Goal: Task Accomplishment & Management: Manage account settings

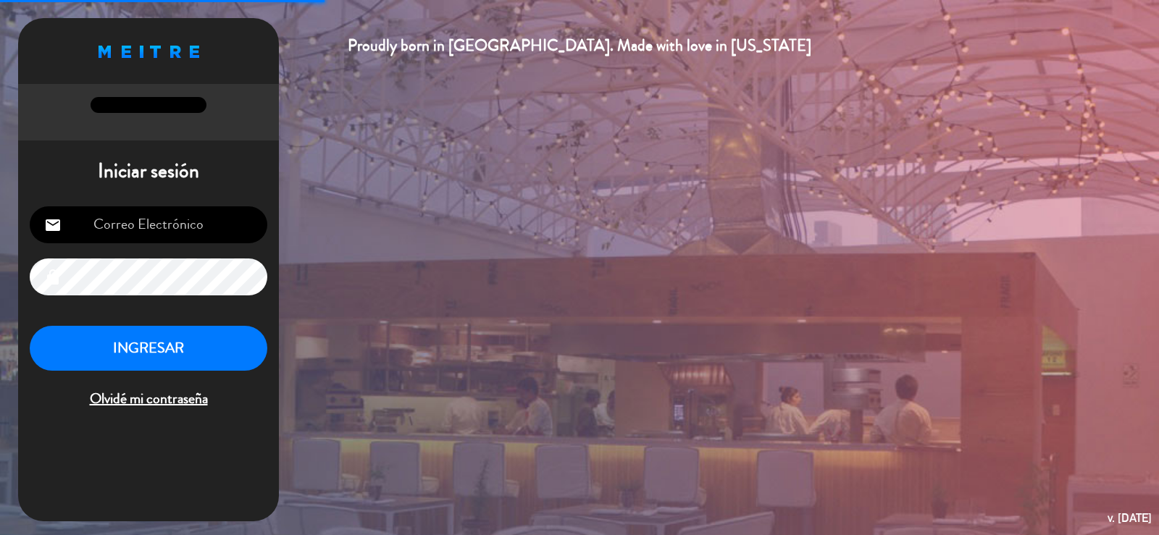
type input "[EMAIL_ADDRESS][DOMAIN_NAME]"
click at [107, 344] on button "INGRESAR" at bounding box center [149, 349] width 238 height 46
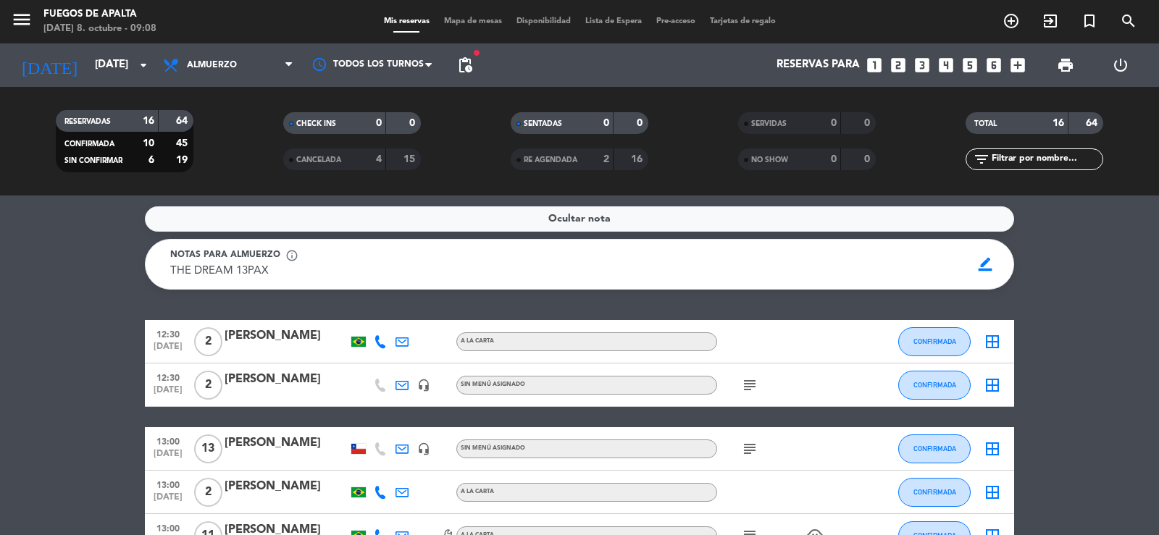
scroll to position [145, 0]
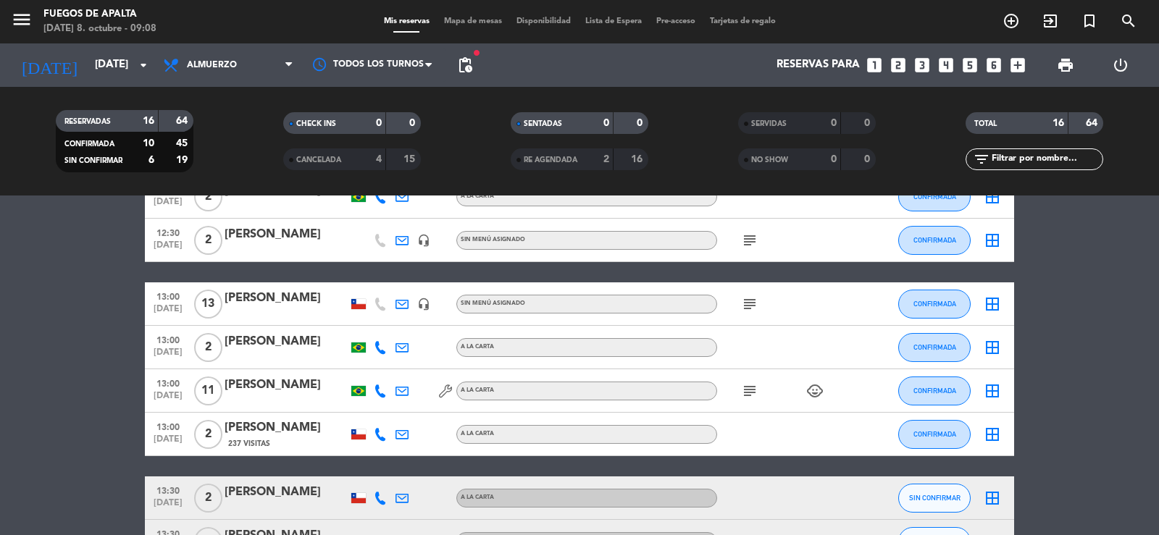
click at [745, 238] on icon "subject" at bounding box center [749, 240] width 17 height 17
click at [752, 308] on icon "subject" at bounding box center [749, 304] width 17 height 17
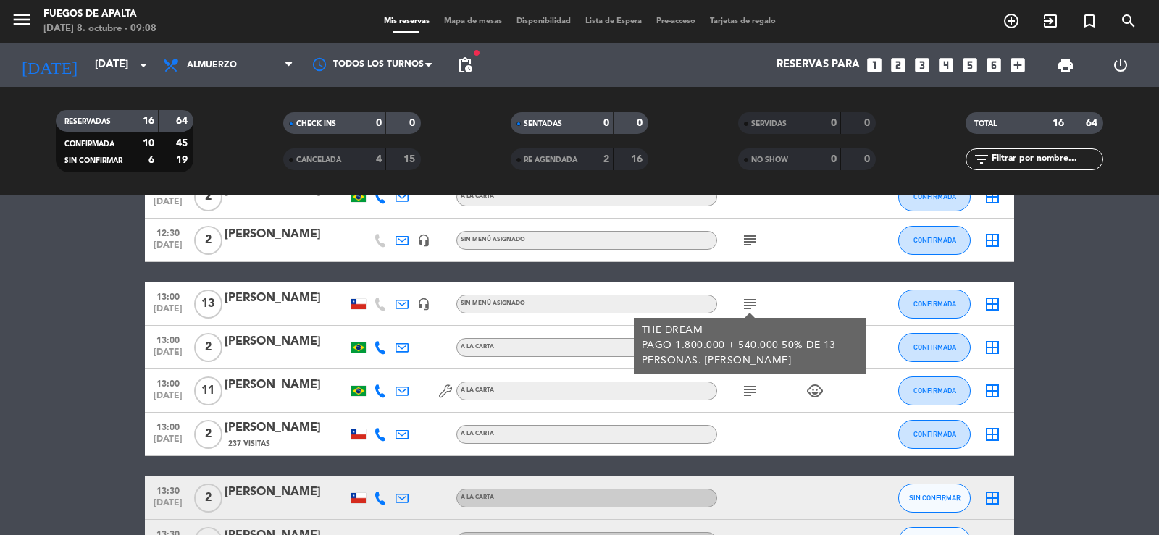
click at [745, 385] on icon "subject" at bounding box center [749, 390] width 17 height 17
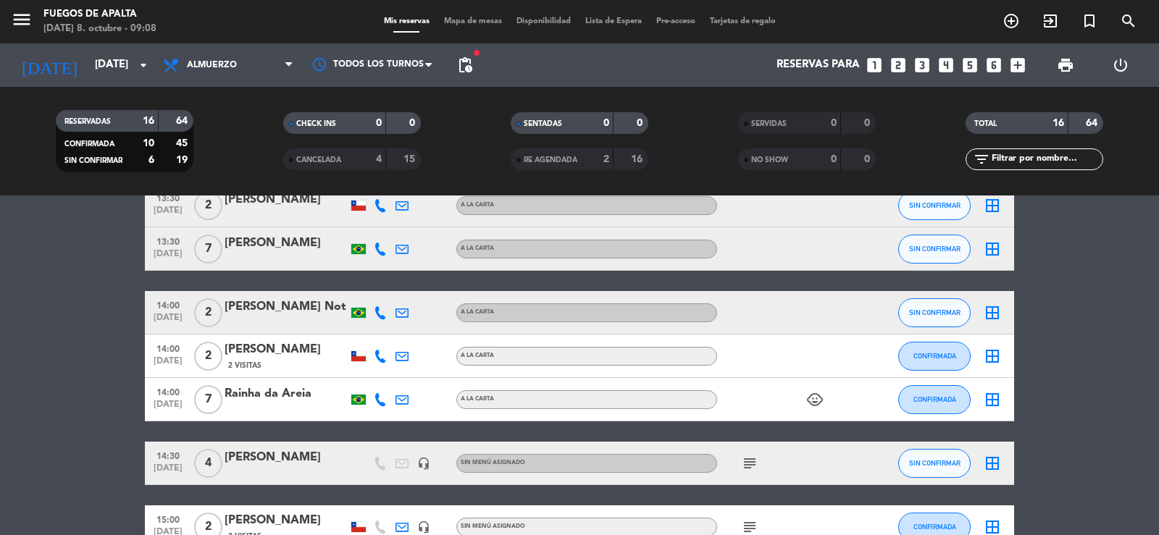
scroll to position [507, 0]
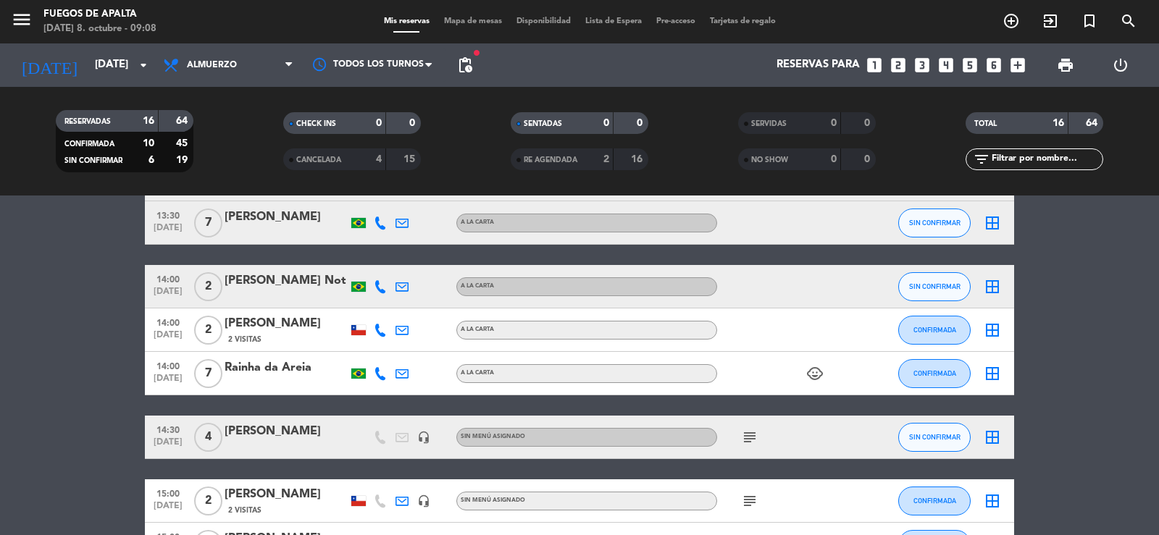
click at [755, 442] on icon "subject" at bounding box center [749, 437] width 17 height 17
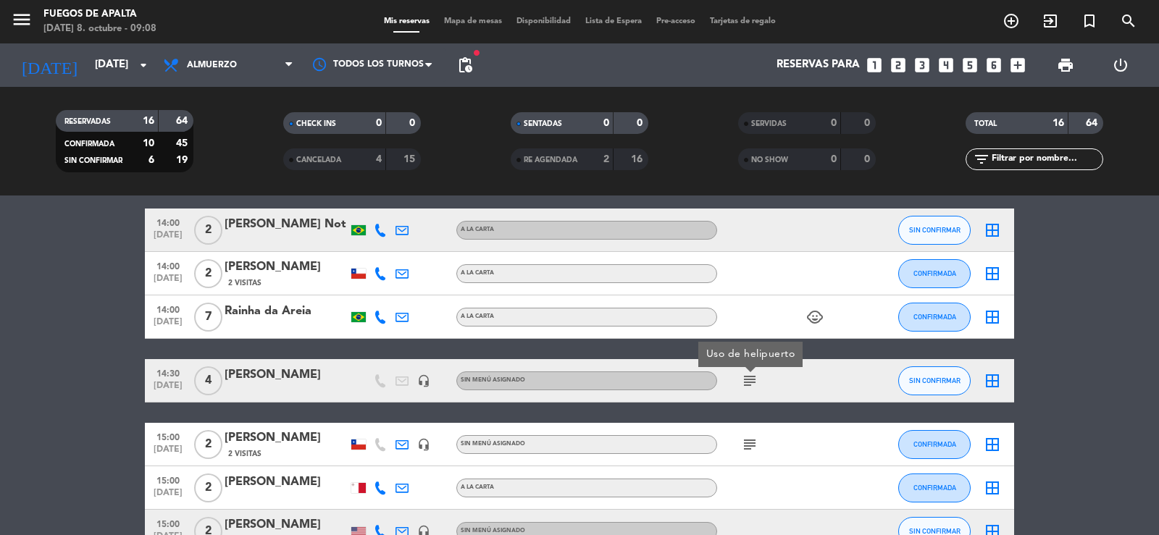
scroll to position [652, 0]
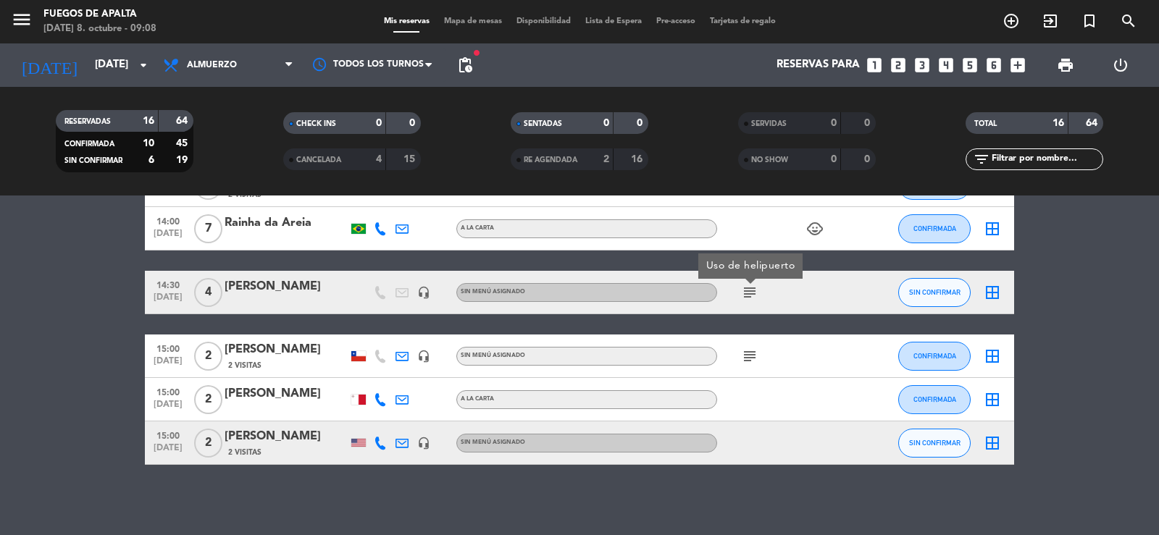
click at [747, 354] on icon "subject" at bounding box center [749, 356] width 17 height 17
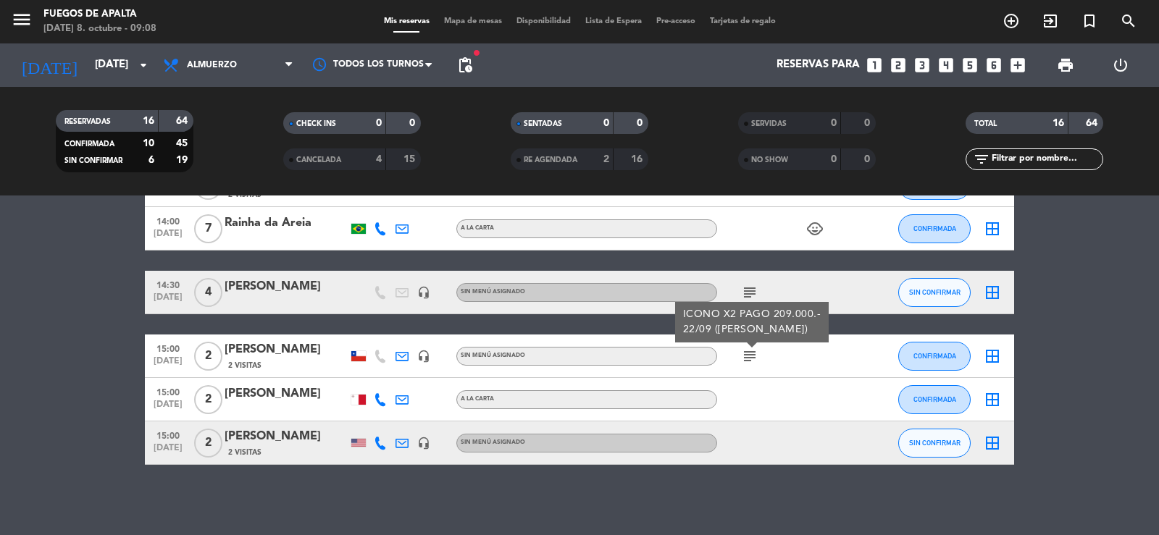
click at [82, 346] on bookings-row "12:30 [DATE] 2 [PERSON_NAME] A LA CARTA CONFIRMADA border_all 12:30 [DATE] 2 [P…" at bounding box center [579, 66] width 1159 height 797
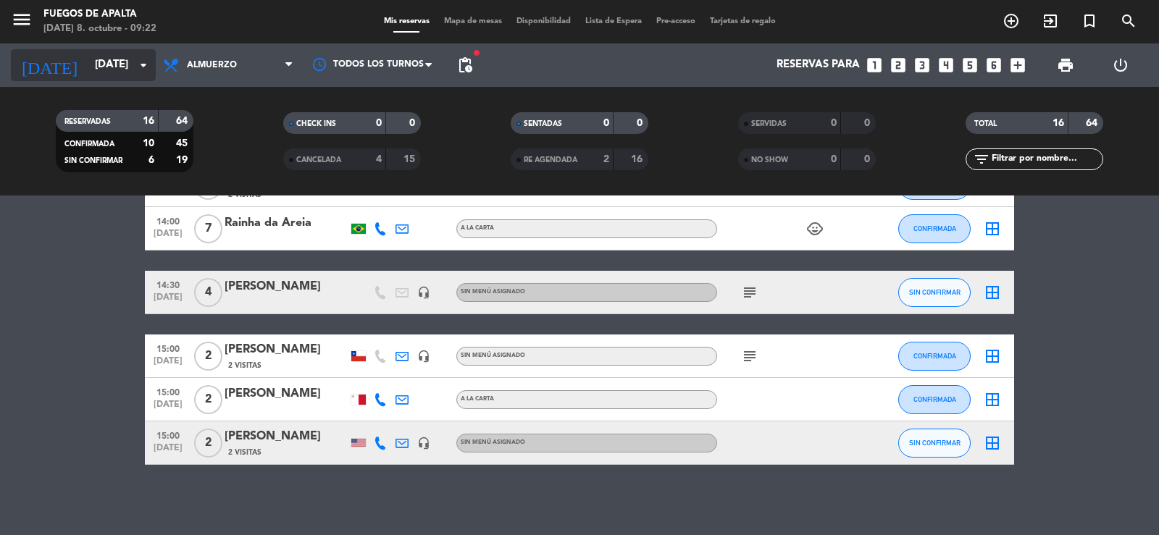
click at [114, 64] on input "[DATE]" at bounding box center [158, 65] width 140 height 28
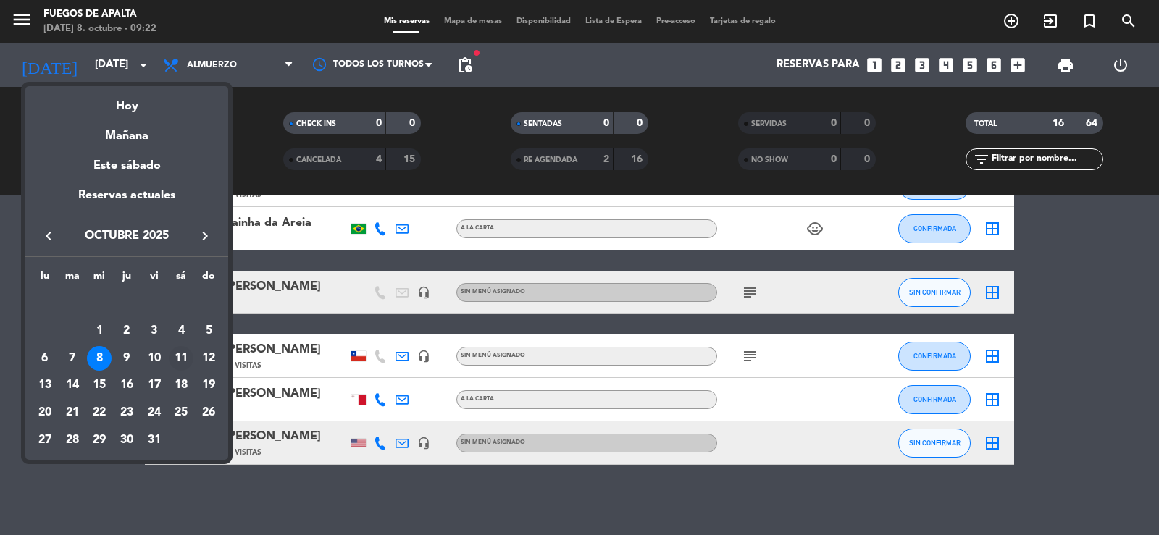
click at [183, 357] on div "11" at bounding box center [181, 358] width 25 height 25
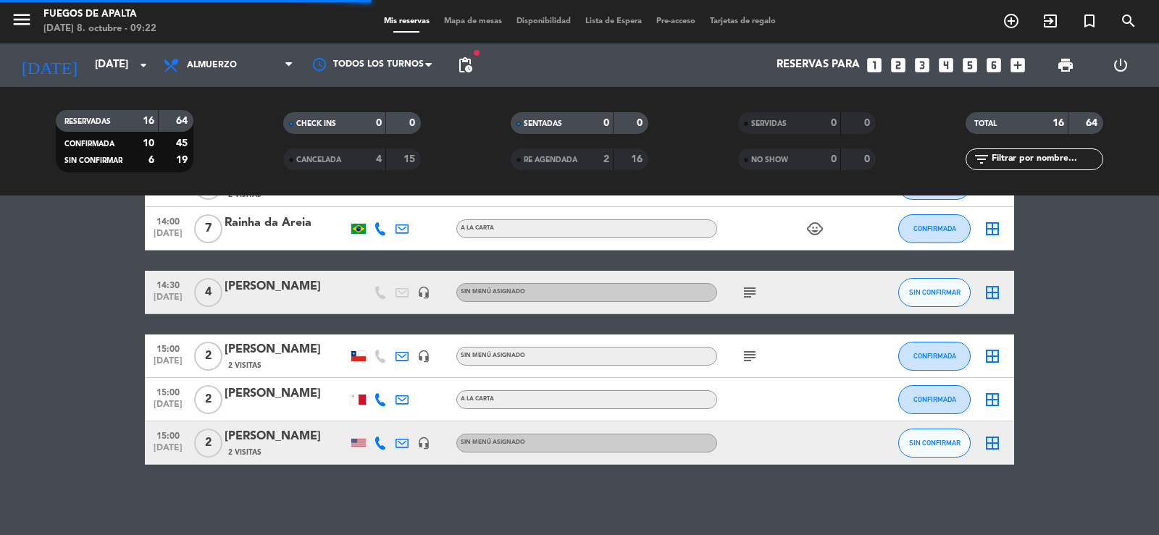
scroll to position [594, 0]
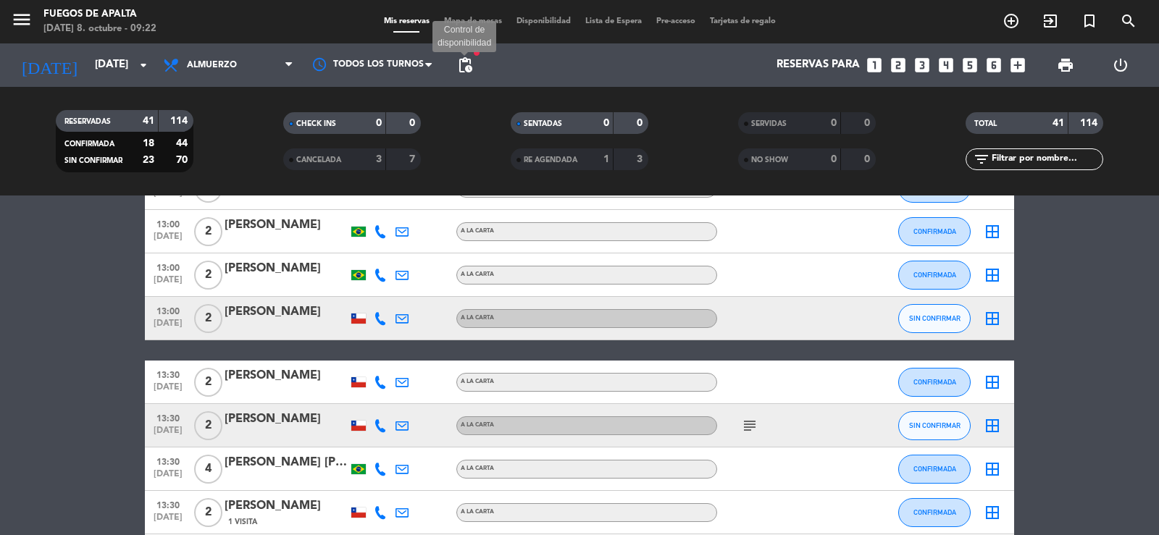
click at [468, 63] on span "pending_actions" at bounding box center [464, 65] width 17 height 17
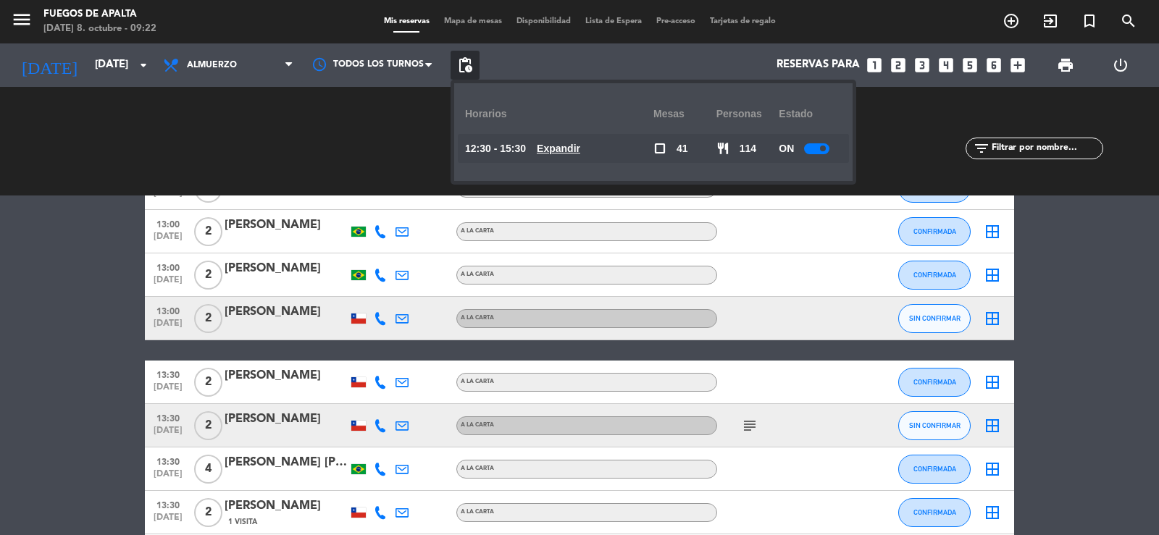
click at [551, 143] on u "Expandir" at bounding box center [558, 149] width 43 height 12
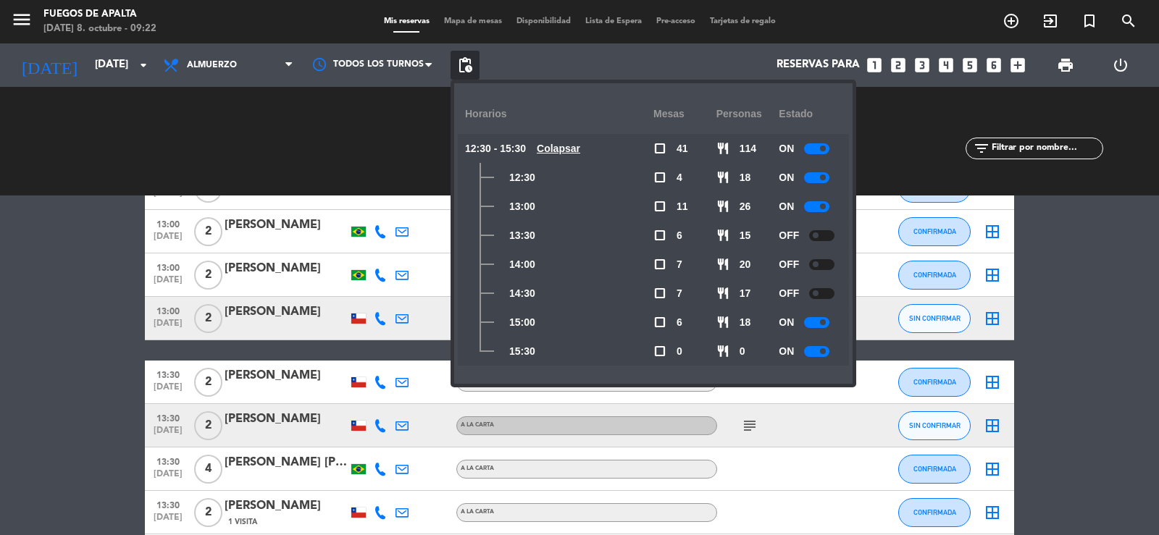
click at [455, 66] on span "pending_actions" at bounding box center [465, 65] width 29 height 29
click at [116, 62] on input "[DATE]" at bounding box center [158, 65] width 140 height 28
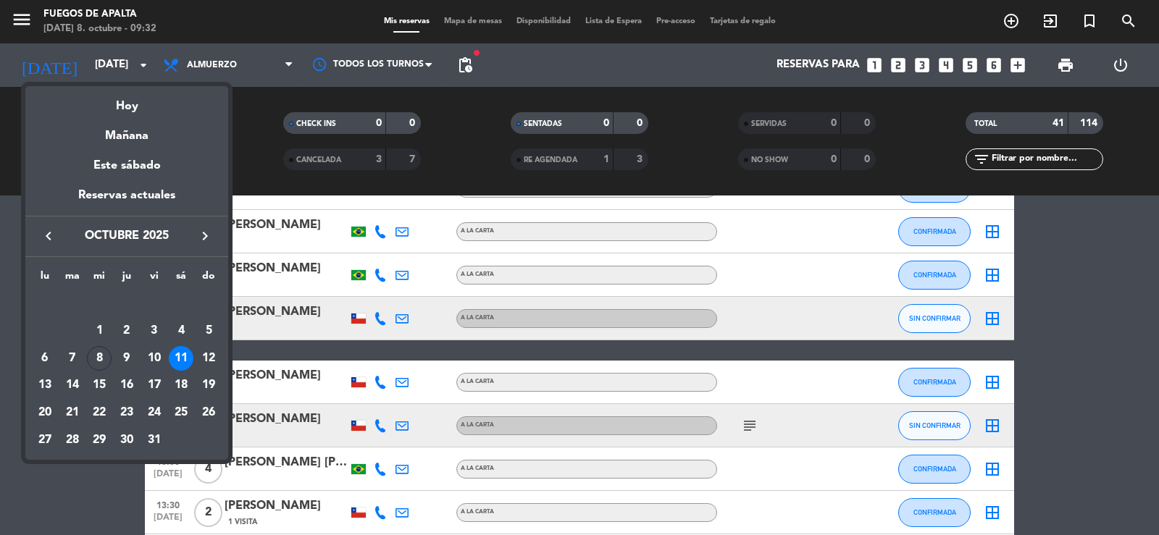
click at [204, 238] on icon "keyboard_arrow_right" at bounding box center [204, 235] width 17 height 17
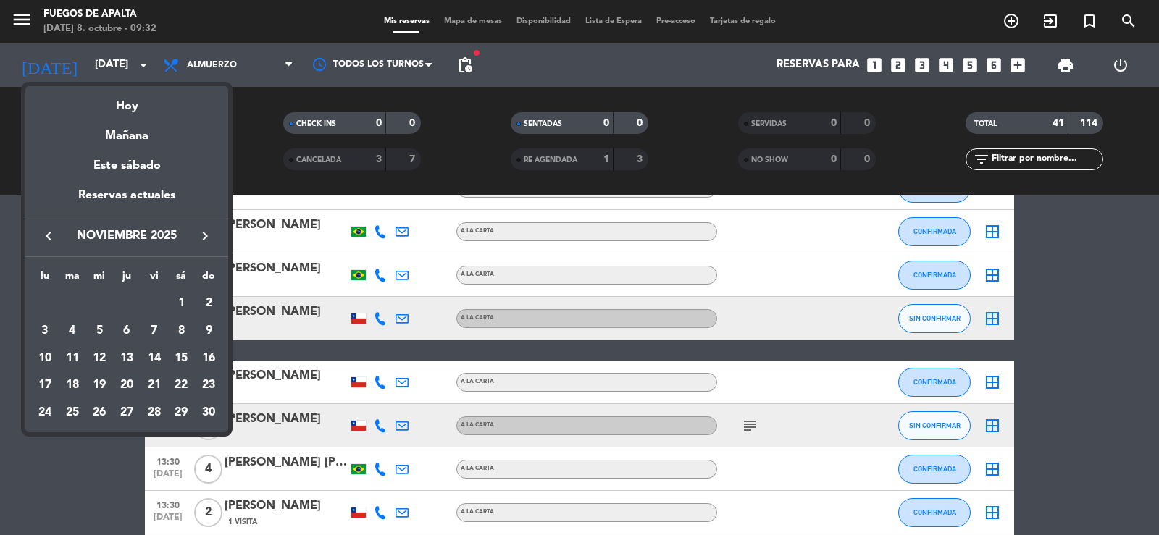
click at [204, 238] on icon "keyboard_arrow_right" at bounding box center [204, 235] width 17 height 17
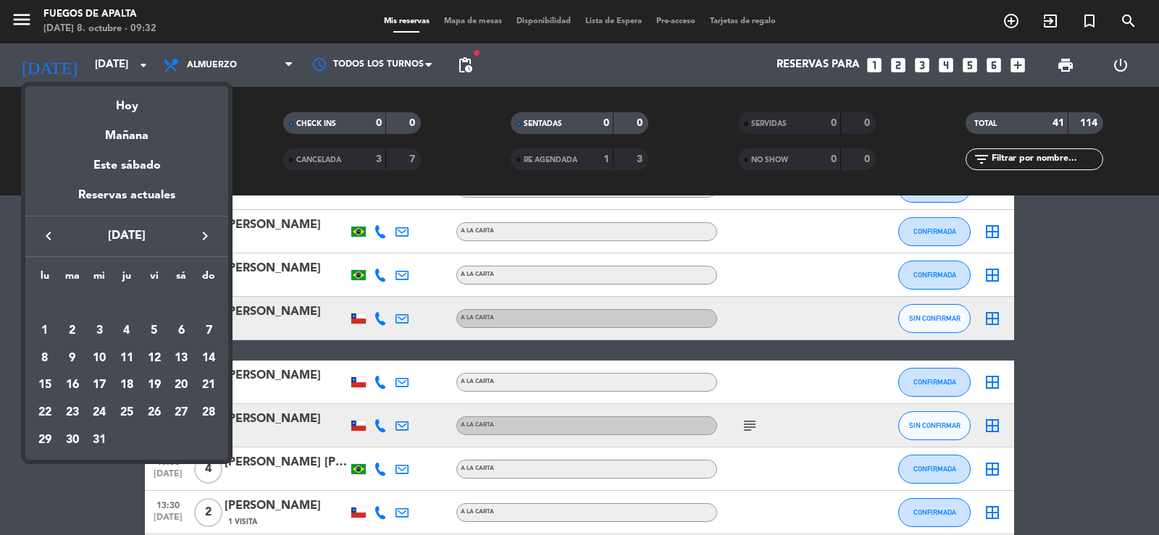
click at [204, 238] on icon "keyboard_arrow_right" at bounding box center [204, 235] width 17 height 17
click at [38, 385] on div "19" at bounding box center [45, 385] width 25 height 25
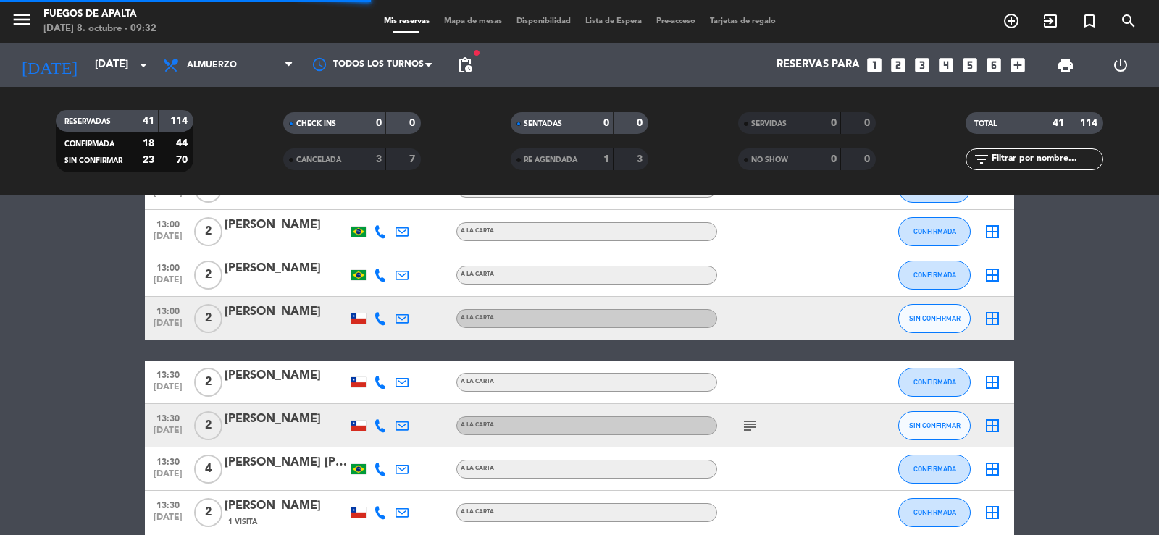
scroll to position [0, 0]
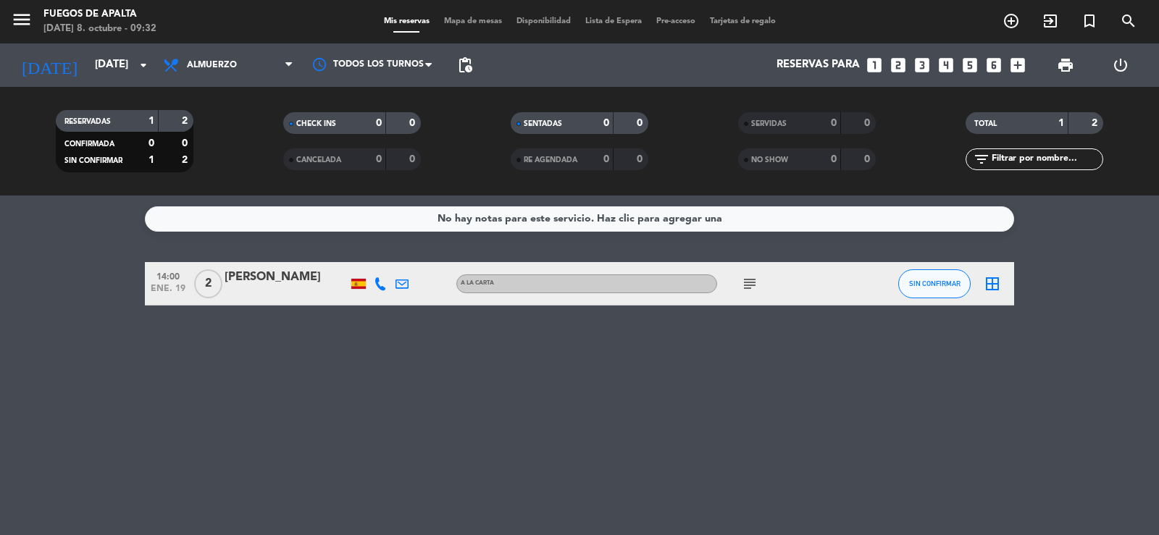
click at [740, 287] on span "subject" at bounding box center [750, 283] width 22 height 17
click at [748, 285] on icon "subject" at bounding box center [749, 283] width 17 height 17
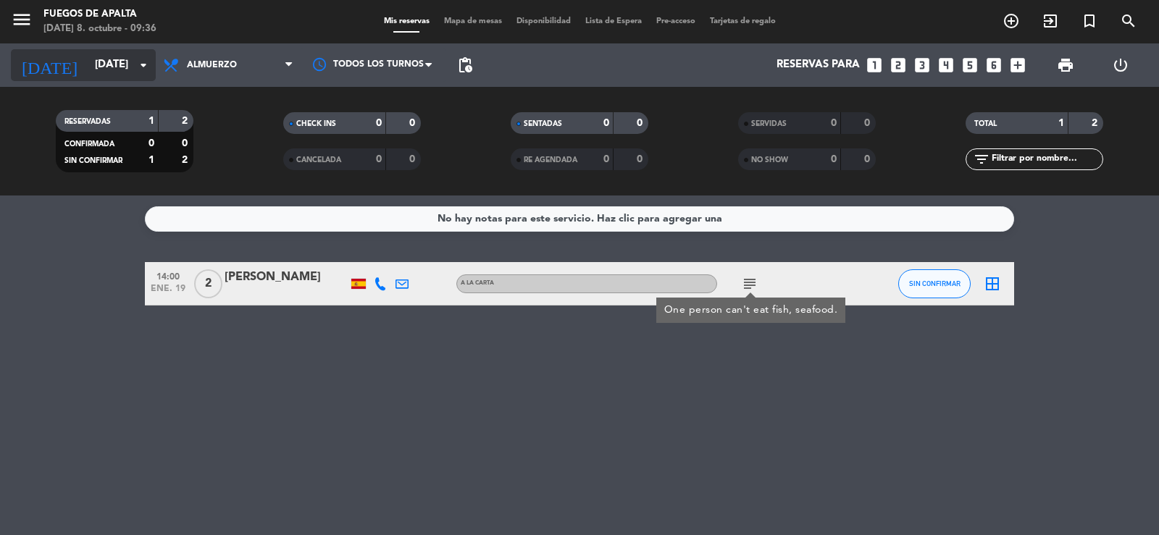
click at [88, 51] on input "[DATE]" at bounding box center [158, 65] width 140 height 28
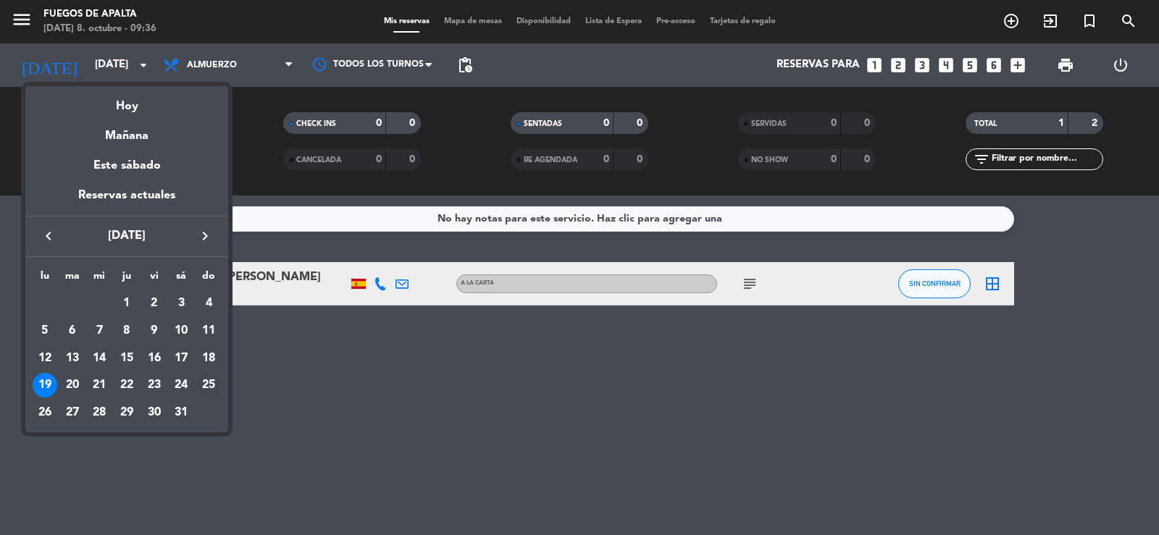
click at [207, 383] on div "25" at bounding box center [208, 385] width 25 height 25
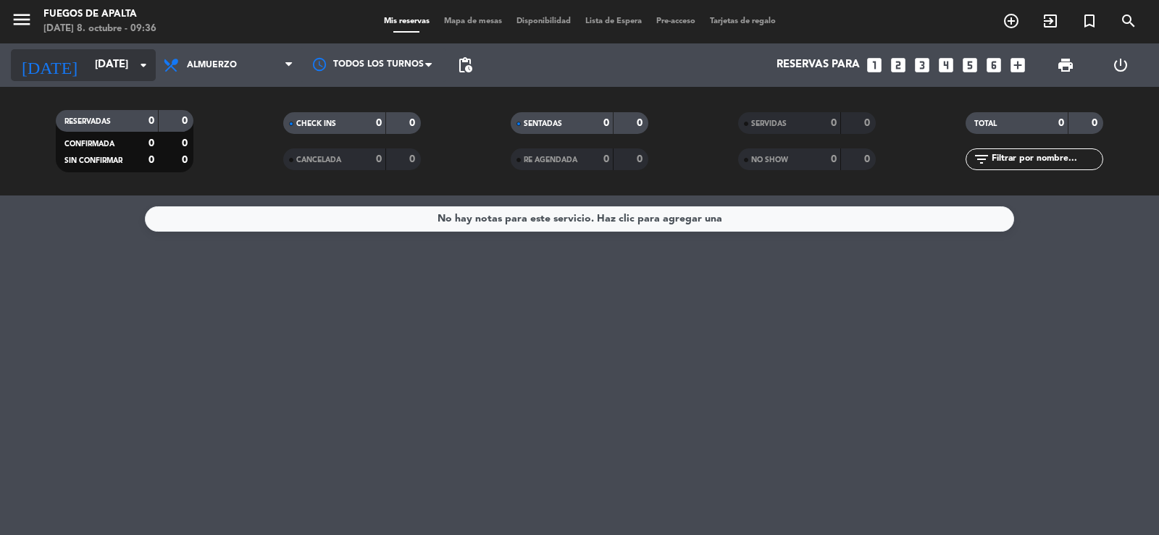
click at [105, 64] on input "[DATE]" at bounding box center [158, 65] width 140 height 28
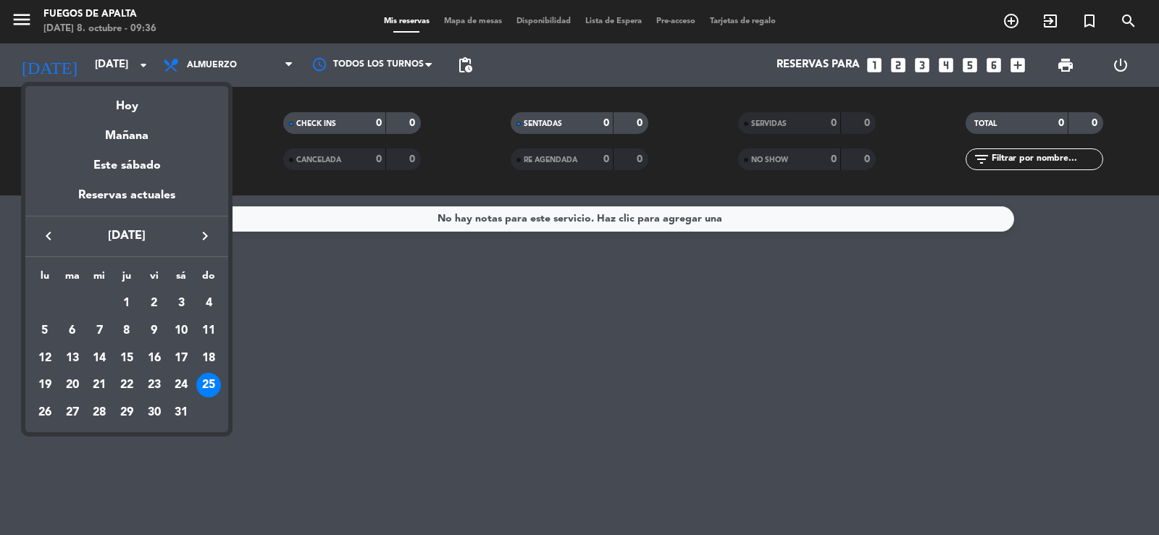
click at [48, 238] on icon "keyboard_arrow_left" at bounding box center [48, 235] width 17 height 17
click at [181, 411] on div "25" at bounding box center [181, 413] width 25 height 25
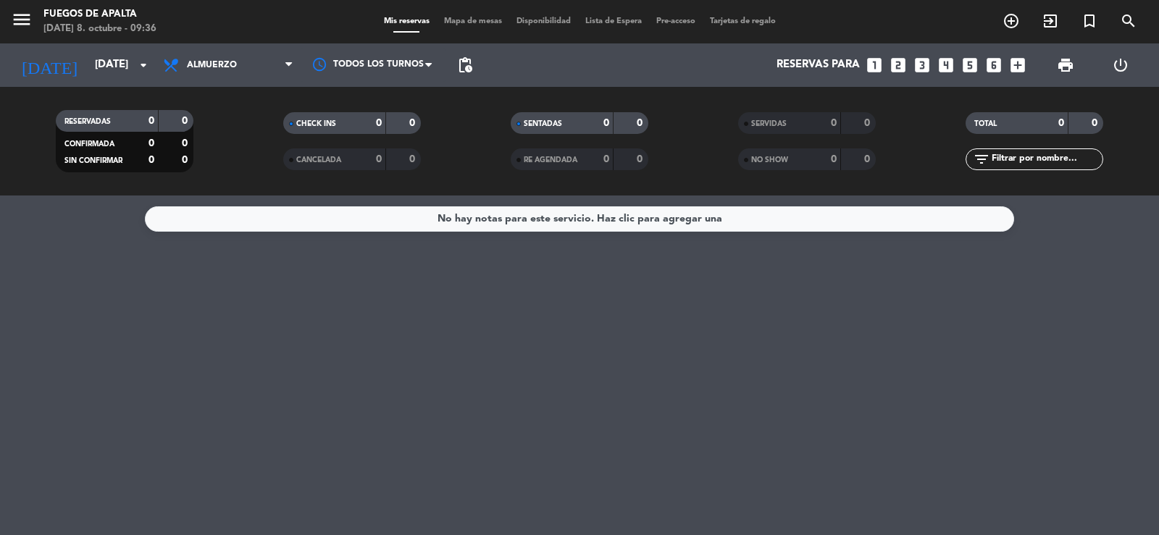
type input "[DATE]"
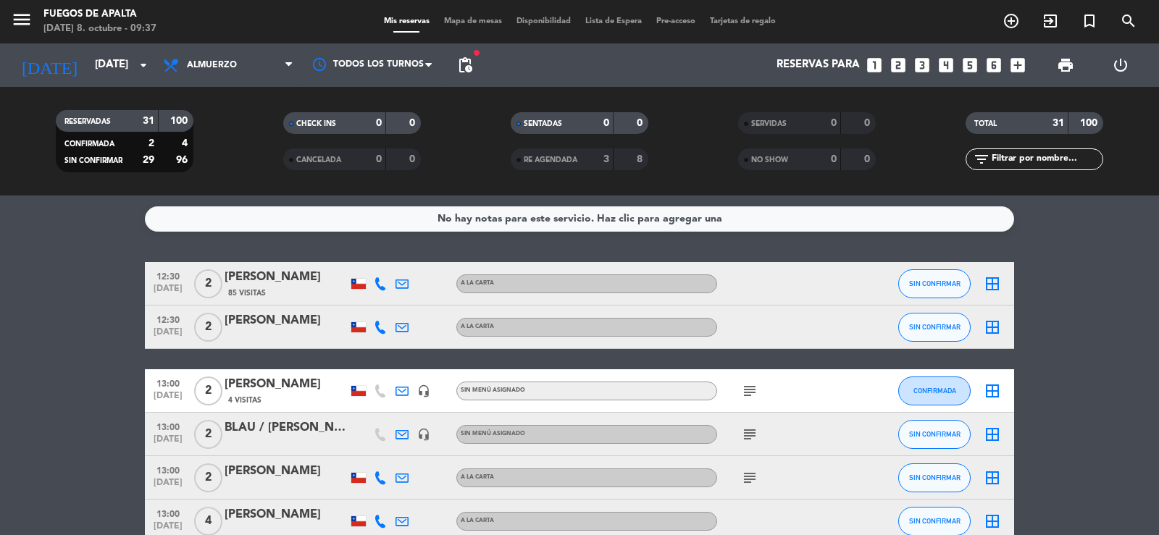
click at [751, 390] on icon "subject" at bounding box center [749, 390] width 17 height 17
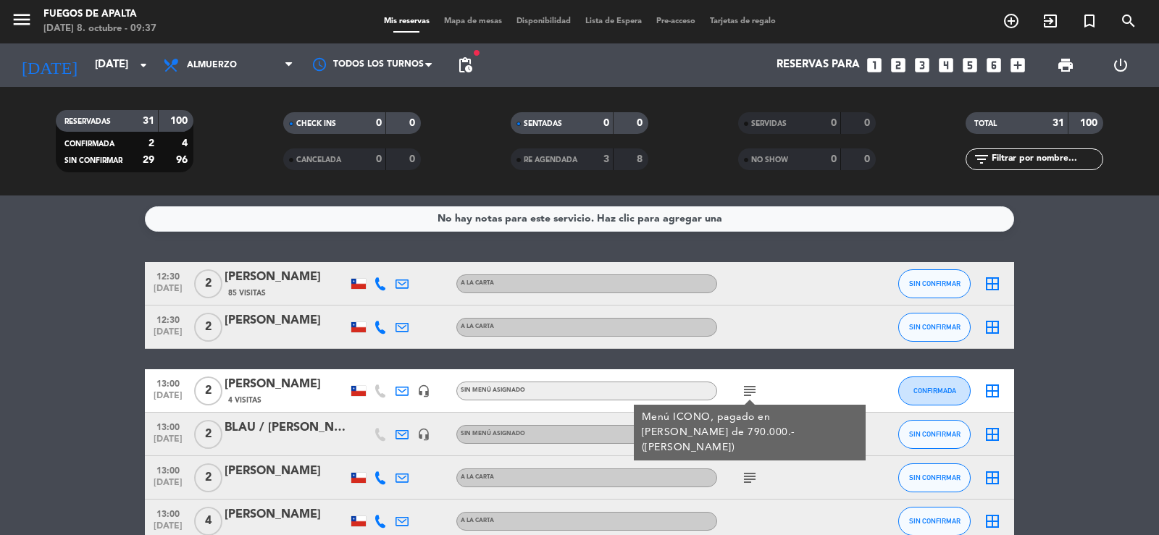
drag, startPoint x: 1108, startPoint y: 422, endPoint x: 948, endPoint y: 433, distance: 160.5
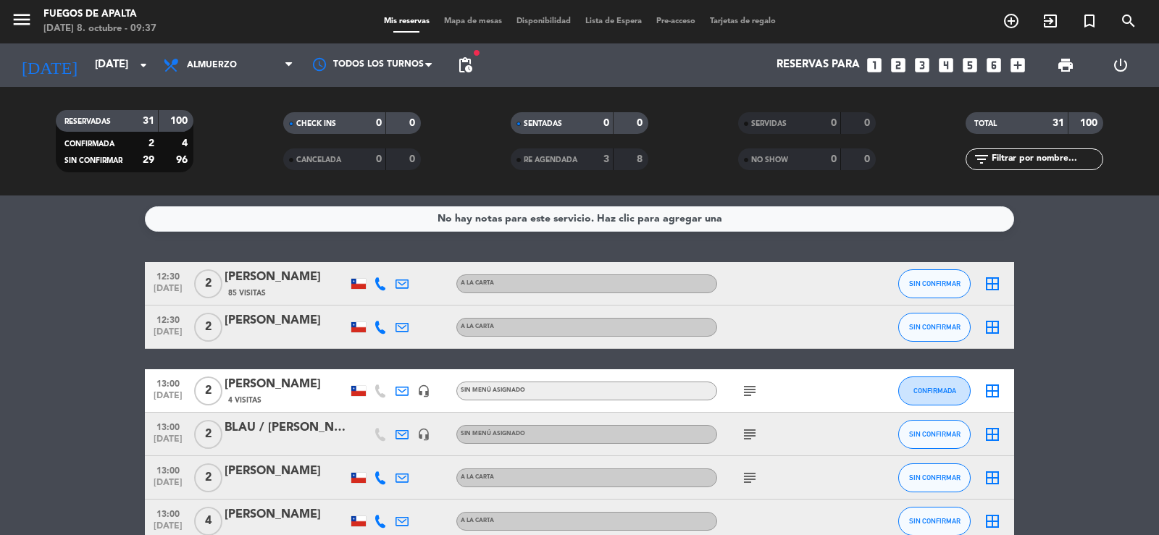
click at [744, 436] on span "subject" at bounding box center [750, 434] width 22 height 17
click at [749, 435] on icon "subject" at bounding box center [749, 434] width 17 height 17
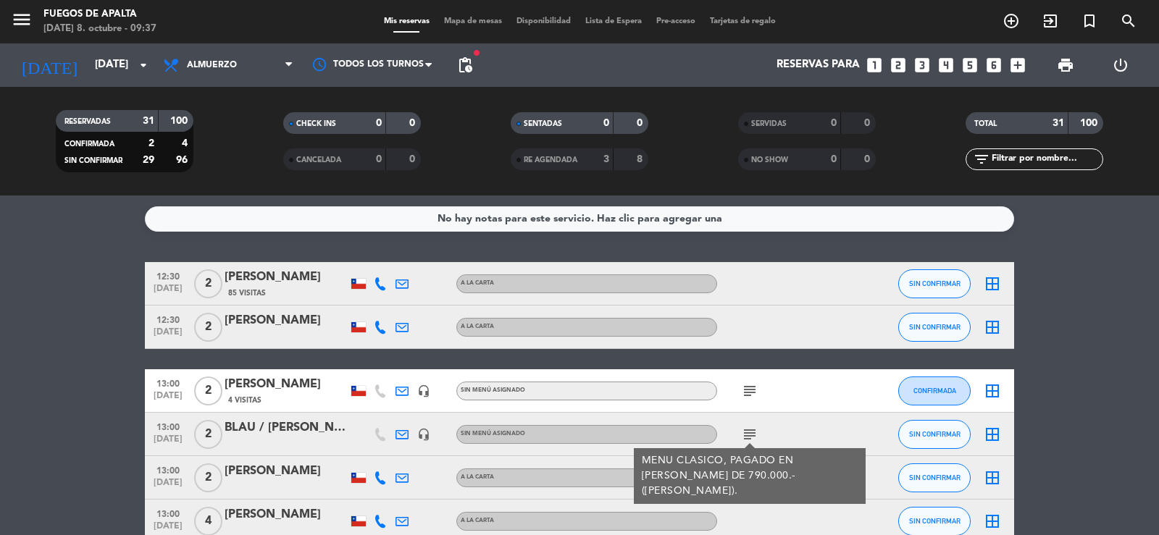
click at [917, 67] on icon "looks_3" at bounding box center [922, 65] width 19 height 19
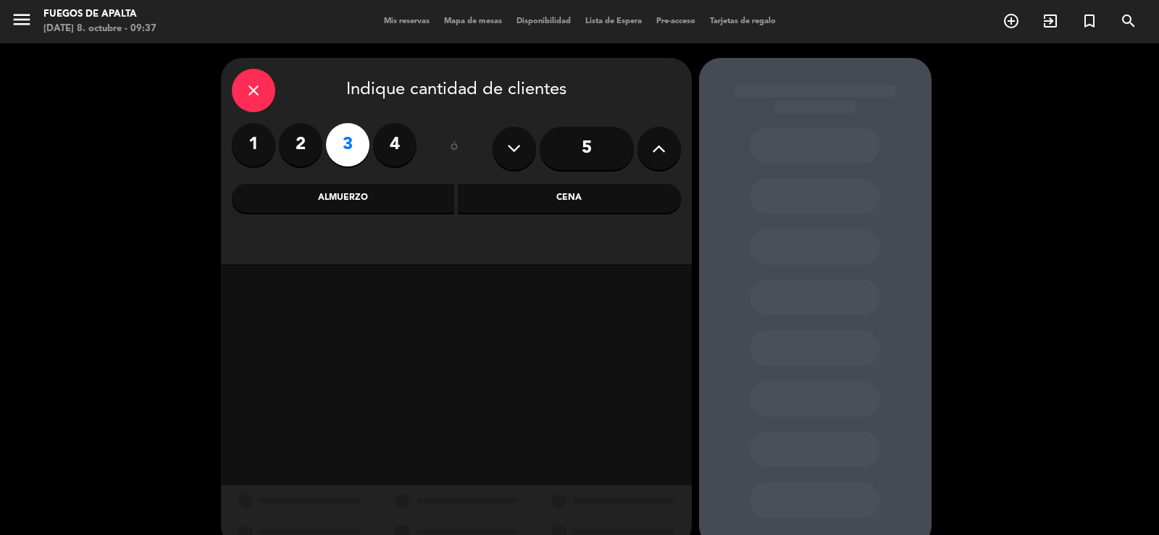
click at [356, 193] on div "Almuerzo" at bounding box center [343, 198] width 223 height 29
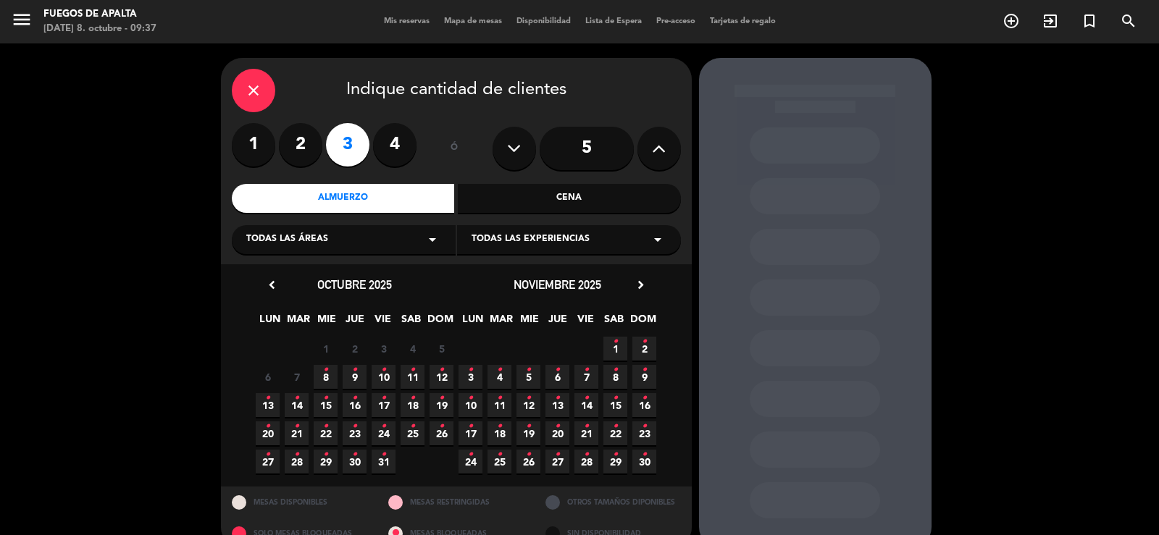
click at [328, 377] on span "8 •" at bounding box center [326, 377] width 24 height 24
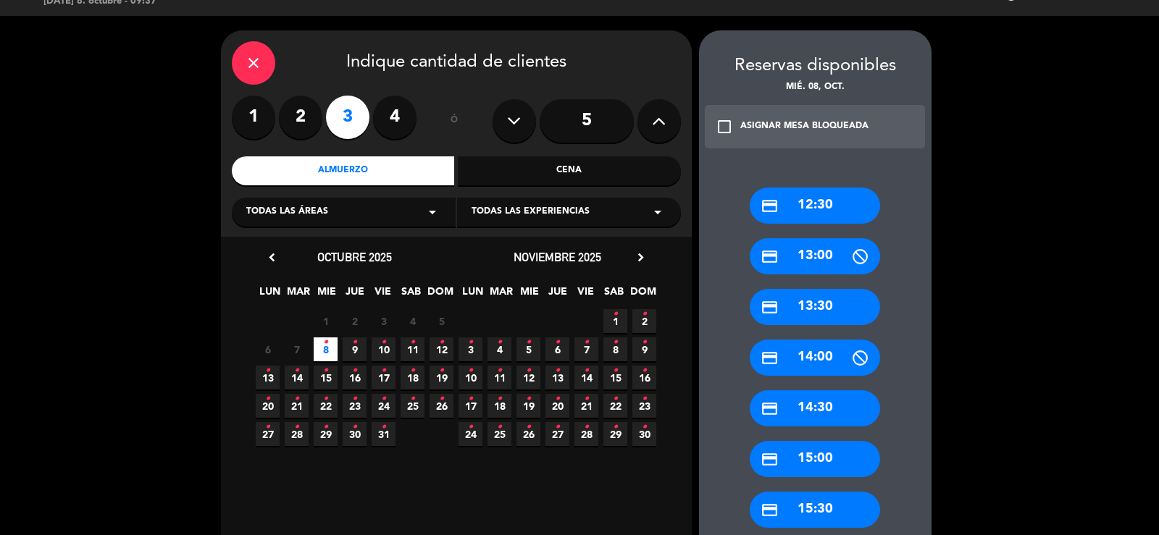
click at [829, 459] on div "credit_card 15:00" at bounding box center [815, 459] width 130 height 36
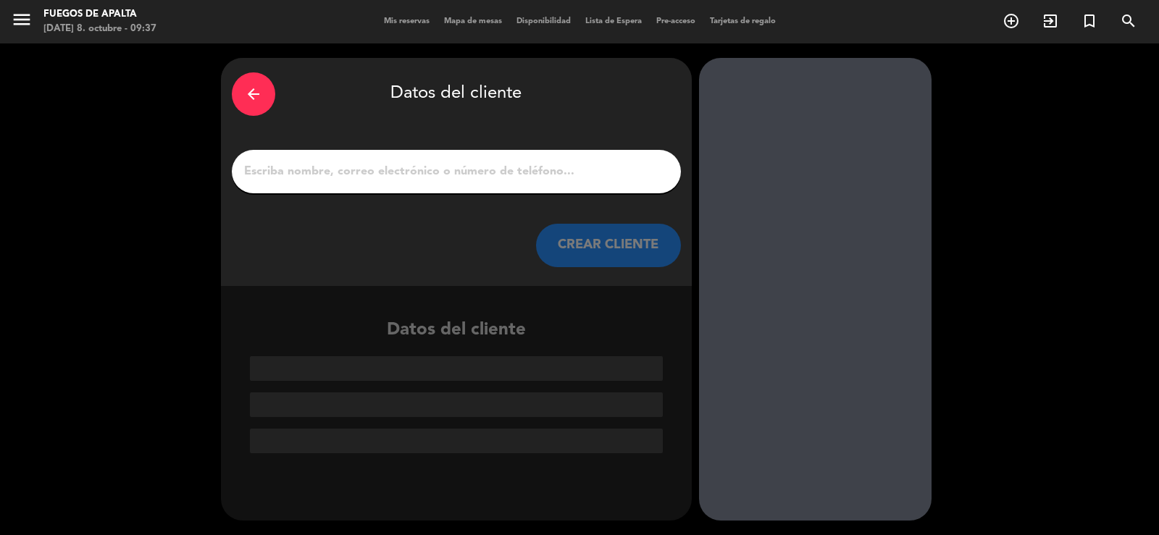
click at [525, 174] on input "1" at bounding box center [456, 172] width 427 height 20
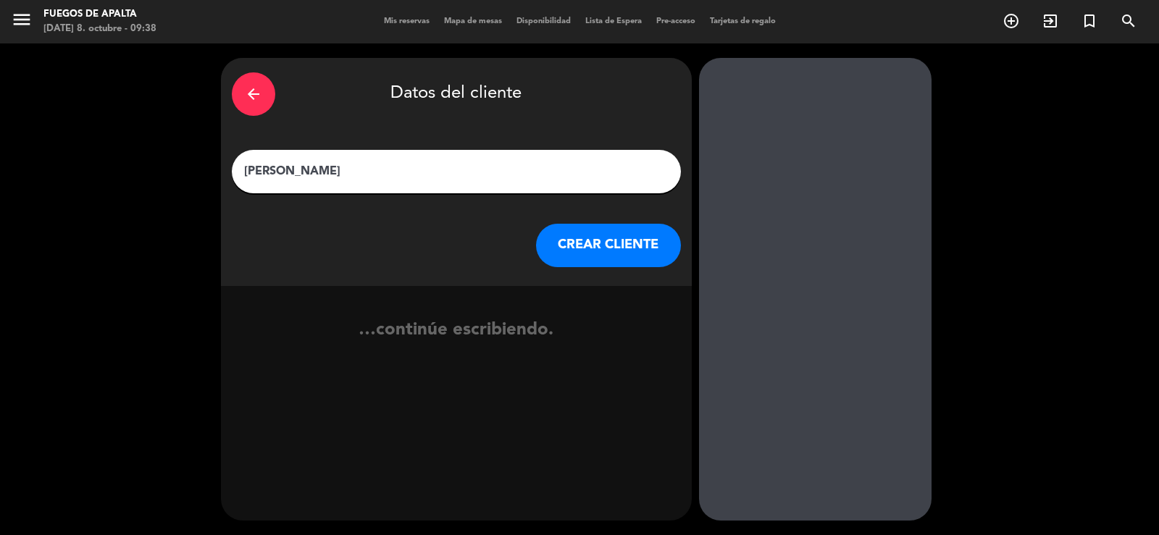
type input "[PERSON_NAME]"
click at [635, 242] on button "CREAR CLIENTE" at bounding box center [608, 245] width 145 height 43
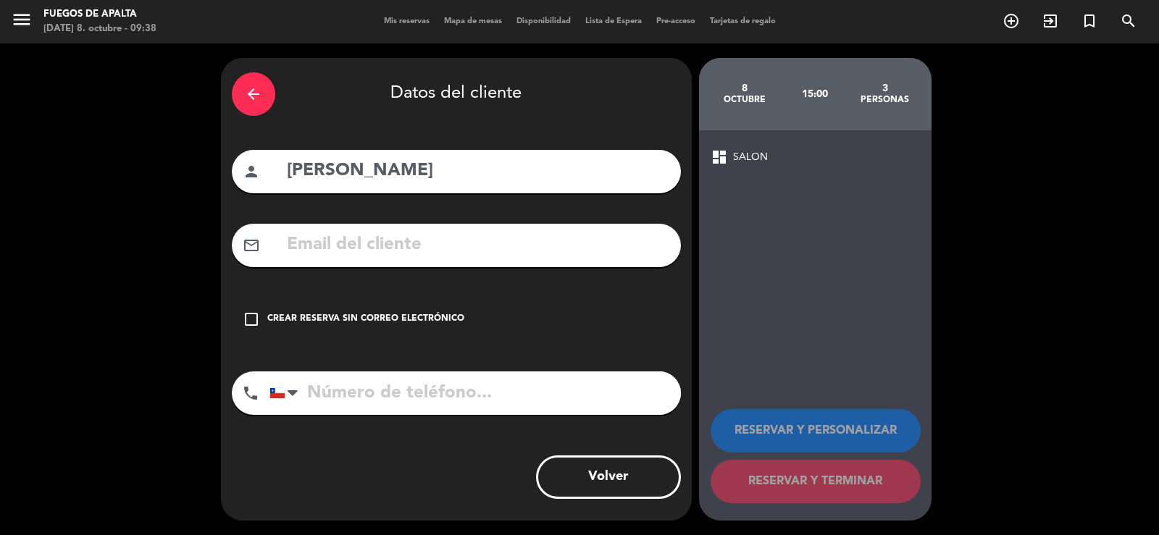
click at [252, 322] on icon "check_box_outline_blank" at bounding box center [251, 319] width 17 height 17
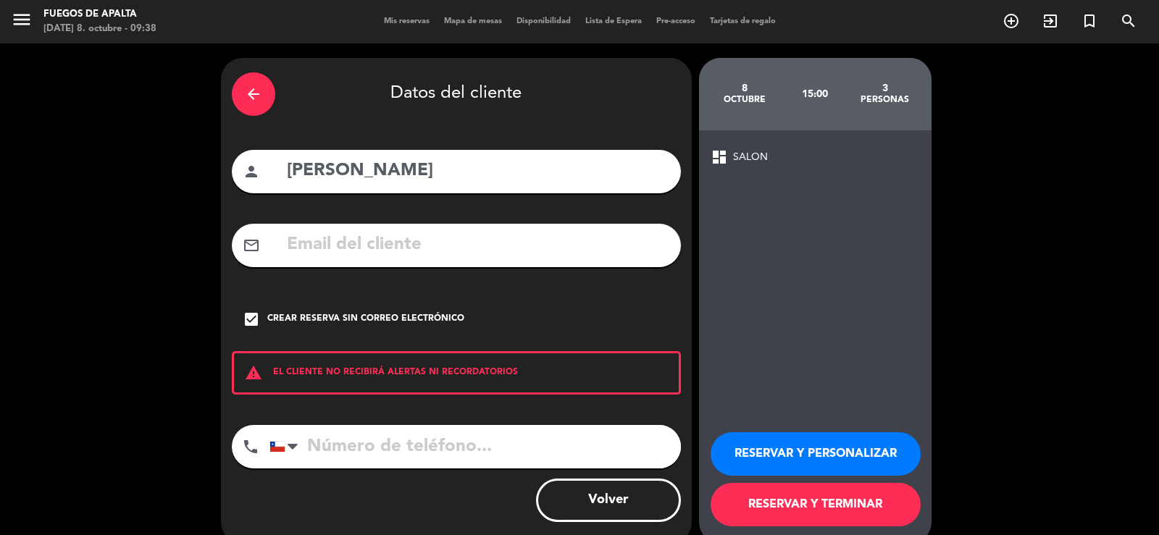
click at [837, 501] on button "RESERVAR Y TERMINAR" at bounding box center [816, 504] width 210 height 43
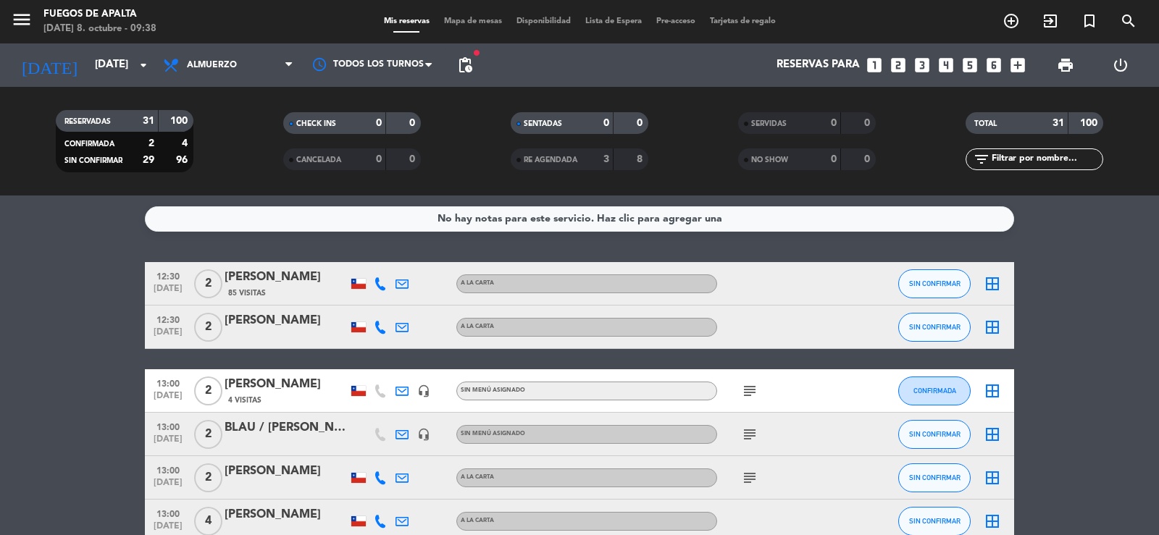
click at [743, 393] on icon "subject" at bounding box center [749, 390] width 17 height 17
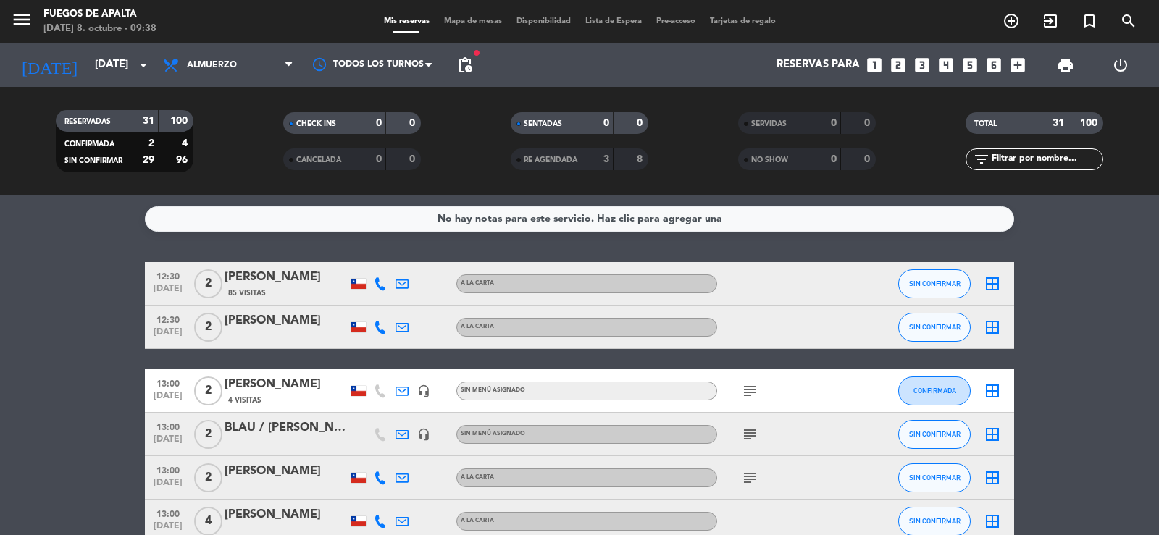
click at [750, 438] on icon "subject" at bounding box center [749, 434] width 17 height 17
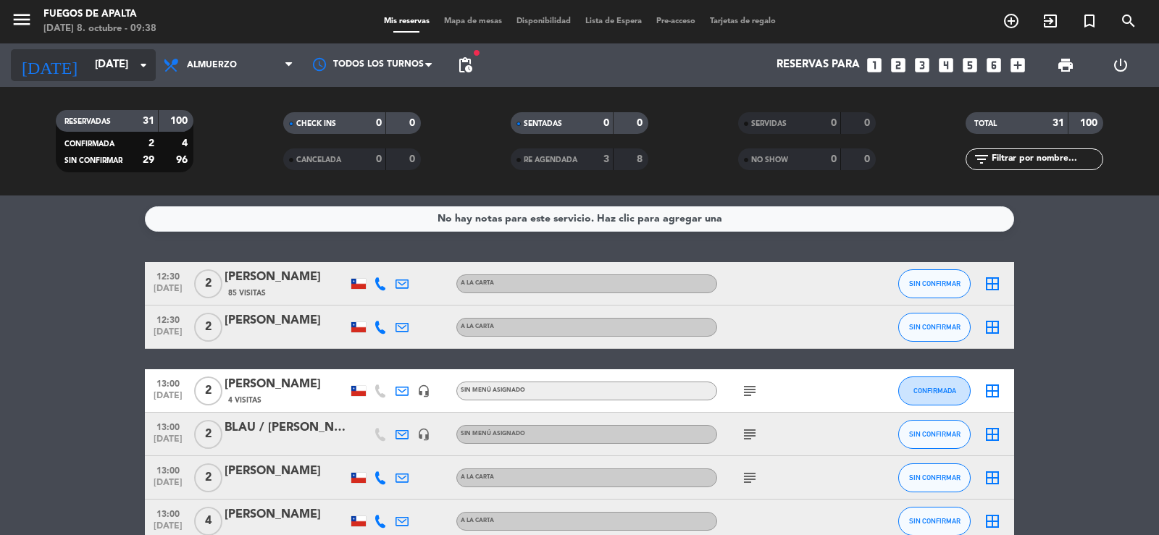
click at [88, 65] on input "[DATE]" at bounding box center [158, 65] width 140 height 28
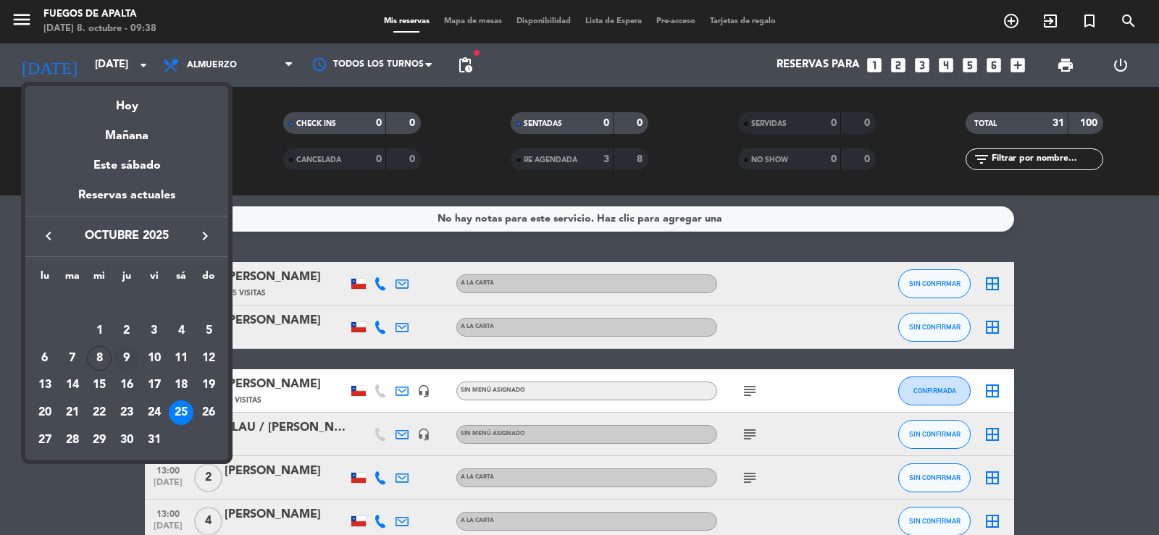
click at [125, 354] on div "9" at bounding box center [126, 358] width 25 height 25
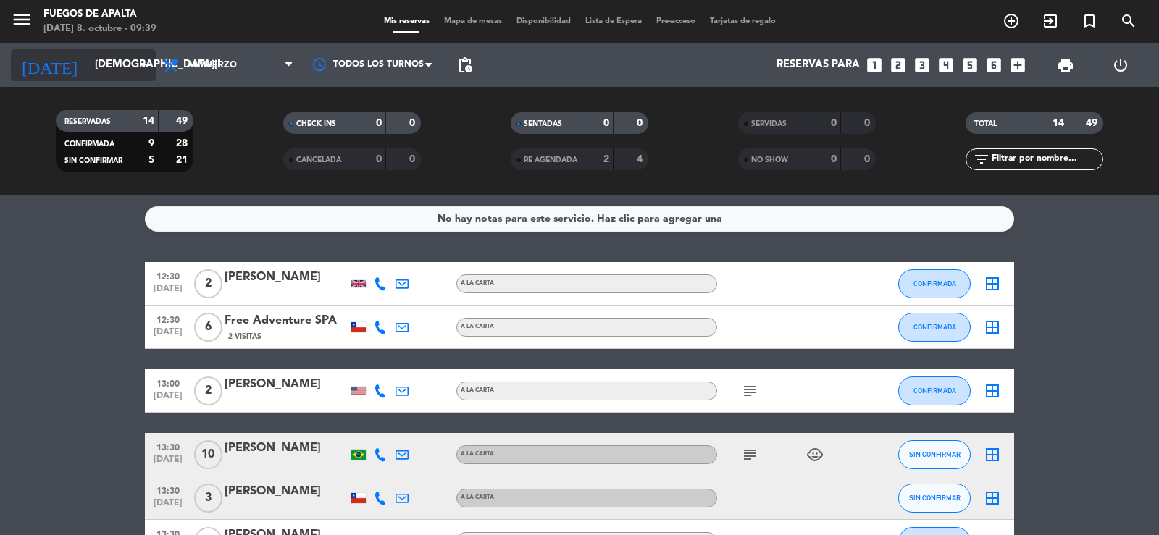
click at [93, 64] on input "[DEMOGRAPHIC_DATA][DATE]" at bounding box center [158, 65] width 140 height 28
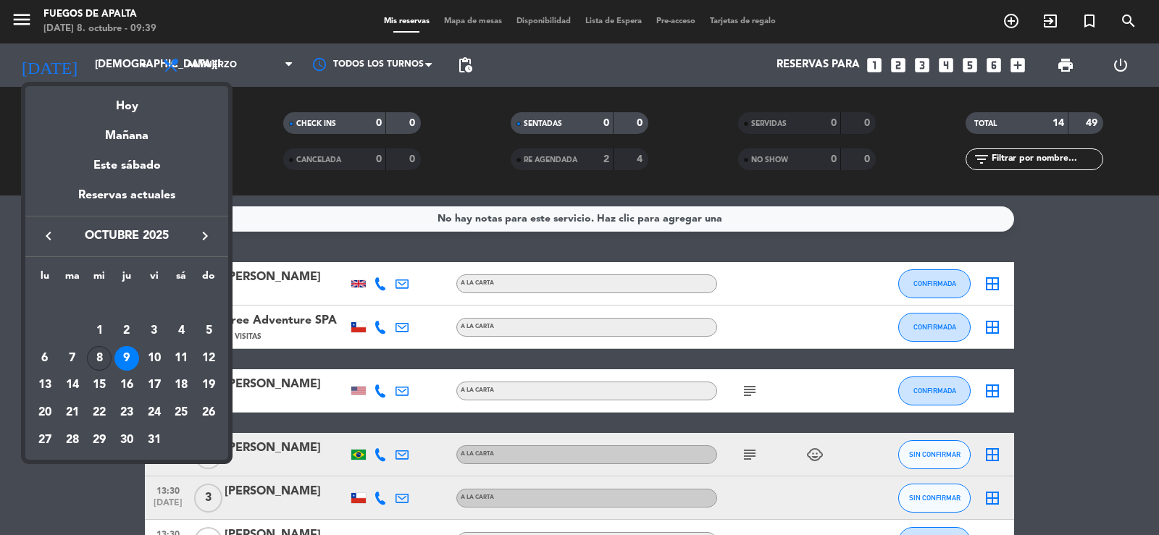
click at [103, 355] on div "8" at bounding box center [99, 358] width 25 height 25
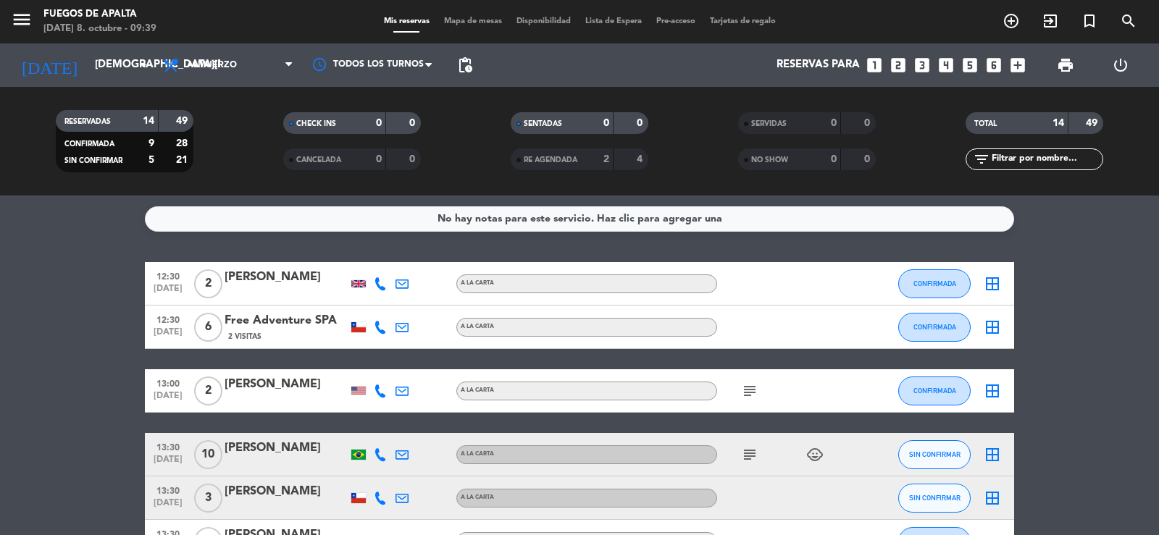
type input "[DATE]"
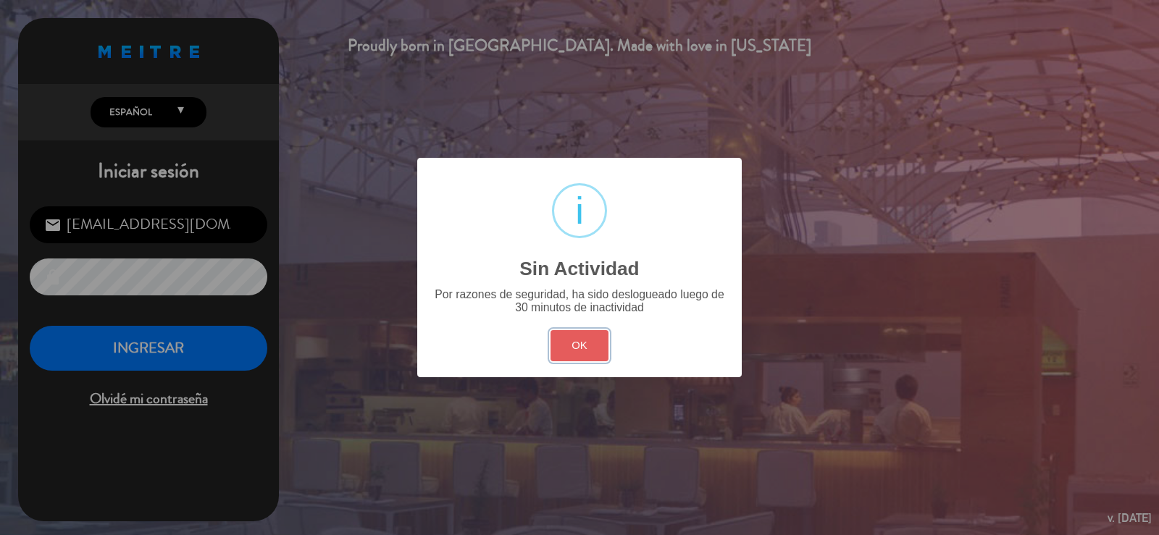
click at [568, 343] on button "OK" at bounding box center [580, 345] width 59 height 31
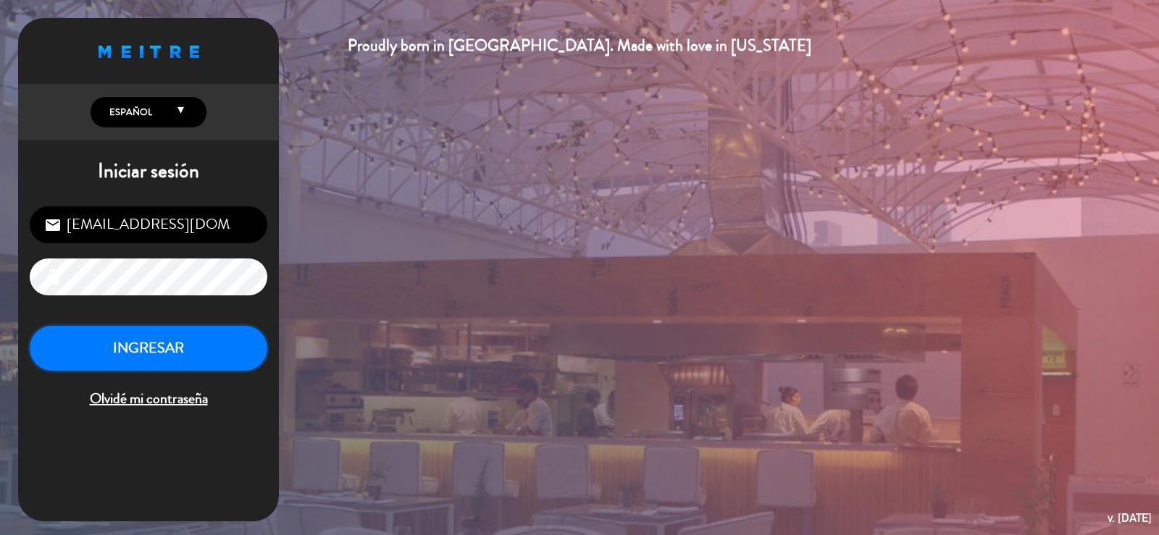
click at [158, 343] on button "INGRESAR" at bounding box center [149, 349] width 238 height 46
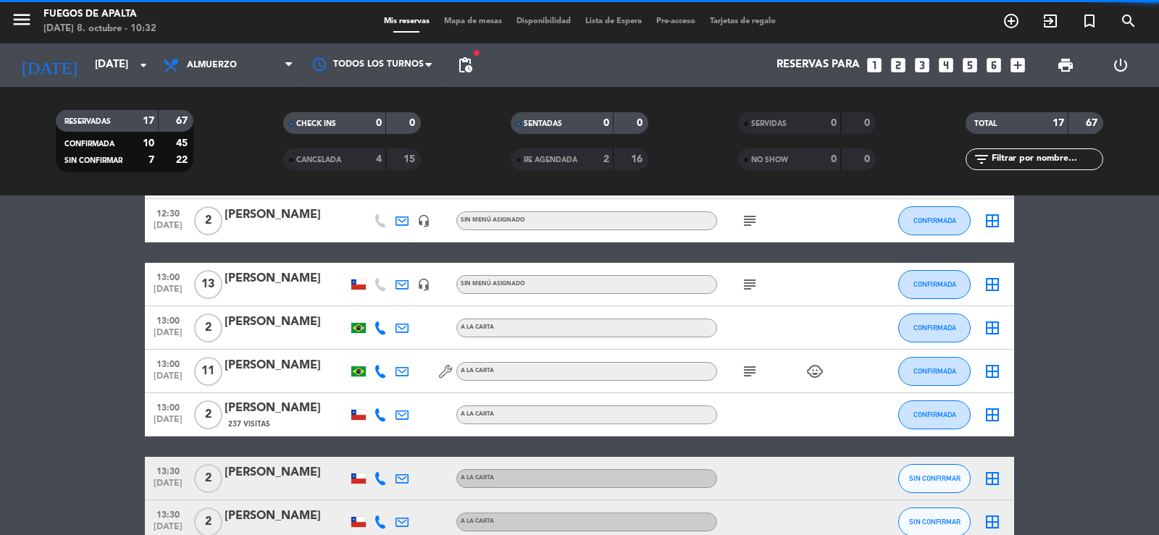
scroll to position [169, 0]
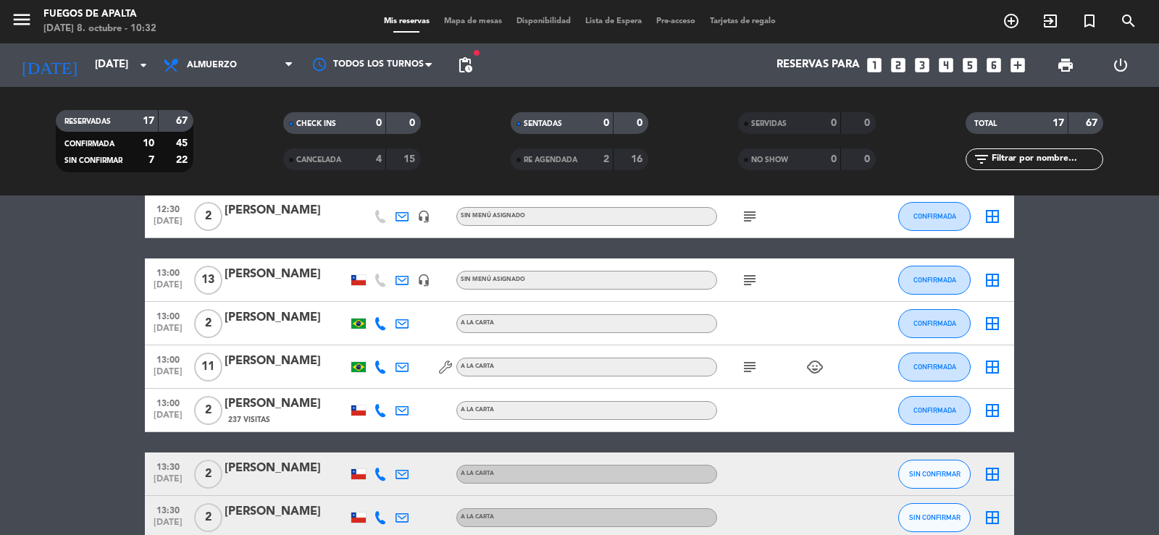
click at [750, 367] on icon "subject" at bounding box center [749, 367] width 17 height 17
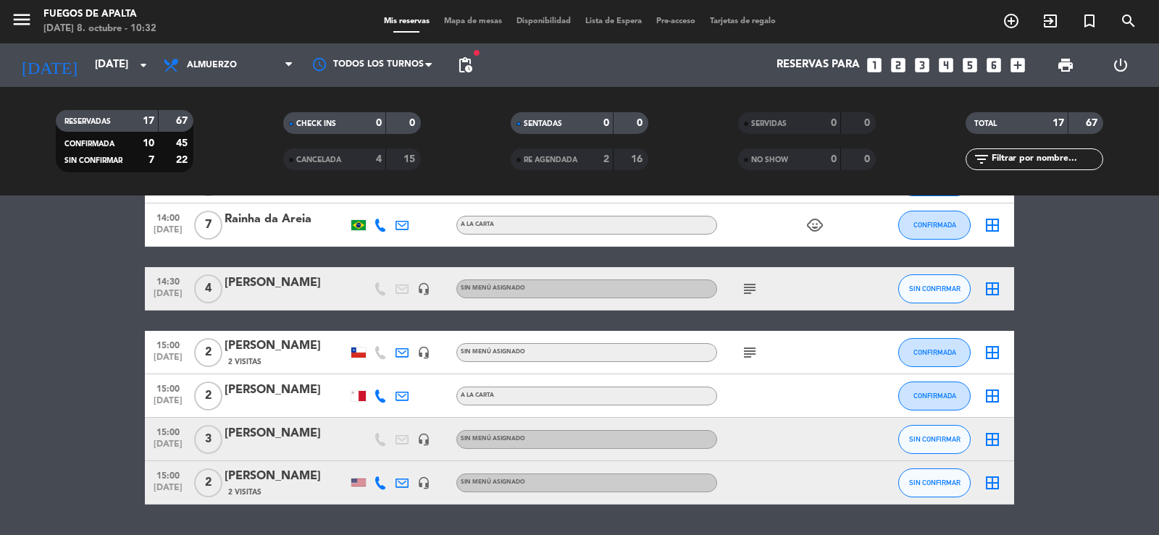
scroll to position [698, 0]
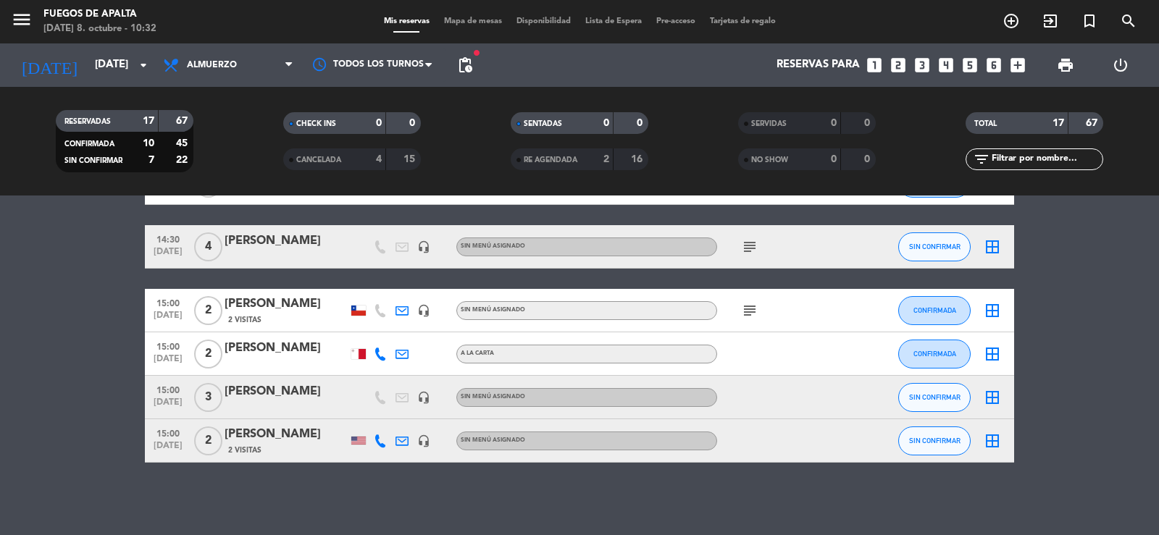
click at [753, 311] on icon "subject" at bounding box center [749, 310] width 17 height 17
click at [1065, 438] on bookings-row "12:30 [DATE] 2 [PERSON_NAME] A LA CARTA CONFIRMADA border_all 12:30 [DATE] 2 [P…" at bounding box center [579, 43] width 1159 height 840
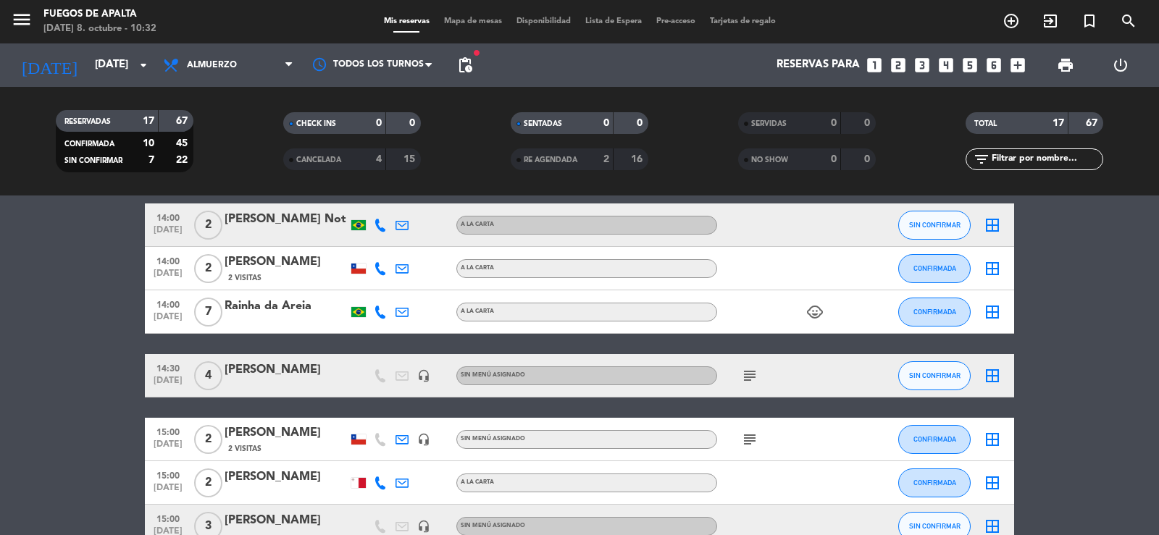
scroll to position [556, 0]
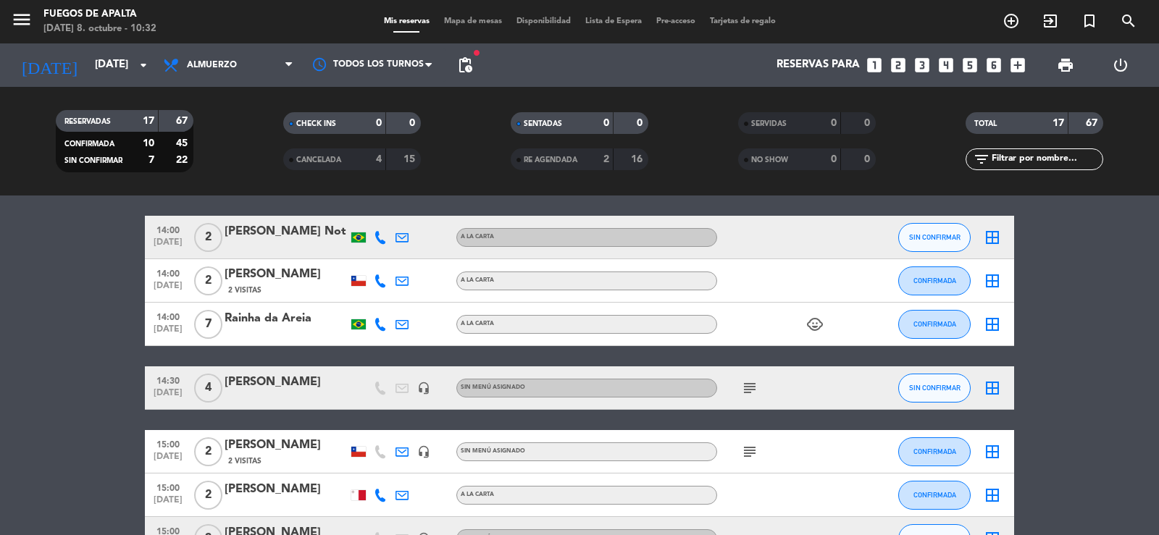
click at [749, 448] on icon "subject" at bounding box center [749, 451] width 17 height 17
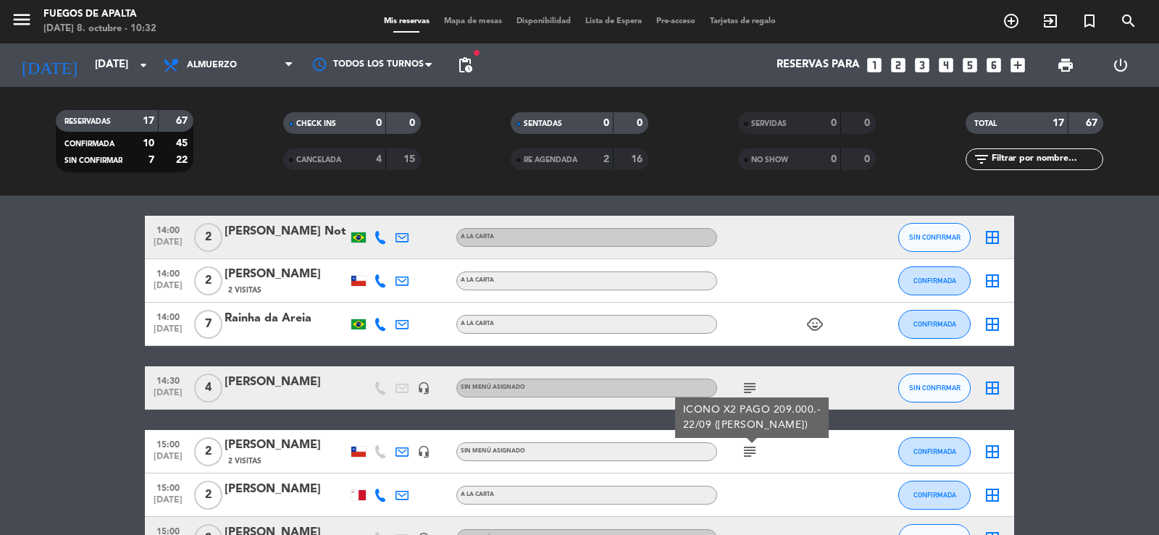
click at [274, 438] on div "[PERSON_NAME]" at bounding box center [286, 445] width 123 height 19
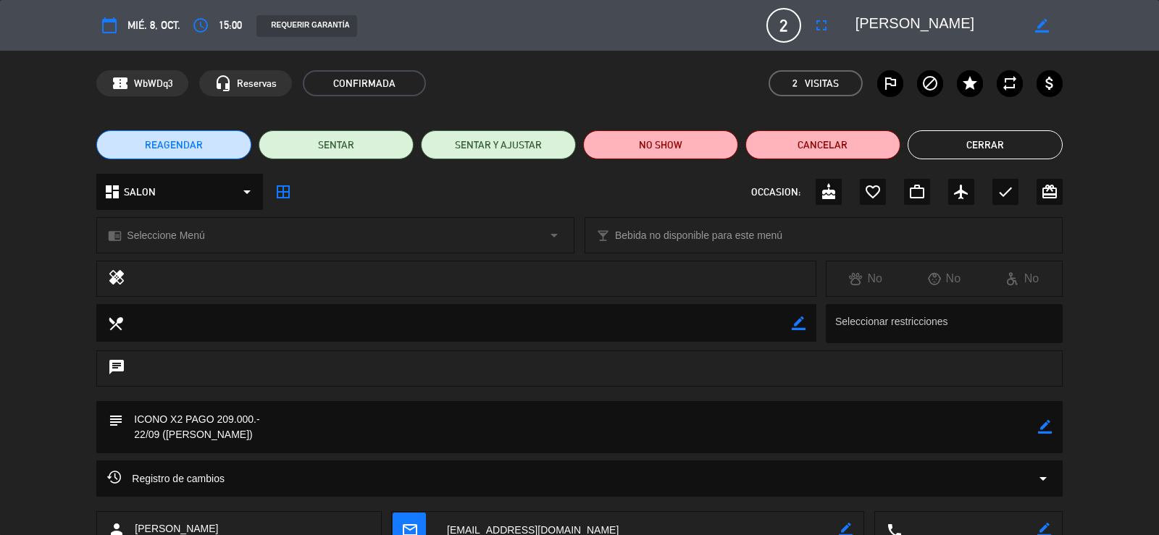
click at [1042, 432] on icon "border_color" at bounding box center [1045, 427] width 14 height 14
click at [832, 449] on textarea at bounding box center [580, 427] width 914 height 52
type textarea "ICONO X2 PAGO 209.000.- 22/09 ([PERSON_NAME]) con propina"
click at [1043, 429] on icon at bounding box center [1045, 427] width 14 height 14
click at [1014, 143] on button "Cerrar" at bounding box center [985, 144] width 155 height 29
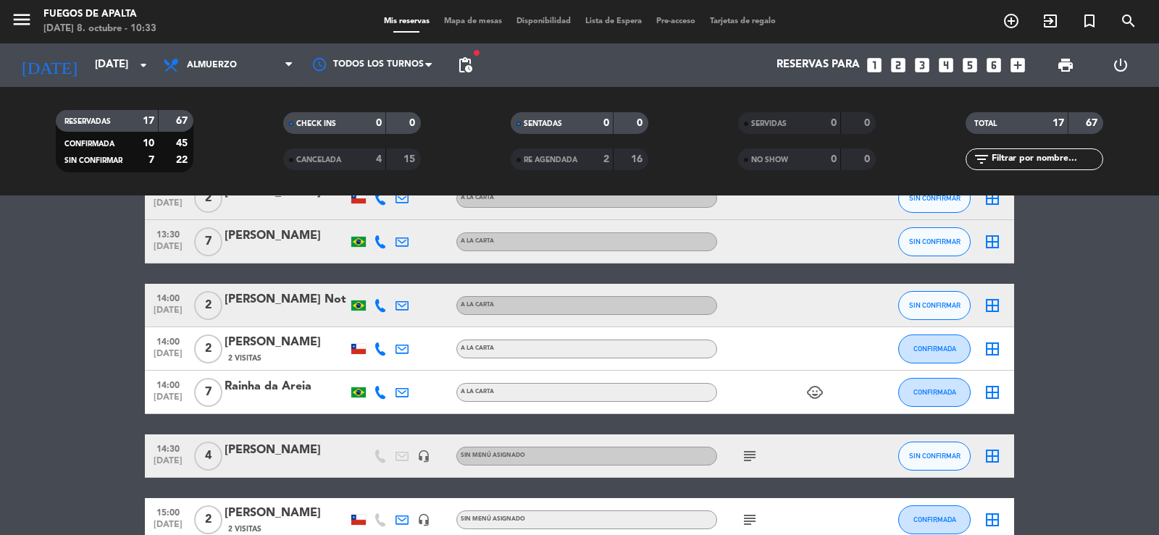
scroll to position [482, 0]
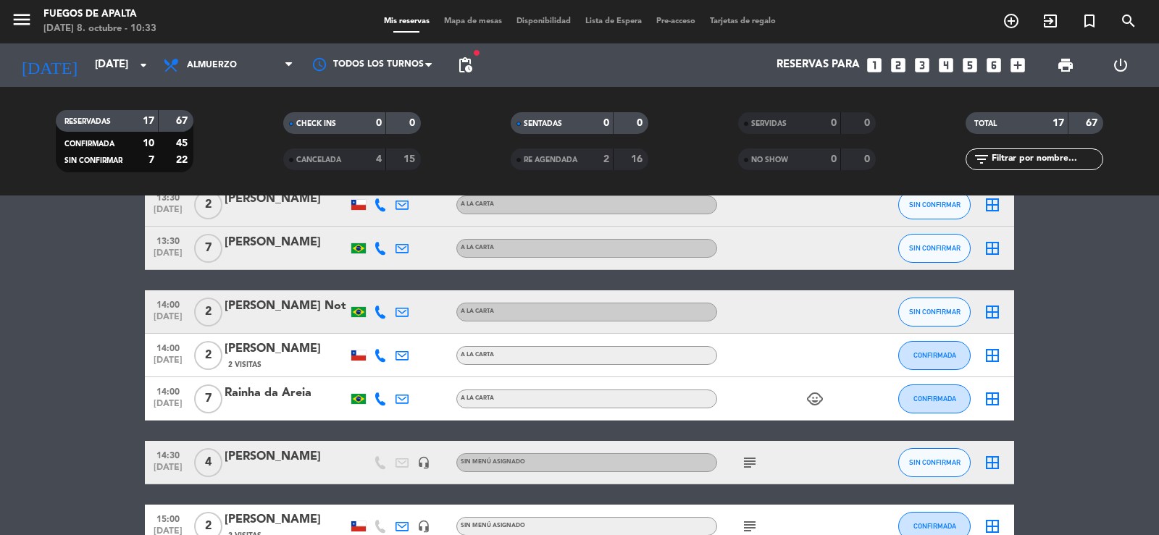
click at [750, 457] on icon "subject" at bounding box center [749, 462] width 17 height 17
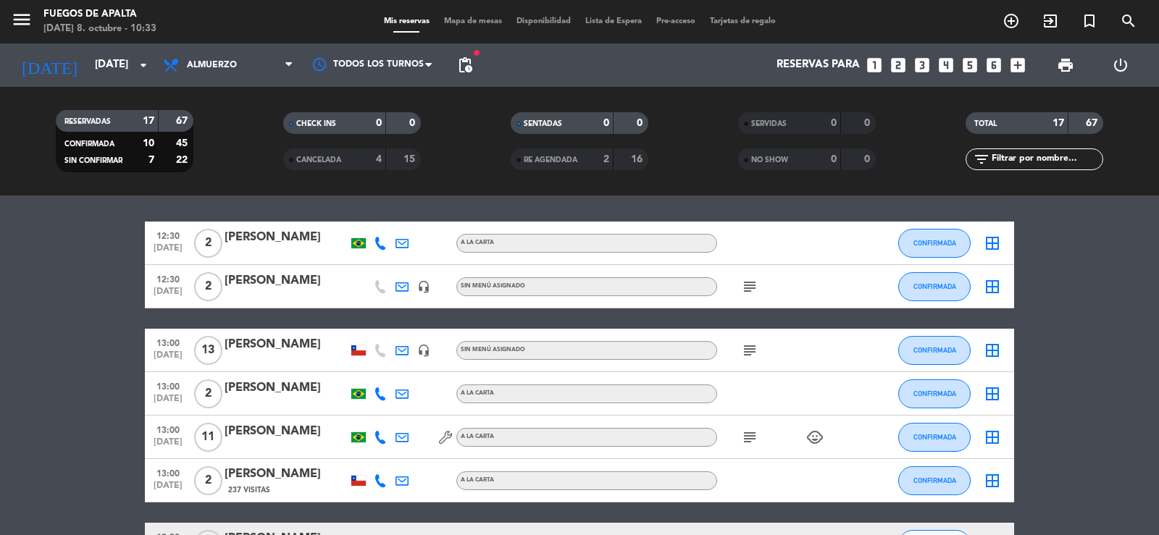
scroll to position [0, 0]
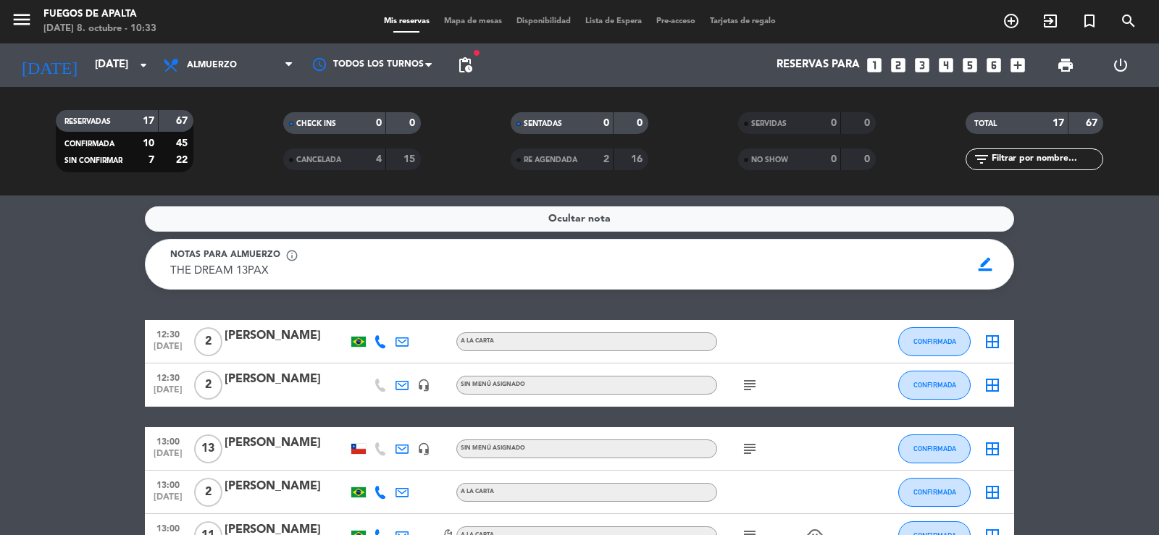
click at [751, 385] on icon "subject" at bounding box center [749, 385] width 17 height 17
click at [753, 385] on icon "subject" at bounding box center [749, 385] width 17 height 17
click at [0, 290] on service-notes "Ocultar nota Notas para almuerzo info_outline THE DREAM 13PAX THE DREAM 13PAX b…" at bounding box center [579, 247] width 1159 height 83
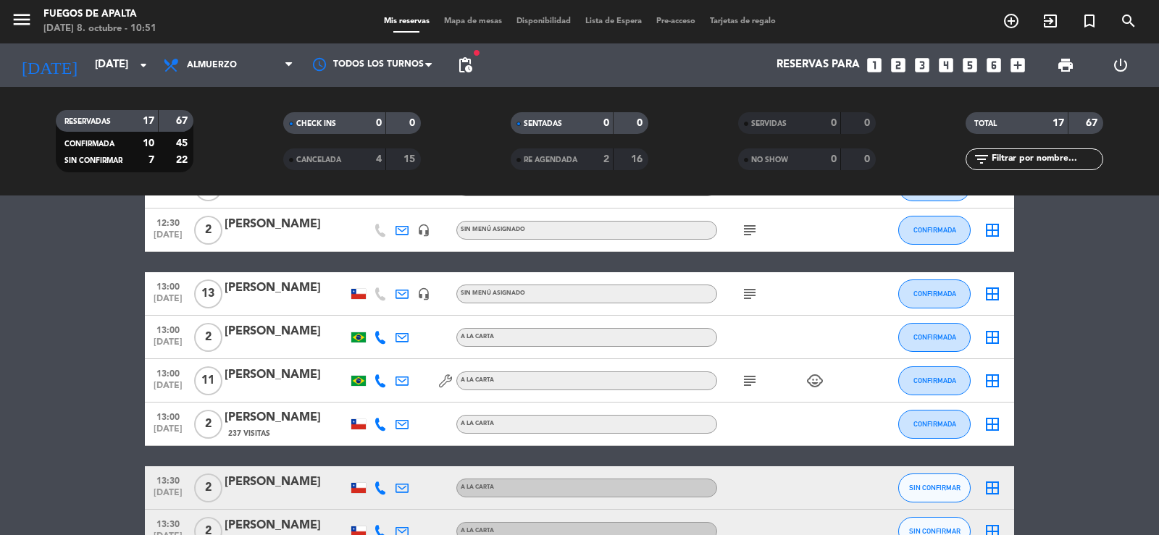
scroll to position [169, 0]
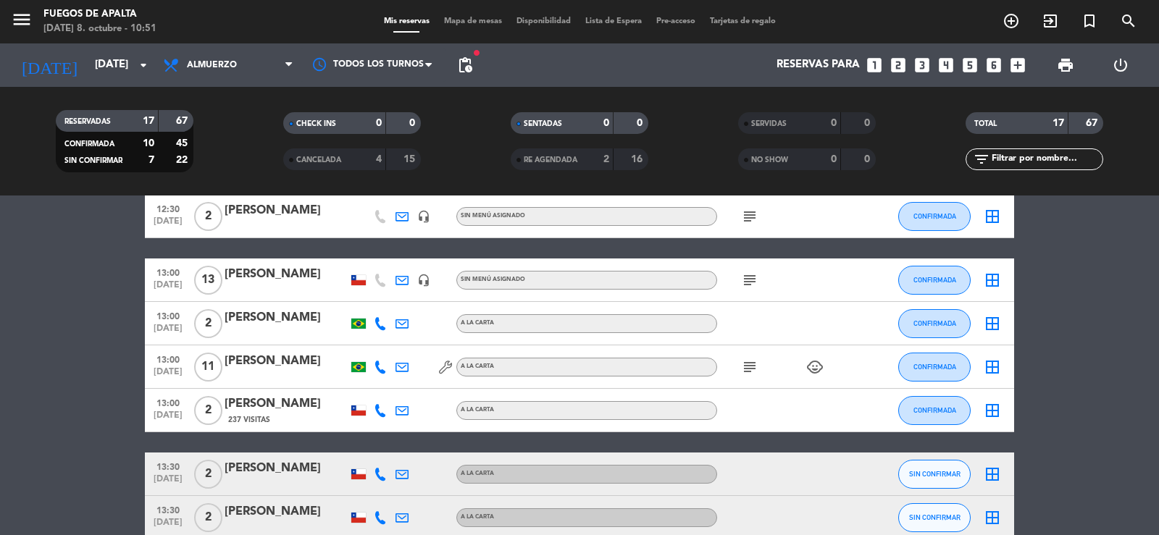
drag, startPoint x: 22, startPoint y: 429, endPoint x: 23, endPoint y: 380, distance: 48.5
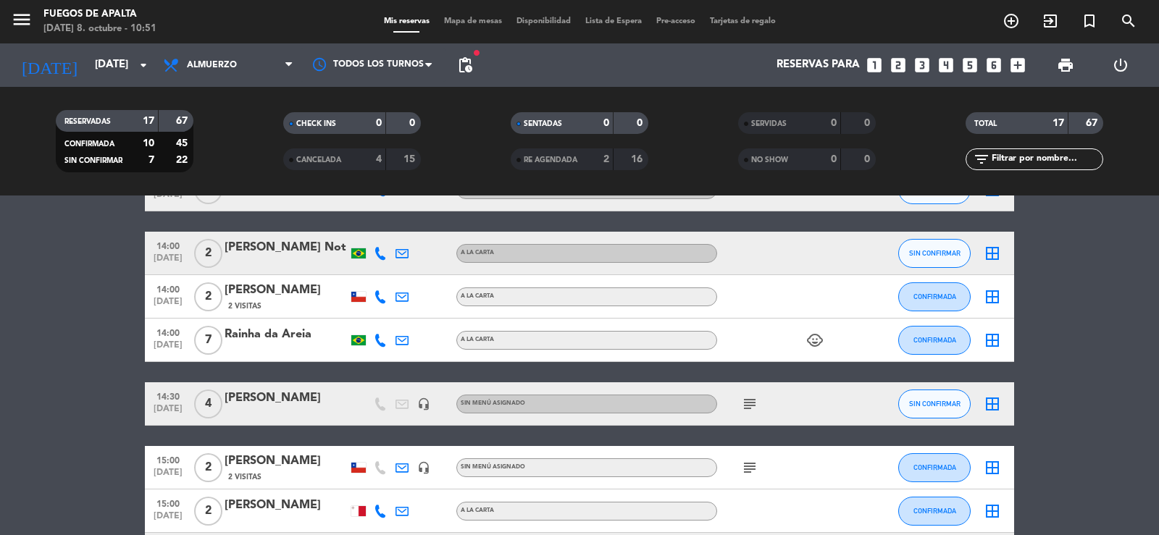
scroll to position [664, 0]
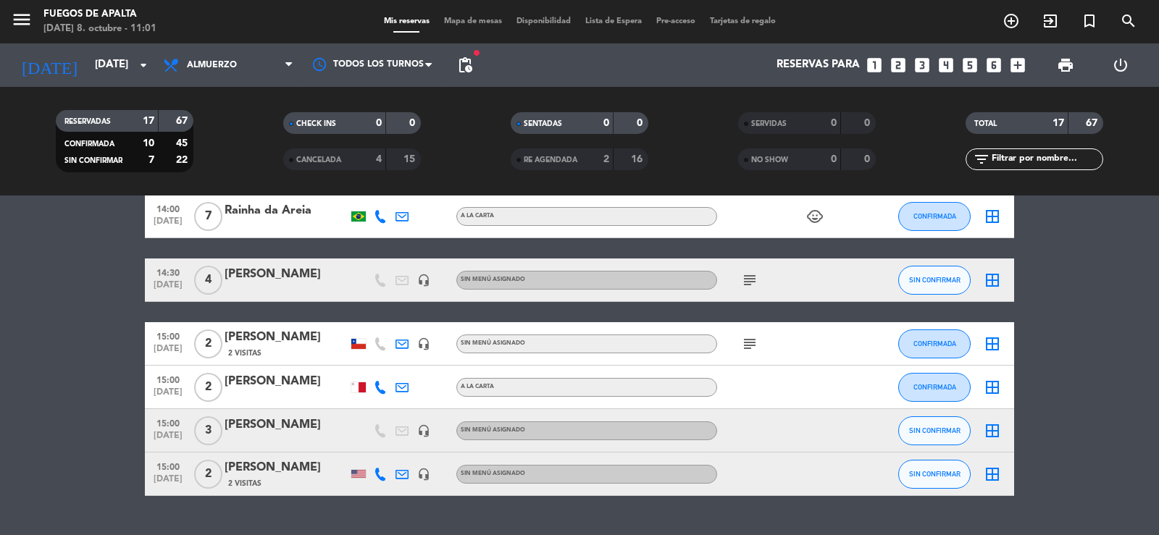
click at [872, 65] on icon "looks_one" at bounding box center [874, 65] width 19 height 19
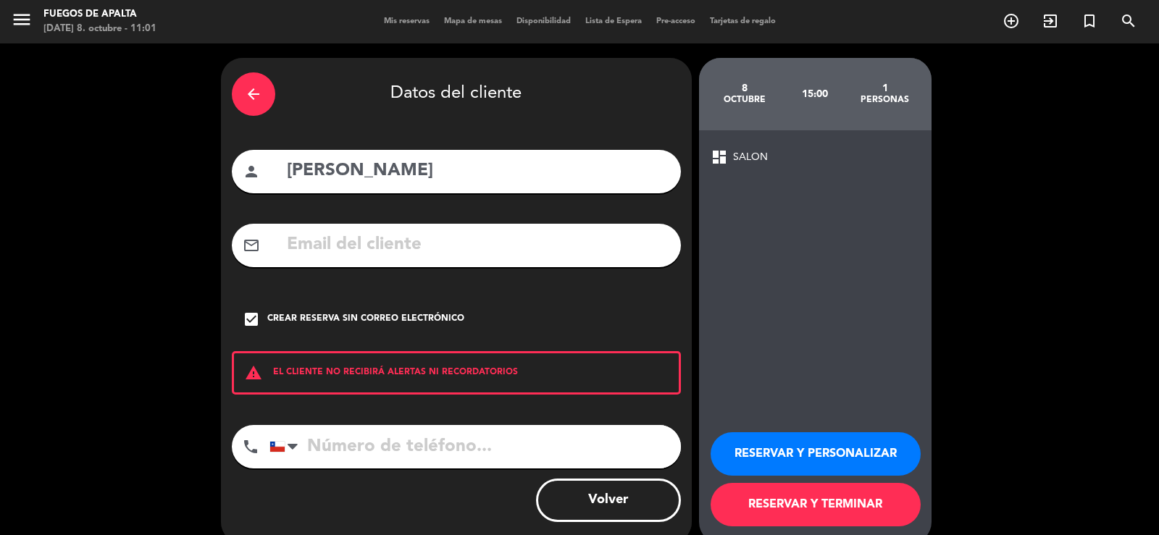
click at [264, 92] on div "arrow_back" at bounding box center [253, 93] width 43 height 43
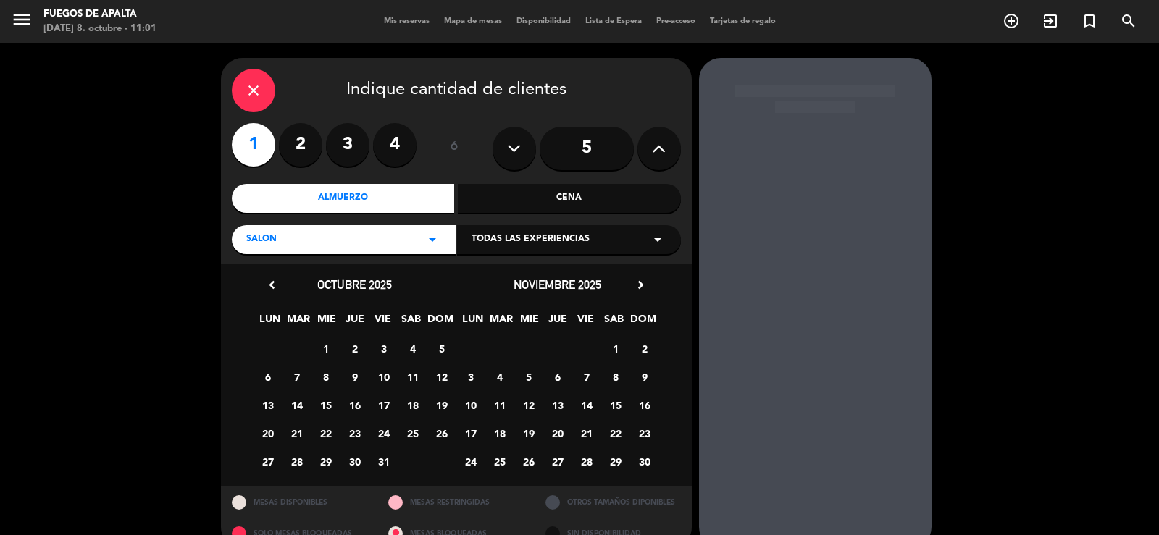
click at [262, 83] on div "close" at bounding box center [253, 90] width 43 height 43
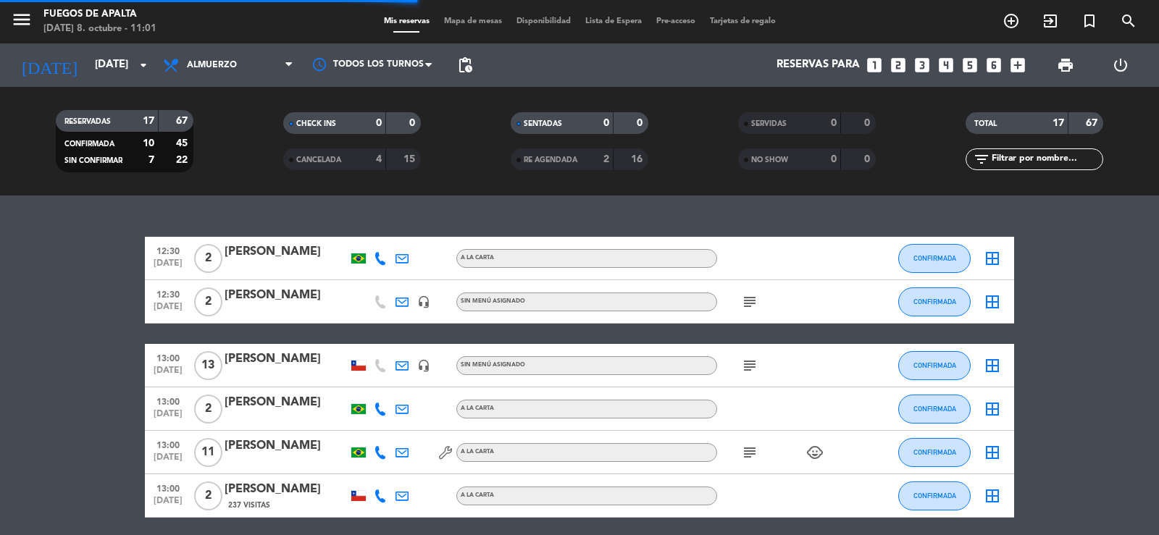
click at [869, 62] on icon "looks_one" at bounding box center [874, 65] width 19 height 19
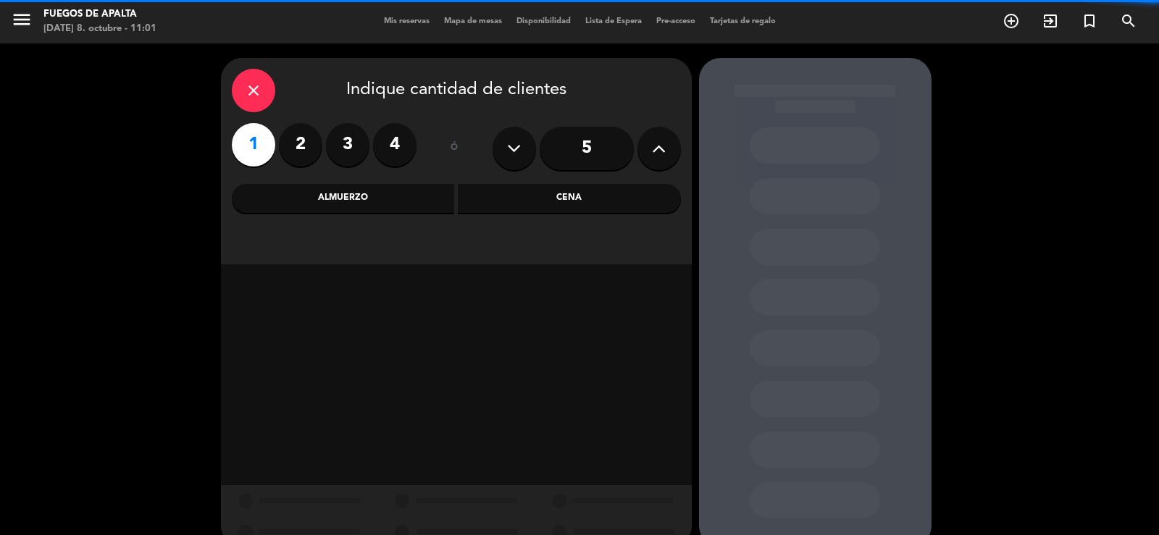
click at [344, 185] on div "Almuerzo" at bounding box center [343, 198] width 223 height 29
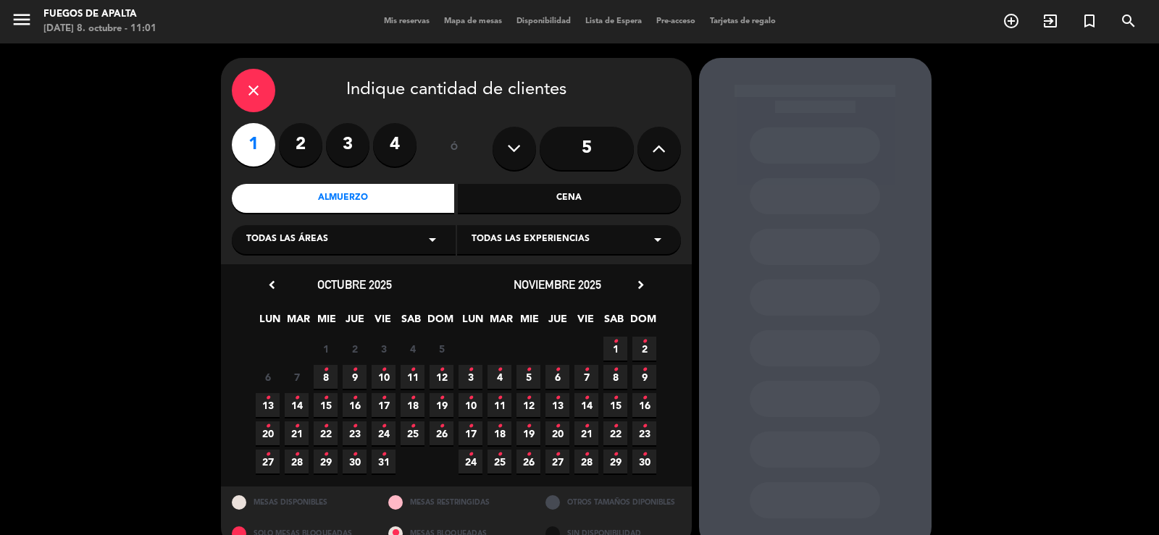
click at [322, 369] on span "8 •" at bounding box center [326, 377] width 24 height 24
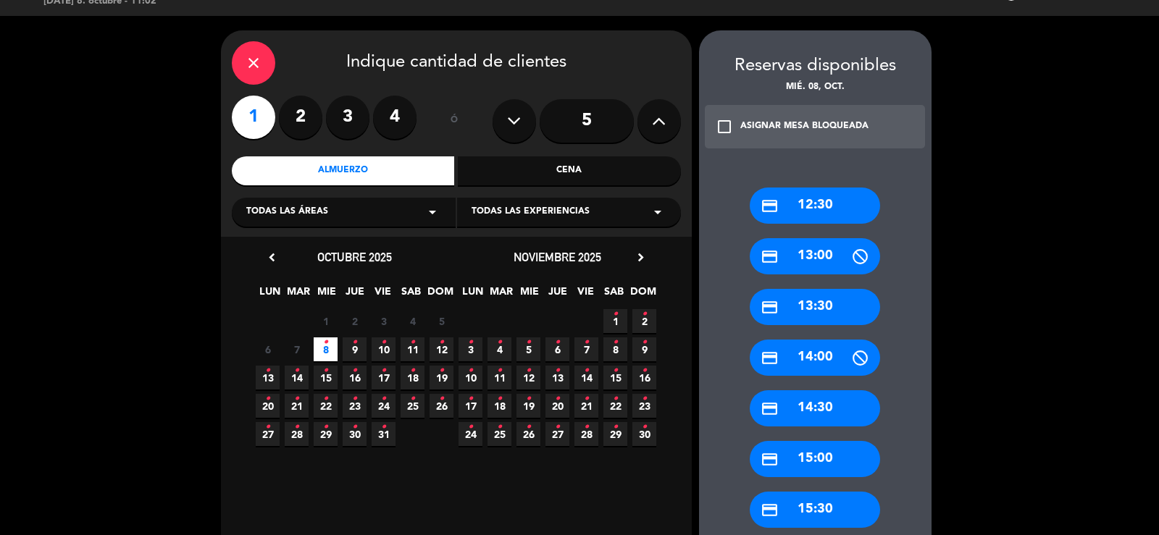
click at [815, 309] on div "credit_card 13:30" at bounding box center [815, 307] width 130 height 36
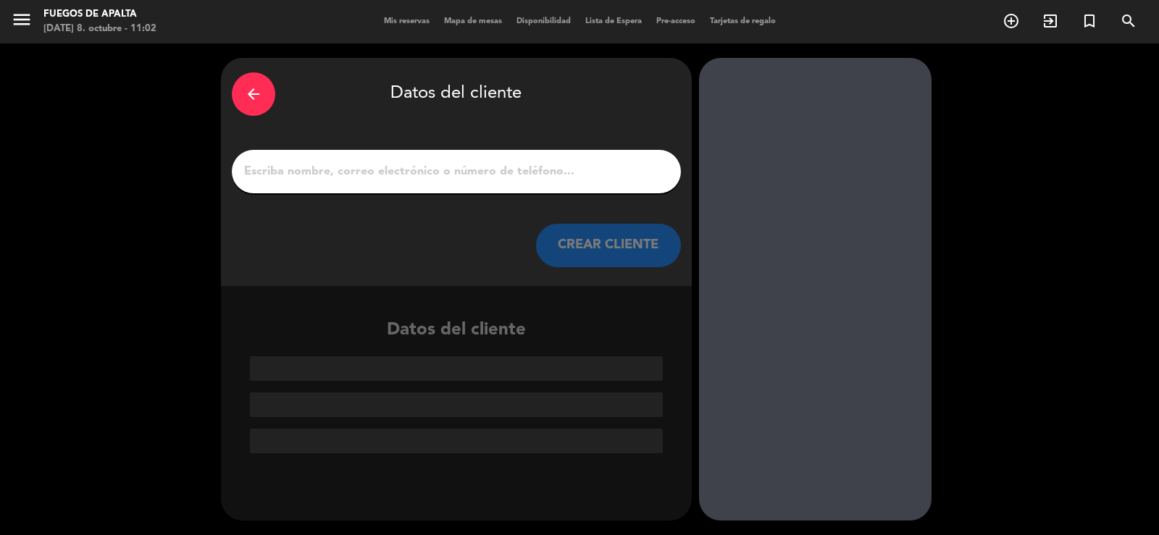
click at [643, 164] on input "1" at bounding box center [456, 172] width 427 height 20
type input "p"
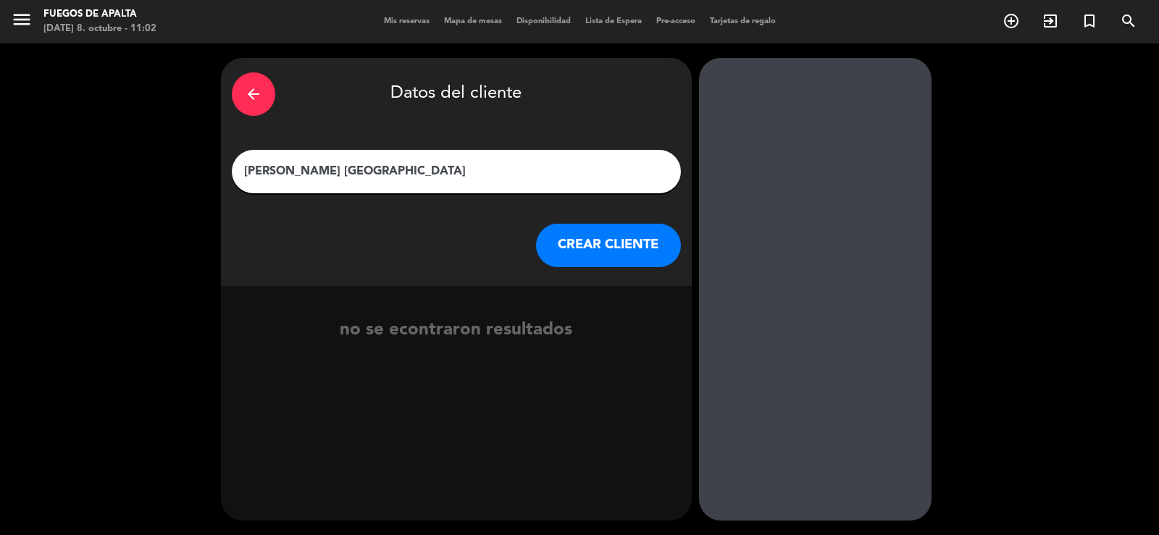
type input "[PERSON_NAME] [GEOGRAPHIC_DATA]"
click at [600, 245] on button "CREAR CLIENTE" at bounding box center [608, 245] width 145 height 43
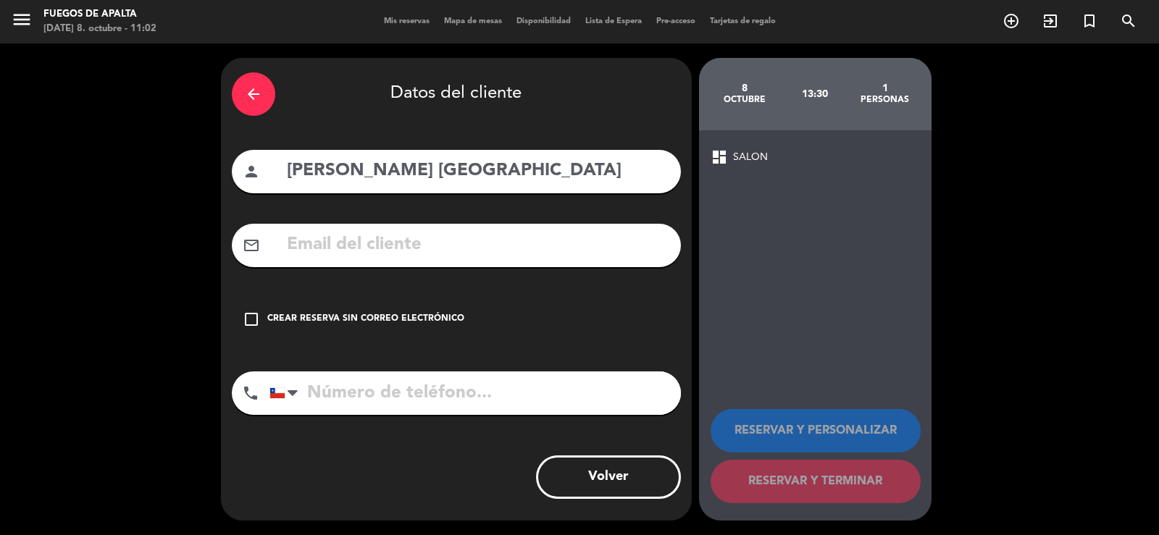
click at [243, 317] on icon "check_box_outline_blank" at bounding box center [251, 319] width 17 height 17
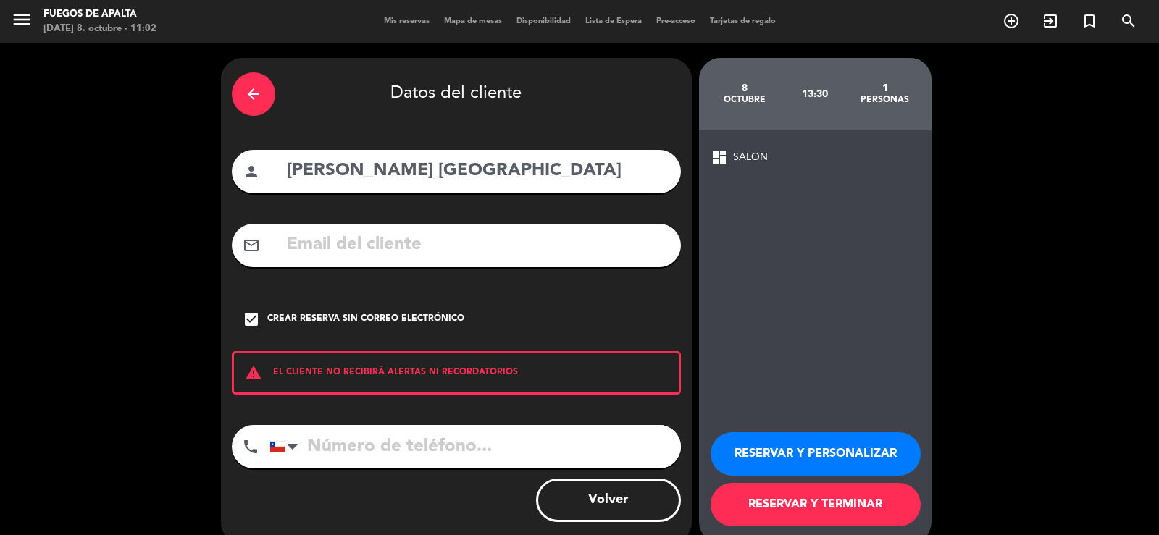
click at [782, 442] on button "RESERVAR Y PERSONALIZAR" at bounding box center [816, 453] width 210 height 43
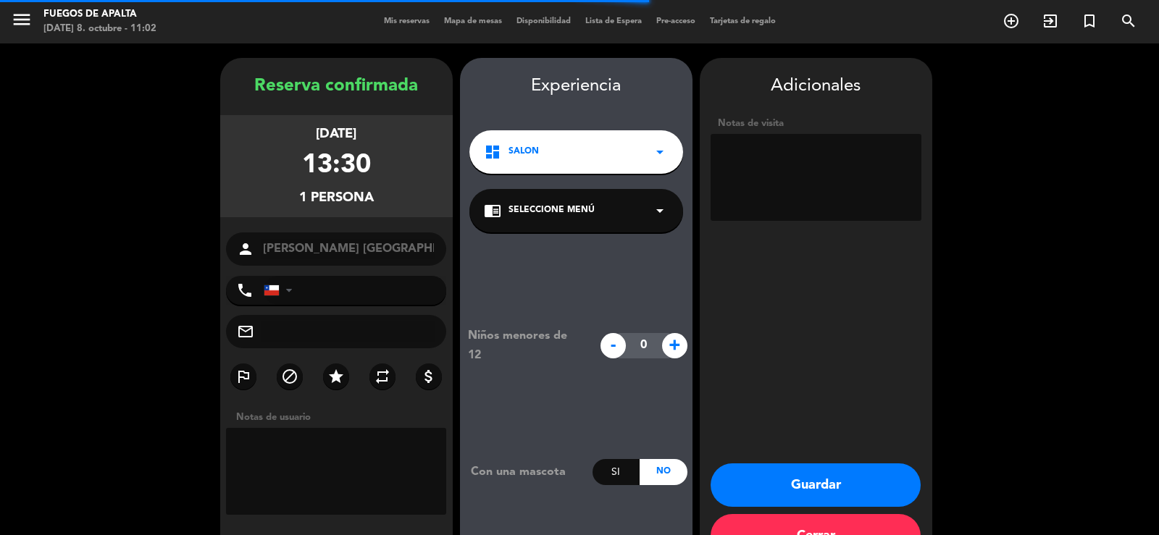
scroll to position [44, 0]
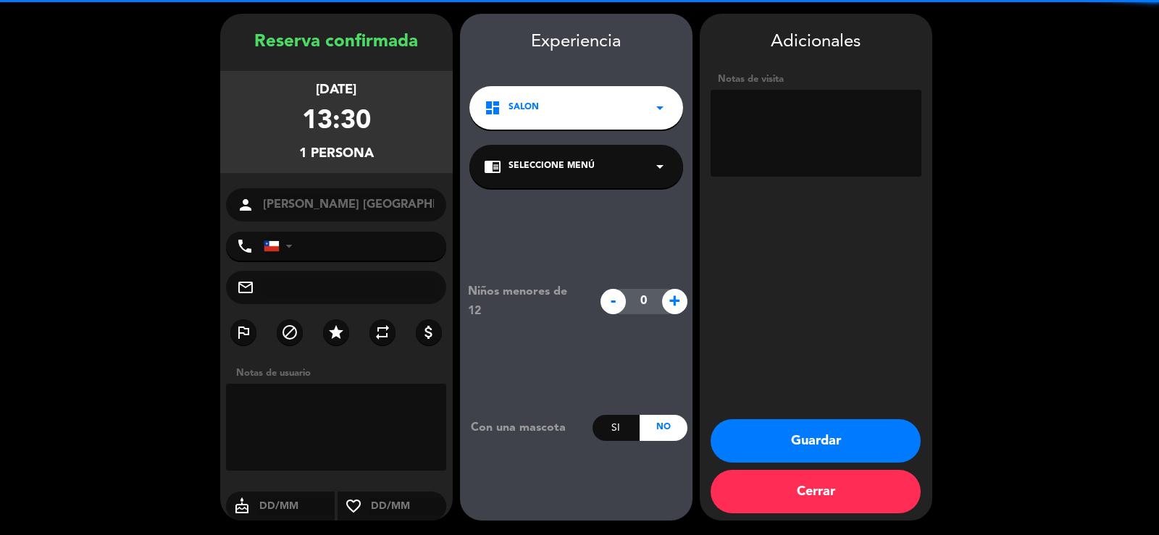
click at [797, 142] on textarea at bounding box center [816, 133] width 211 height 87
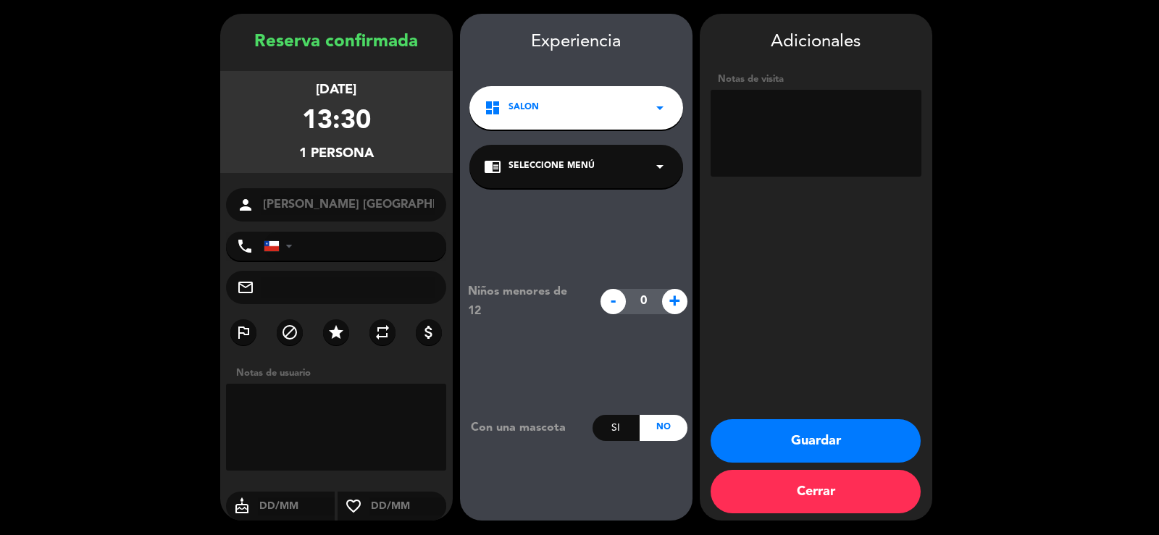
type textarea "a"
type textarea "Aleman"
click at [843, 440] on button "Guardar" at bounding box center [816, 440] width 210 height 43
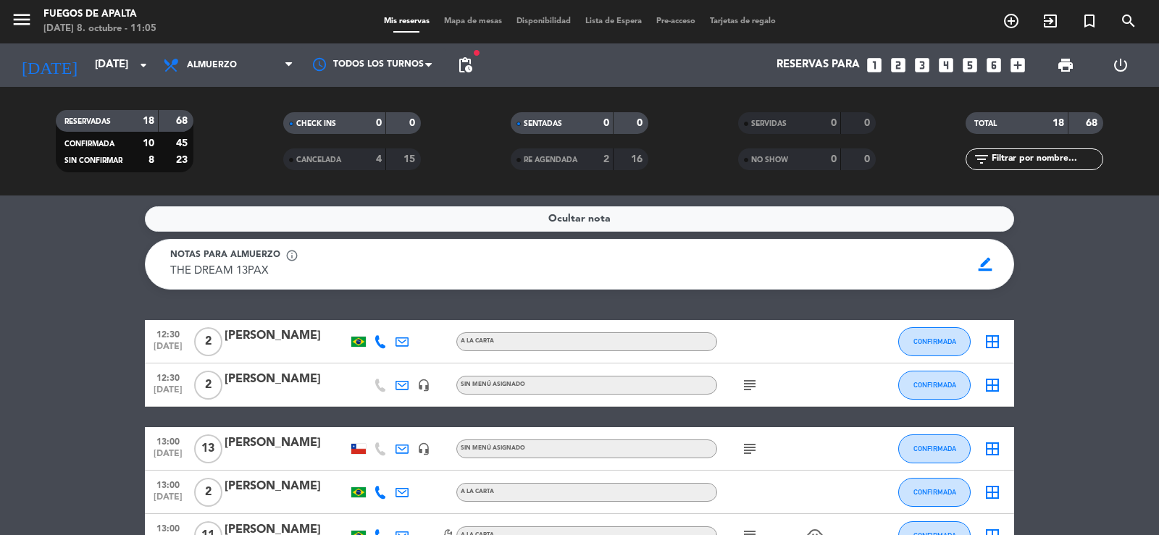
drag, startPoint x: 1, startPoint y: 297, endPoint x: 12, endPoint y: 313, distance: 19.3
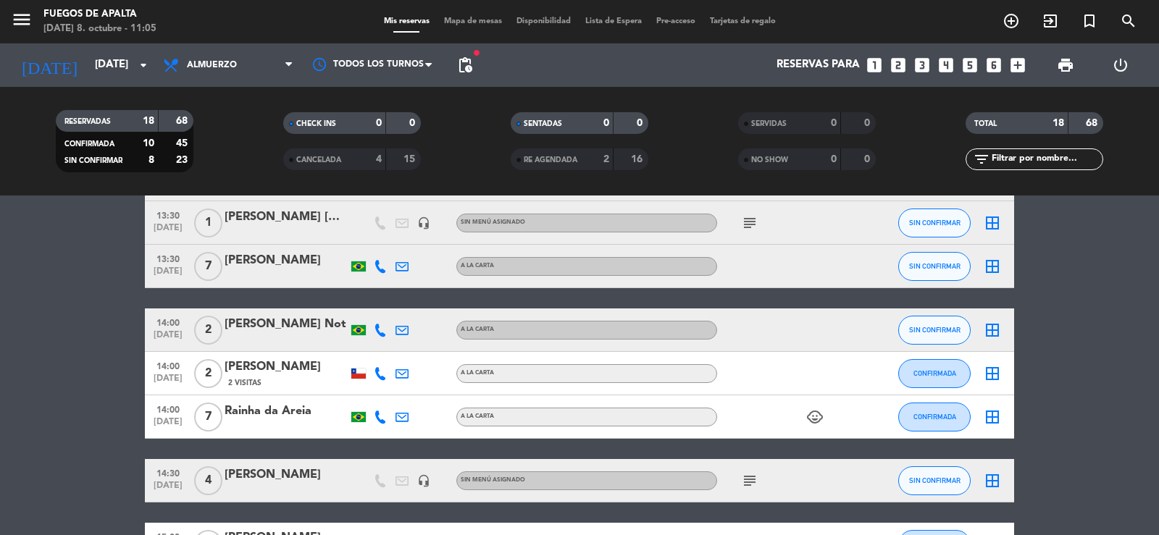
scroll to position [678, 0]
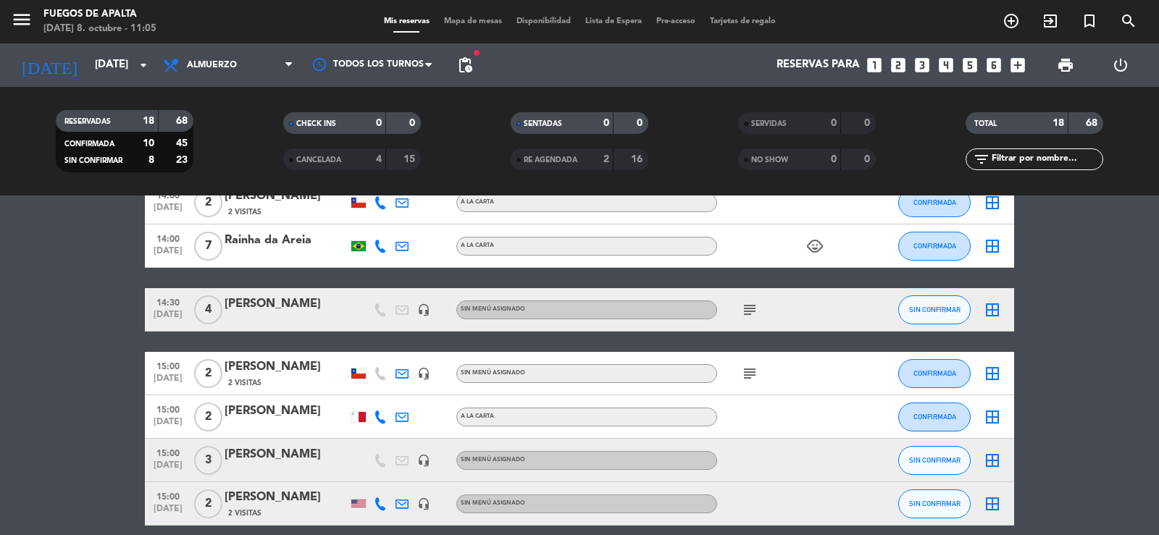
click at [735, 319] on div "subject" at bounding box center [782, 309] width 130 height 43
click at [743, 317] on icon "subject" at bounding box center [749, 309] width 17 height 17
click at [283, 346] on div "12:30 [DATE] 2 [PERSON_NAME] A LA CARTA CONFIRMADA border_all 12:30 [DATE] 2 [P…" at bounding box center [579, 84] width 869 height 884
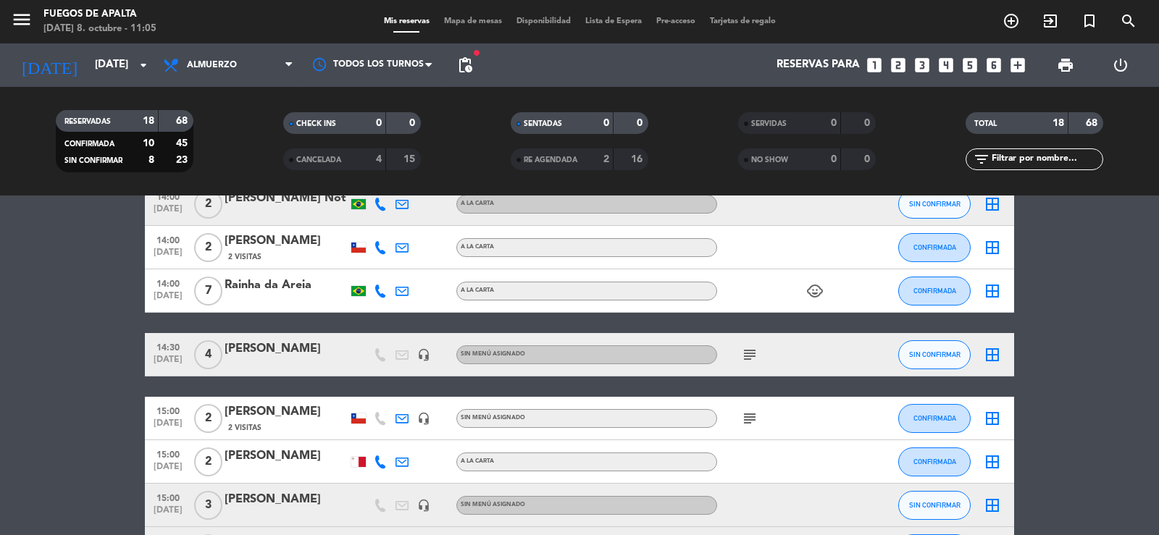
scroll to position [648, 0]
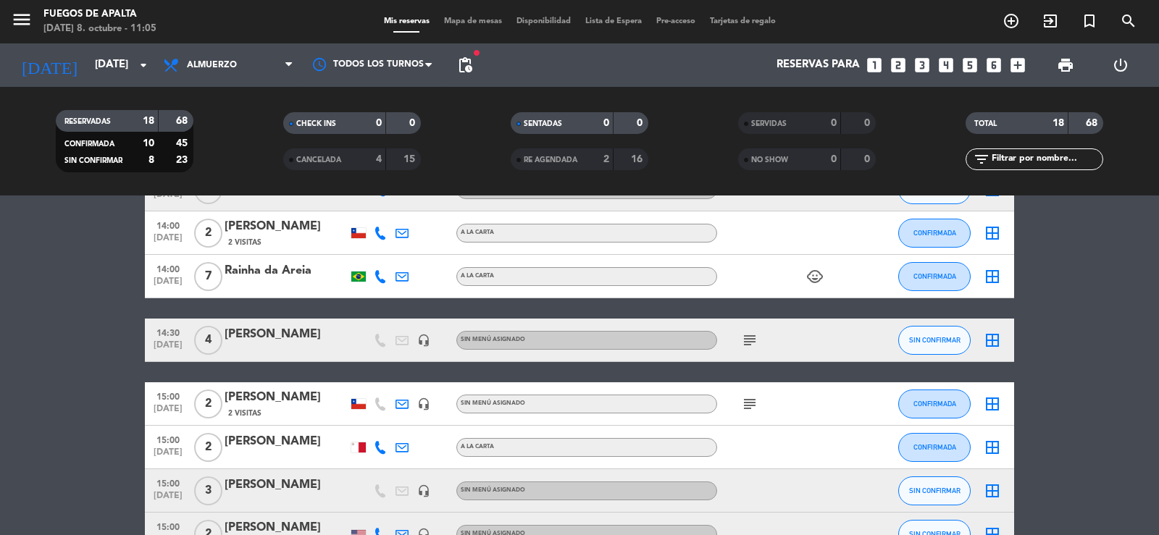
drag, startPoint x: 83, startPoint y: 319, endPoint x: 96, endPoint y: 403, distance: 84.2
click at [94, 399] on bookings-row "12:30 [DATE] 2 [PERSON_NAME] A LA CARTA CONFIRMADA border_all 12:30 [DATE] 2 [P…" at bounding box center [579, 115] width 1159 height 884
click at [96, 403] on bookings-row "12:30 [DATE] 2 [PERSON_NAME] A LA CARTA CONFIRMADA border_all 12:30 [DATE] 2 [P…" at bounding box center [579, 115] width 1159 height 884
click at [892, 60] on icon "looks_two" at bounding box center [898, 65] width 19 height 19
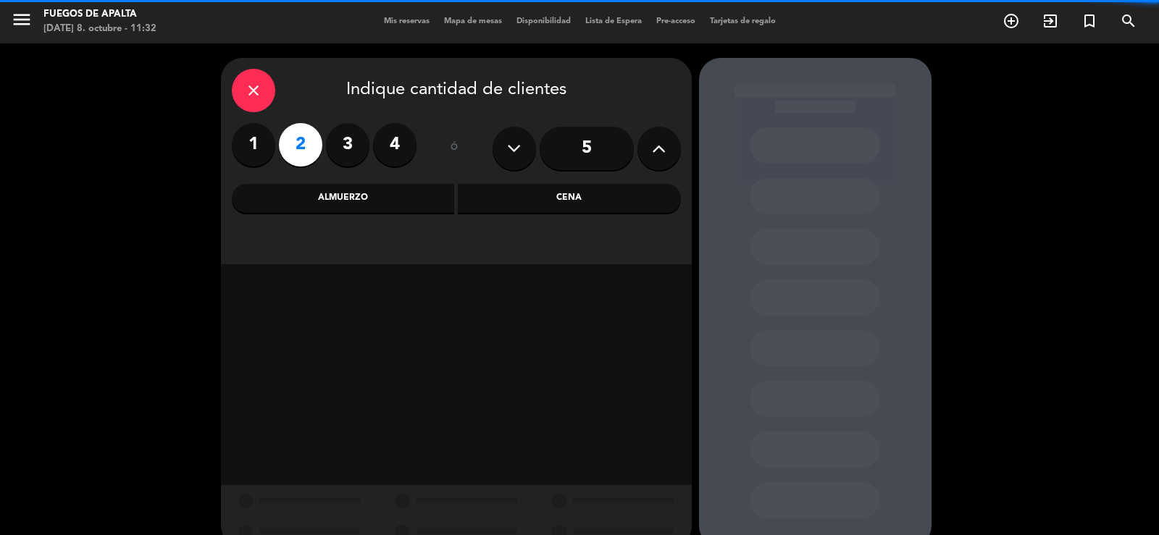
click at [259, 201] on div "Almuerzo" at bounding box center [343, 198] width 223 height 29
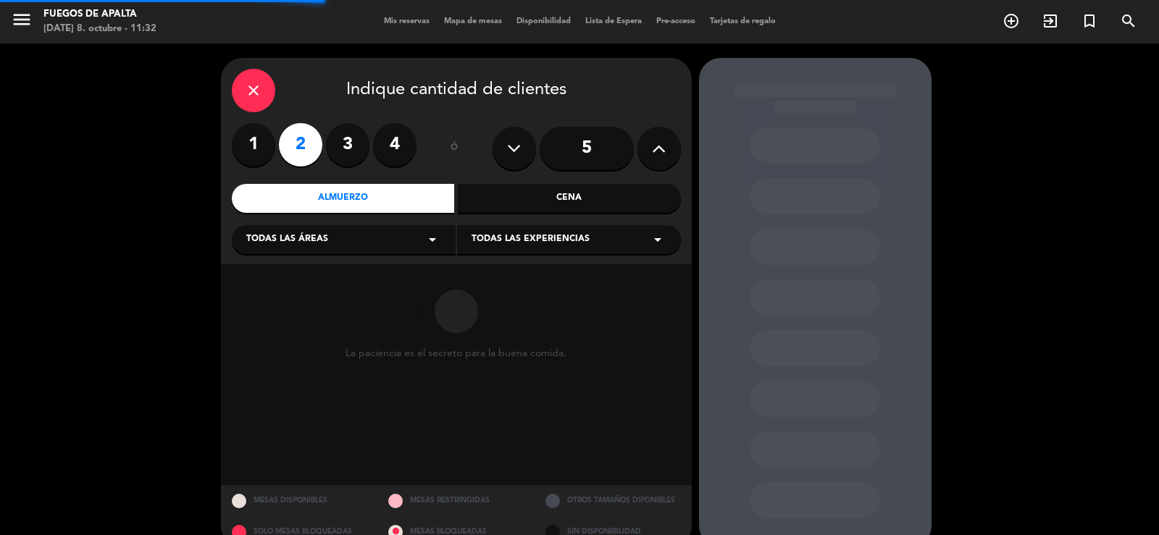
click at [277, 248] on div "Todas las áreas arrow_drop_down" at bounding box center [344, 239] width 224 height 29
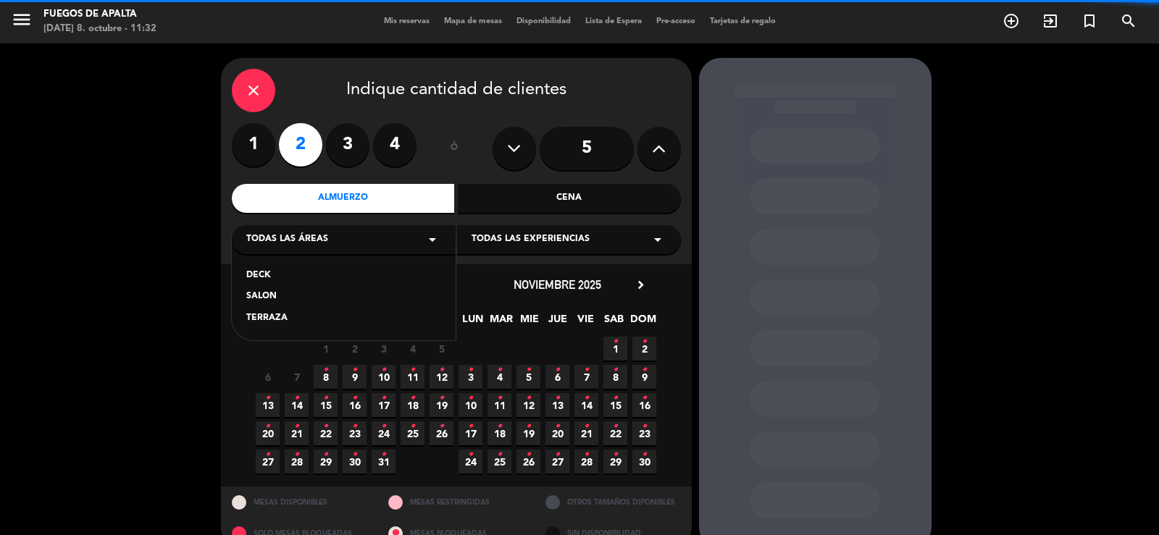
click at [262, 300] on div "SALON" at bounding box center [343, 297] width 195 height 14
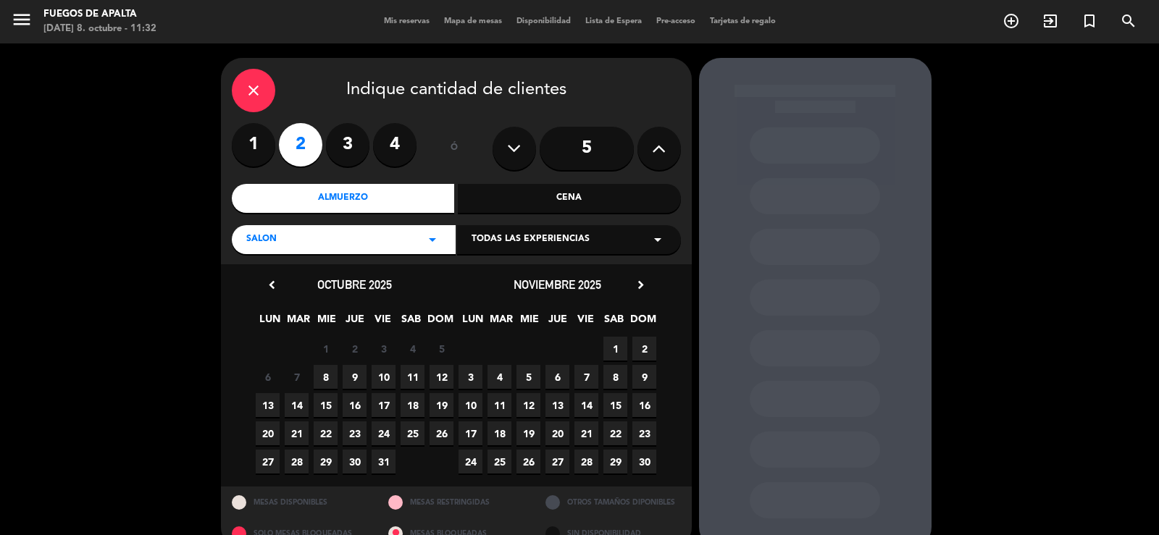
click at [326, 369] on span "8" at bounding box center [326, 377] width 24 height 24
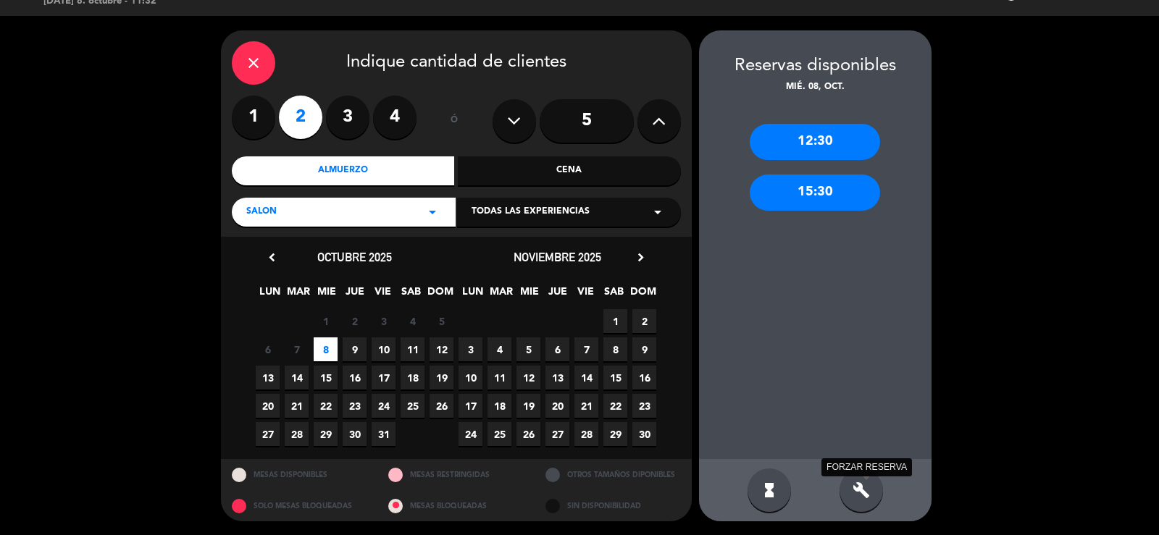
click at [863, 481] on div "build FORZAR RESERVA" at bounding box center [861, 490] width 43 height 43
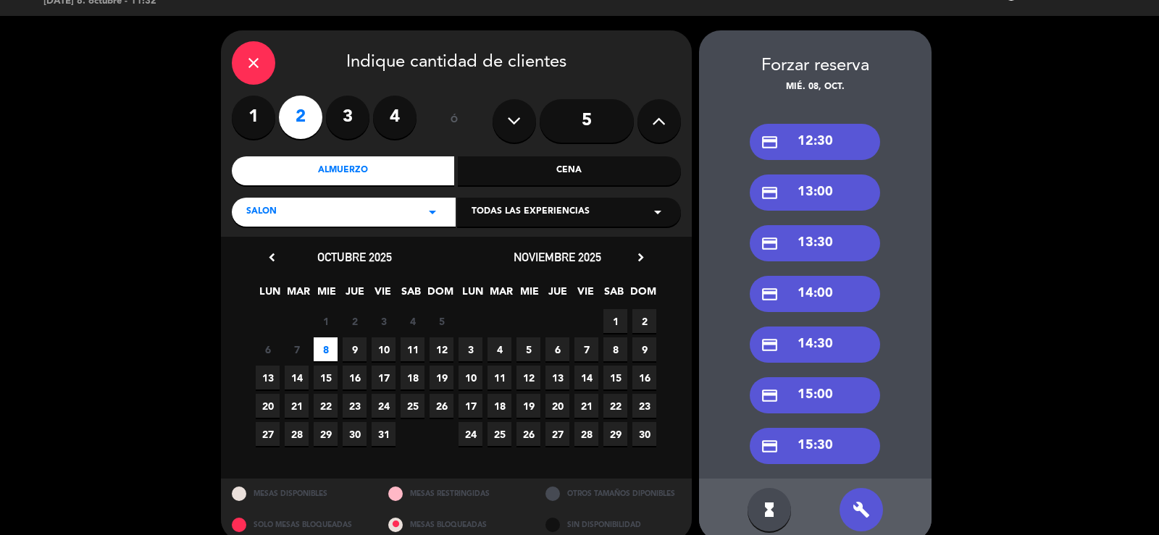
click at [803, 301] on div "credit_card 14:00" at bounding box center [815, 294] width 130 height 36
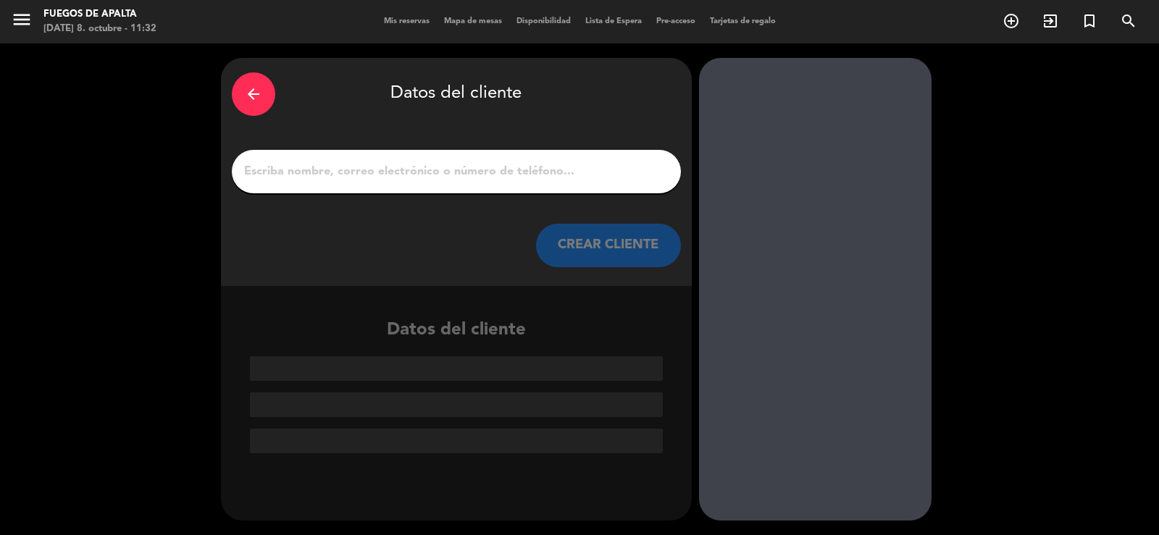
click at [299, 162] on input "1" at bounding box center [456, 172] width 427 height 20
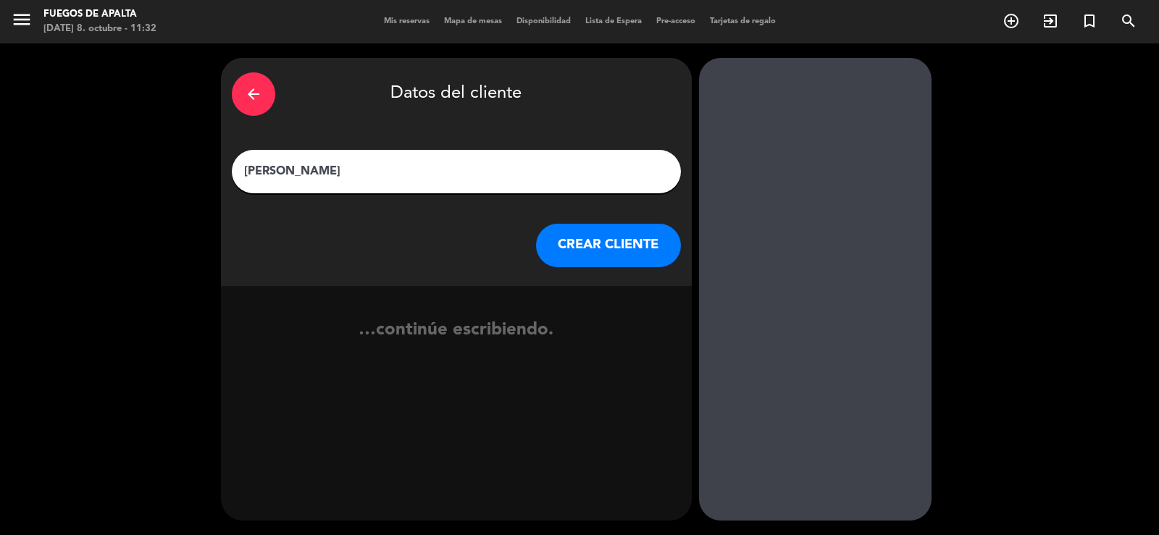
type input "[PERSON_NAME]"
click at [588, 235] on button "CREAR CLIENTE" at bounding box center [608, 245] width 145 height 43
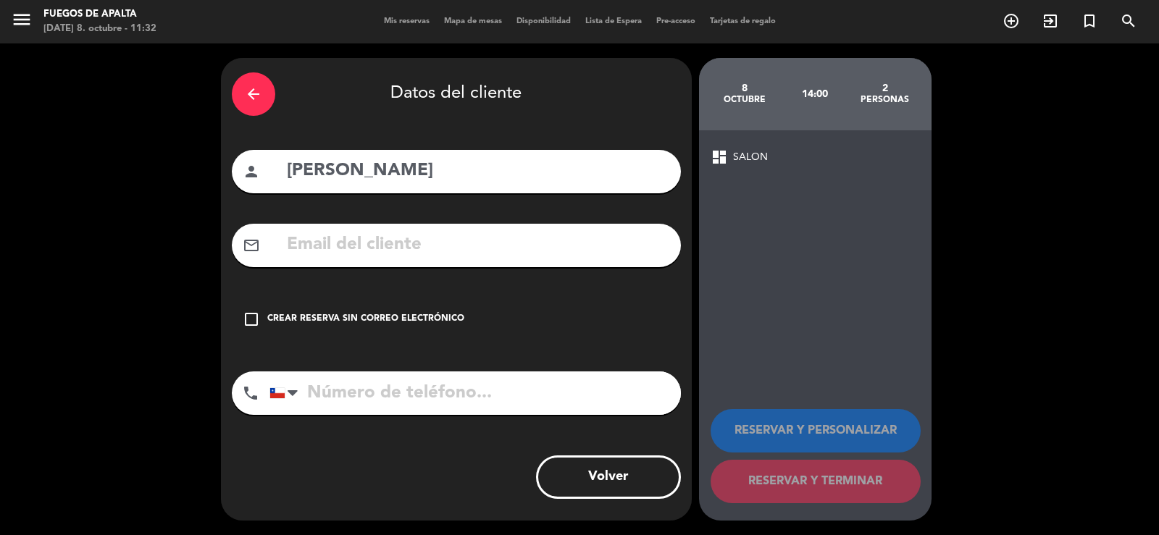
click at [423, 311] on div "check_box_outline_blank Crear reserva sin correo electrónico" at bounding box center [456, 319] width 449 height 43
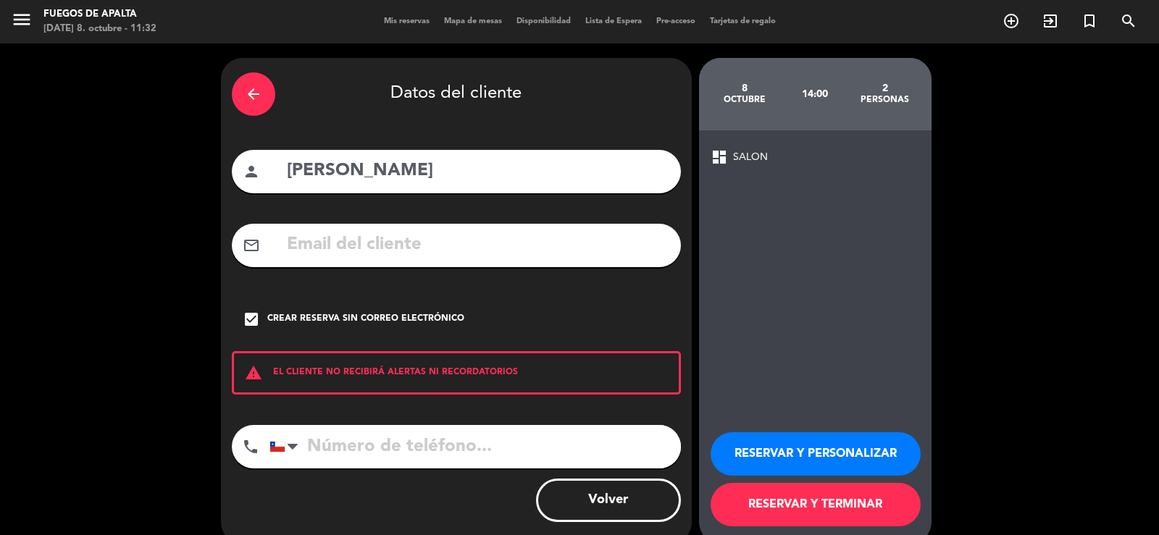
click at [820, 506] on button "RESERVAR Y TERMINAR" at bounding box center [816, 504] width 210 height 43
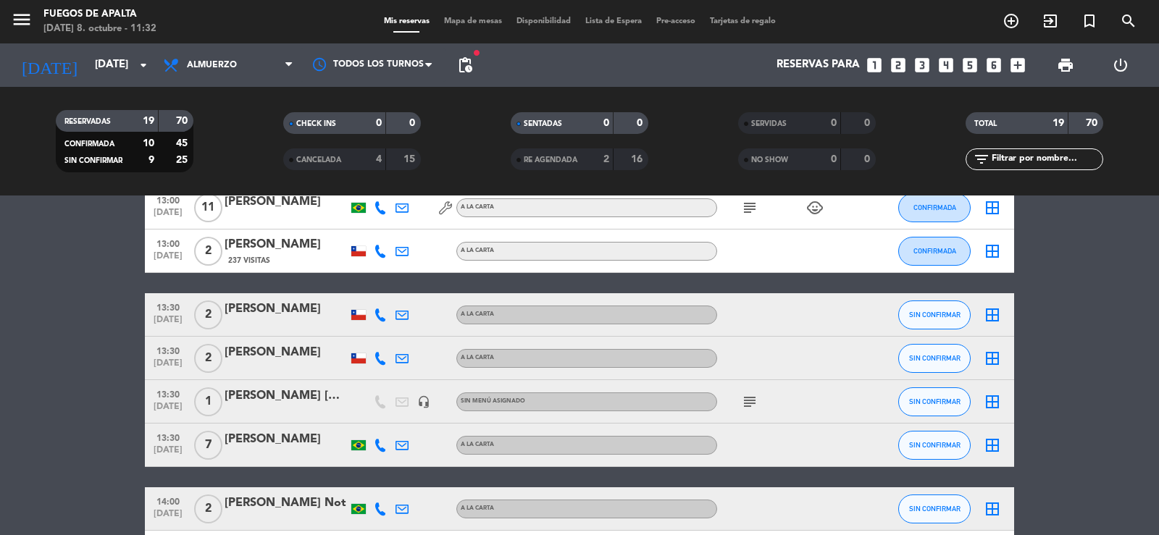
scroll to position [360, 0]
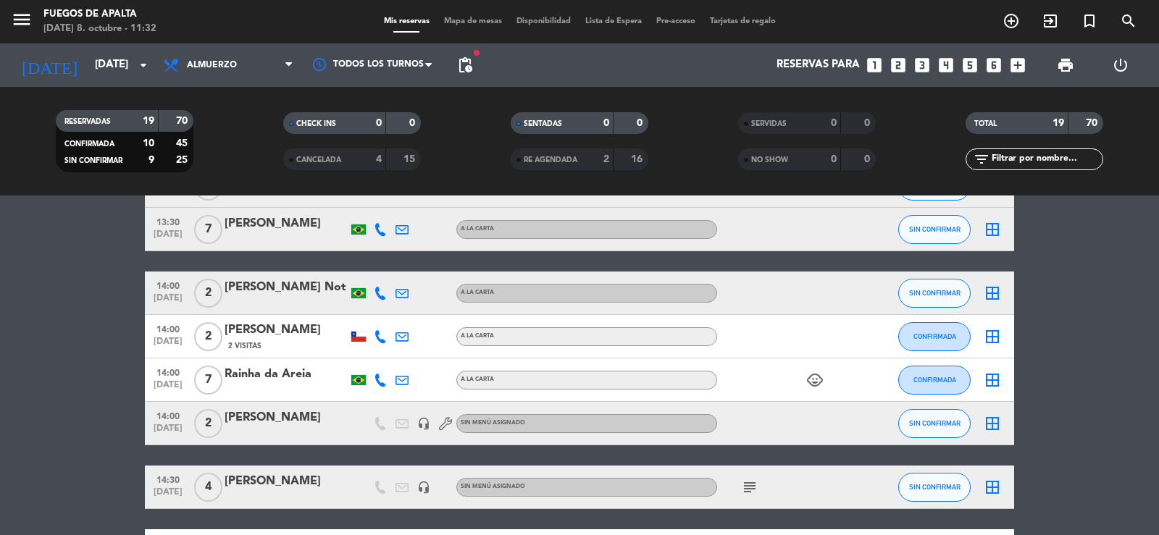
click at [109, 447] on bookings-row "12:30 [DATE] 2 [PERSON_NAME] A LA CARTA CONFIRMADA border_all 12:30 [DATE] 2 [P…" at bounding box center [579, 239] width 1159 height 927
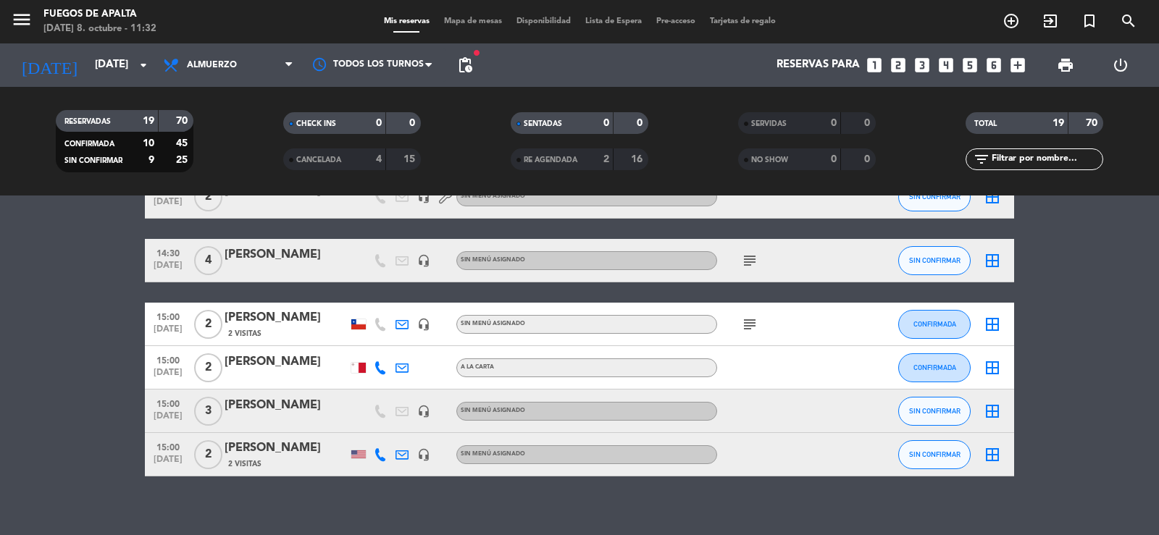
scroll to position [785, 0]
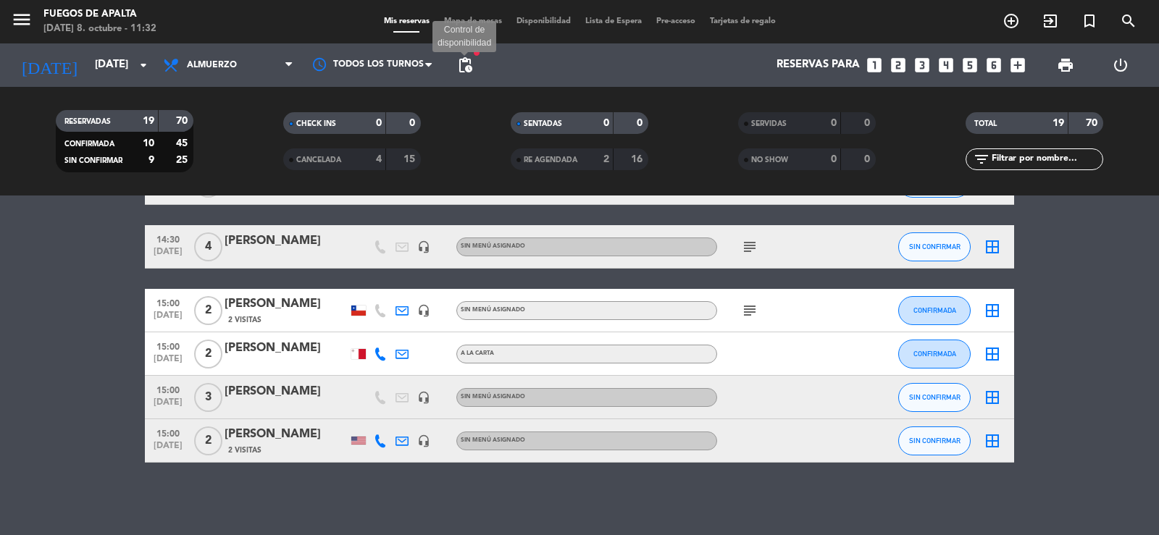
click at [456, 66] on span "pending_actions" at bounding box center [464, 65] width 17 height 17
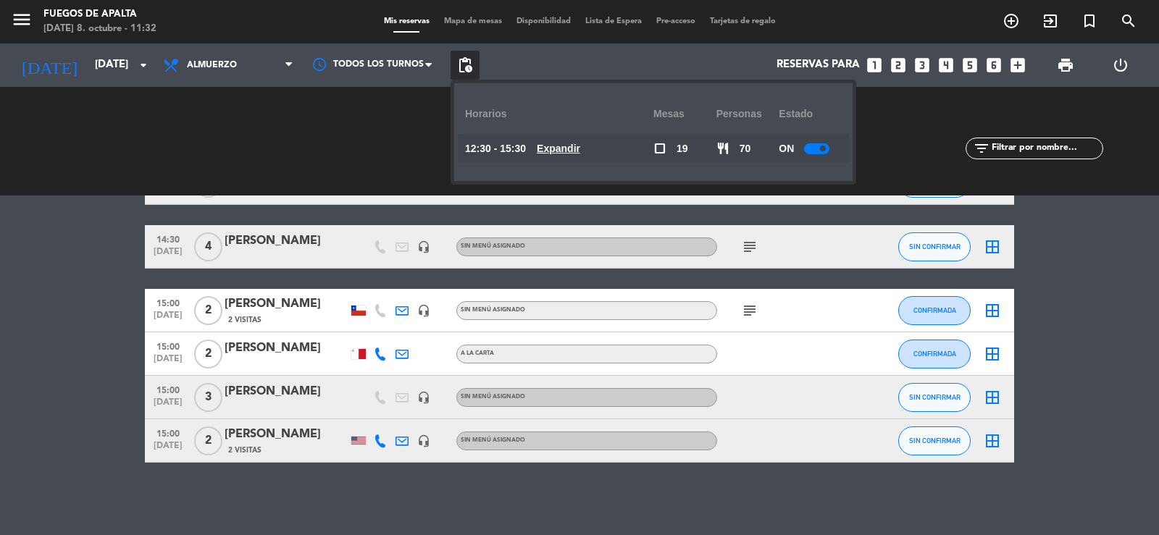
click at [580, 143] on u "Expandir" at bounding box center [558, 149] width 43 height 12
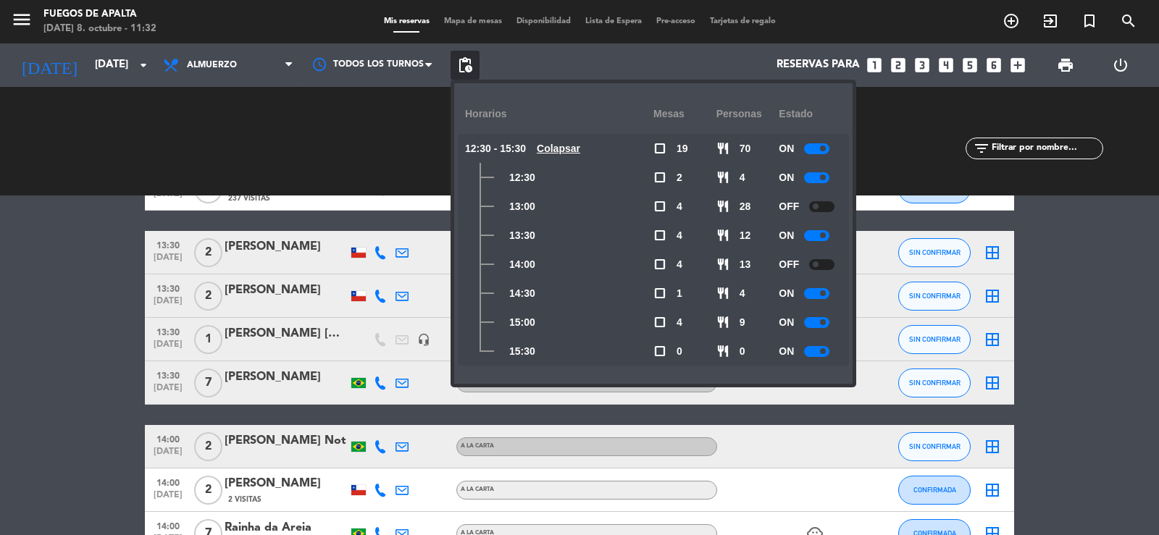
scroll to position [0, 0]
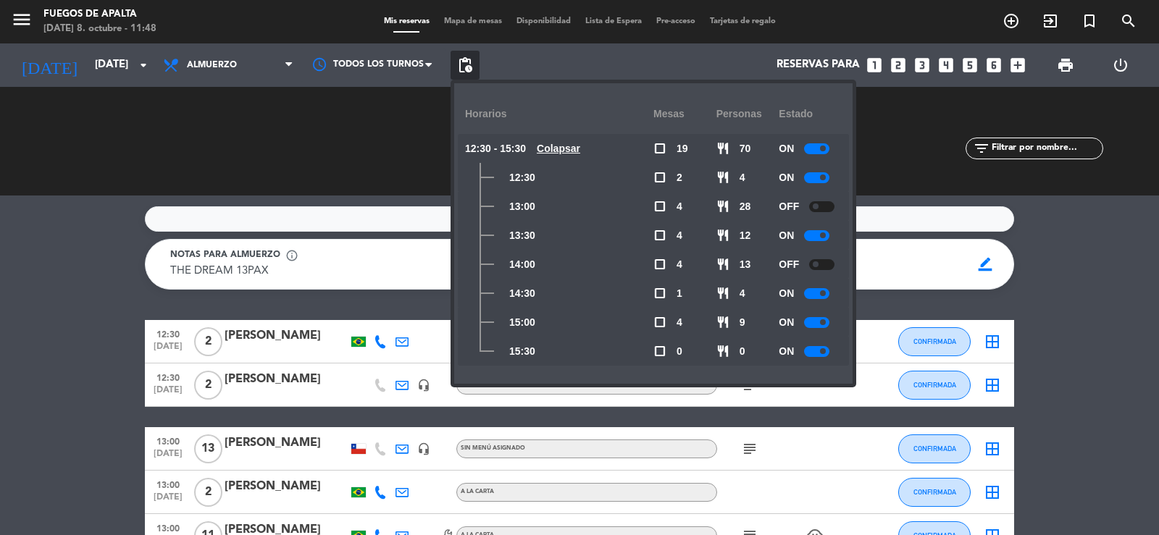
click at [241, 116] on div "CHECK INS 0 0 CANCELADA 4 15" at bounding box center [351, 141] width 227 height 80
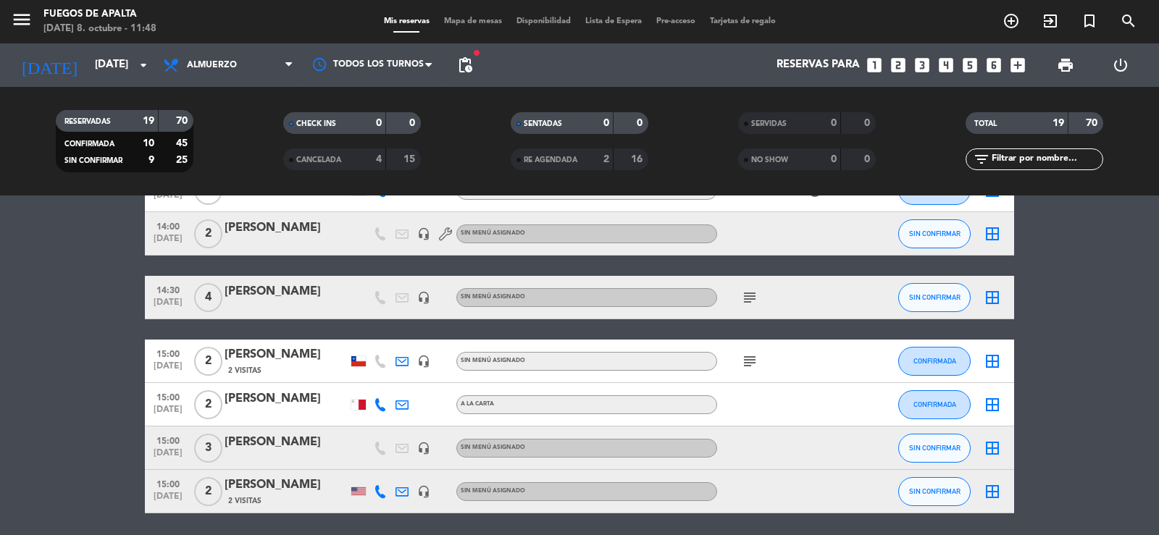
scroll to position [698, 0]
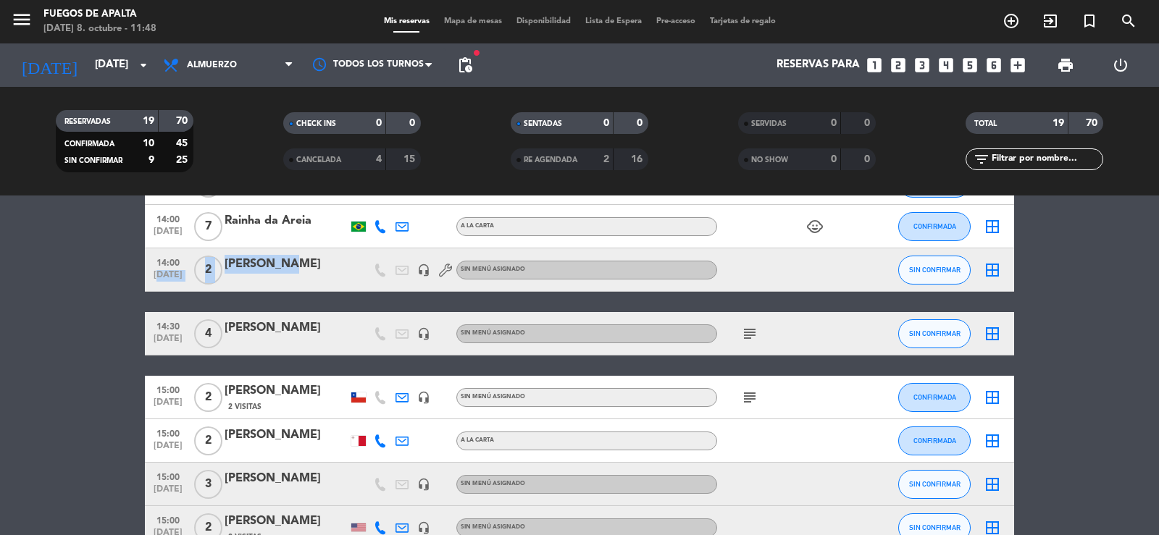
drag, startPoint x: 280, startPoint y: 262, endPoint x: 147, endPoint y: 283, distance: 134.9
click at [155, 283] on div "14:00 [DATE] 2 [PERSON_NAME] headset_mic Sin menú asignado SIN CONFIRMAR border…" at bounding box center [579, 269] width 869 height 43
click at [119, 280] on bookings-row "12:30 [DATE] 2 [PERSON_NAME] A LA CARTA CONFIRMADA border_all 12:30 [DATE] 2 [P…" at bounding box center [579, 86] width 1159 height 927
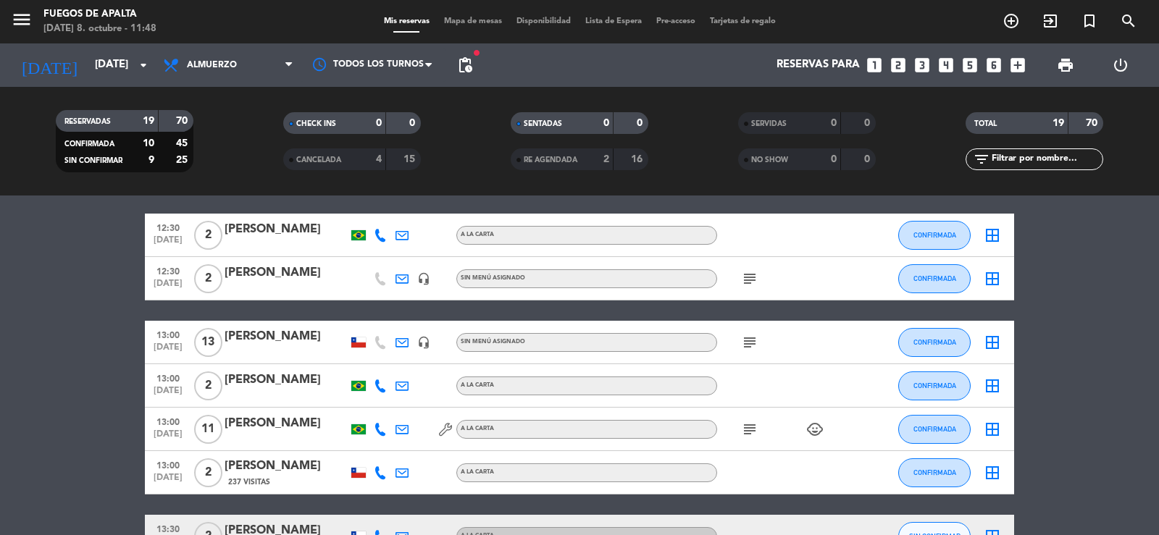
scroll to position [0, 0]
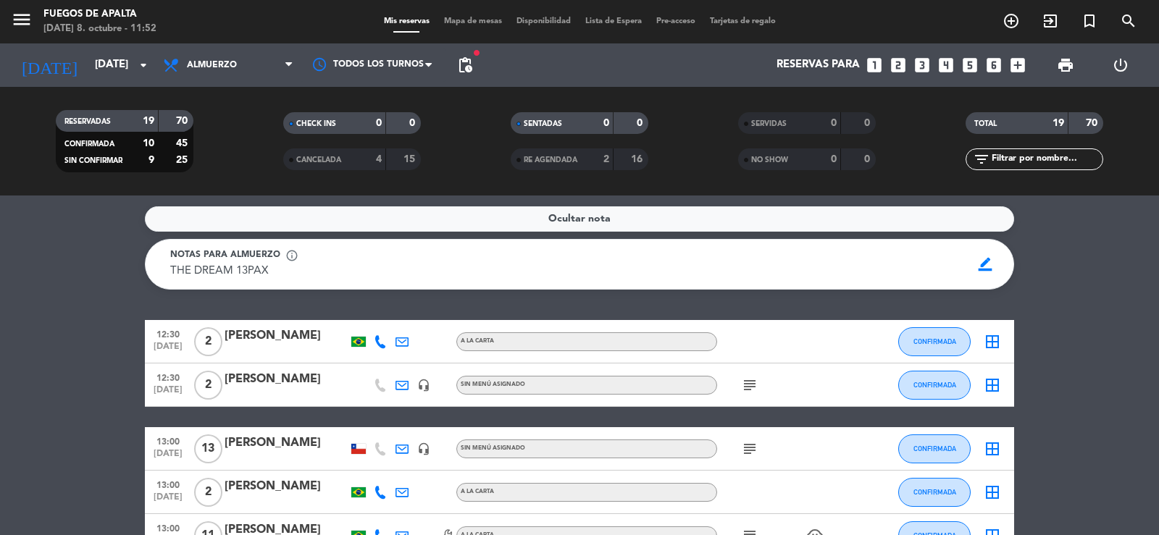
click at [98, 72] on input "[DATE]" at bounding box center [158, 65] width 140 height 28
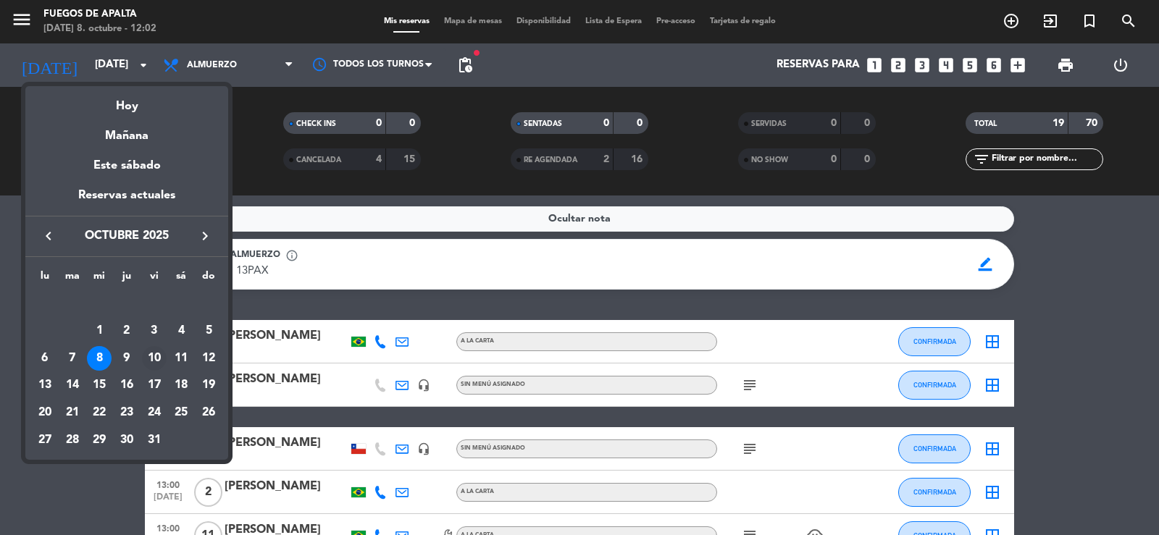
click at [152, 358] on div "10" at bounding box center [154, 358] width 25 height 25
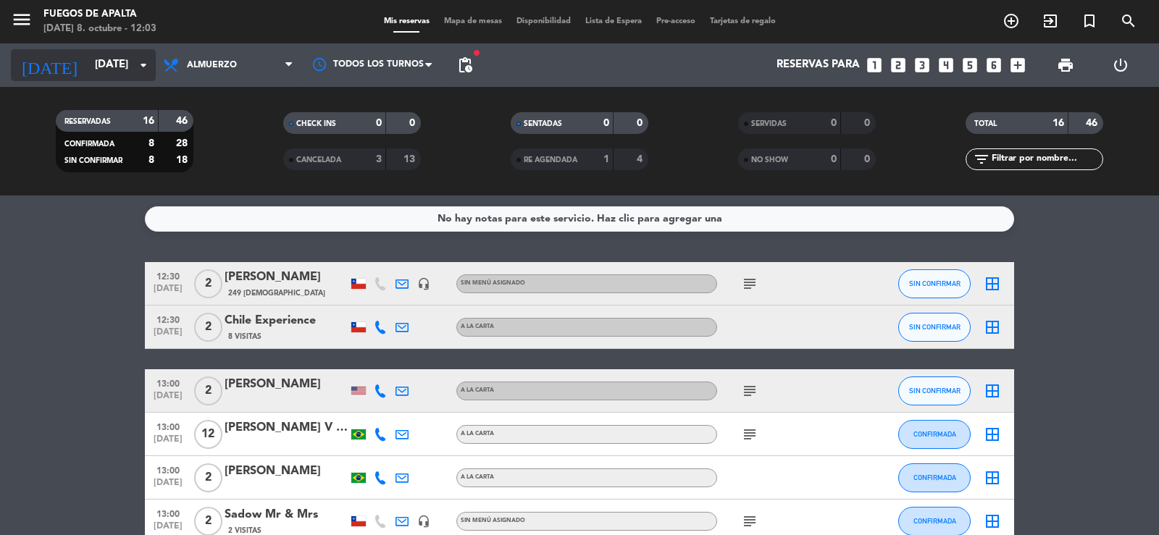
click at [32, 70] on icon "[DATE]" at bounding box center [49, 65] width 77 height 32
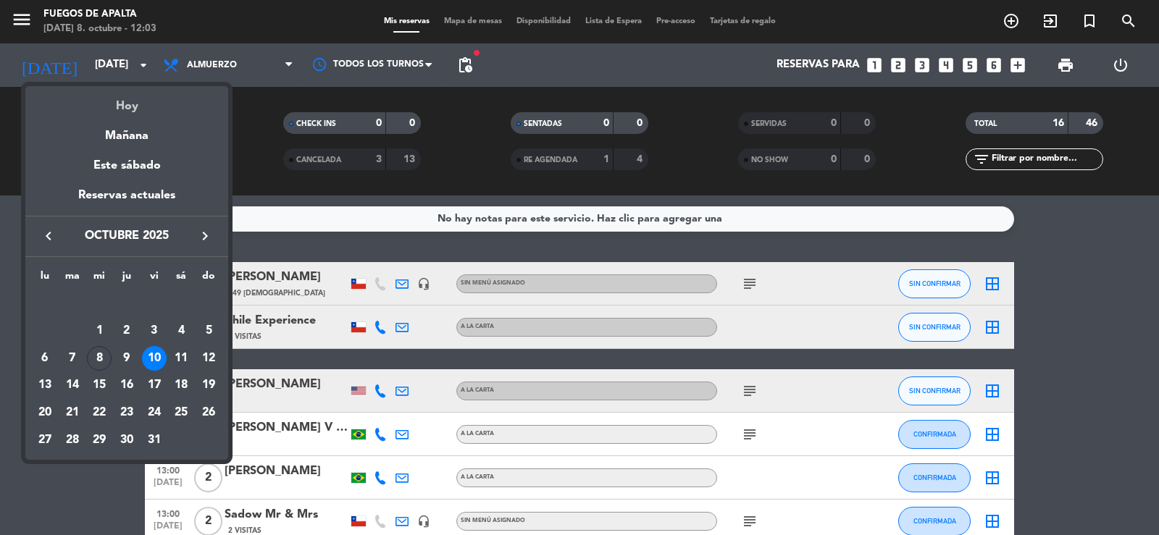
click at [122, 112] on div "Hoy" at bounding box center [126, 101] width 203 height 30
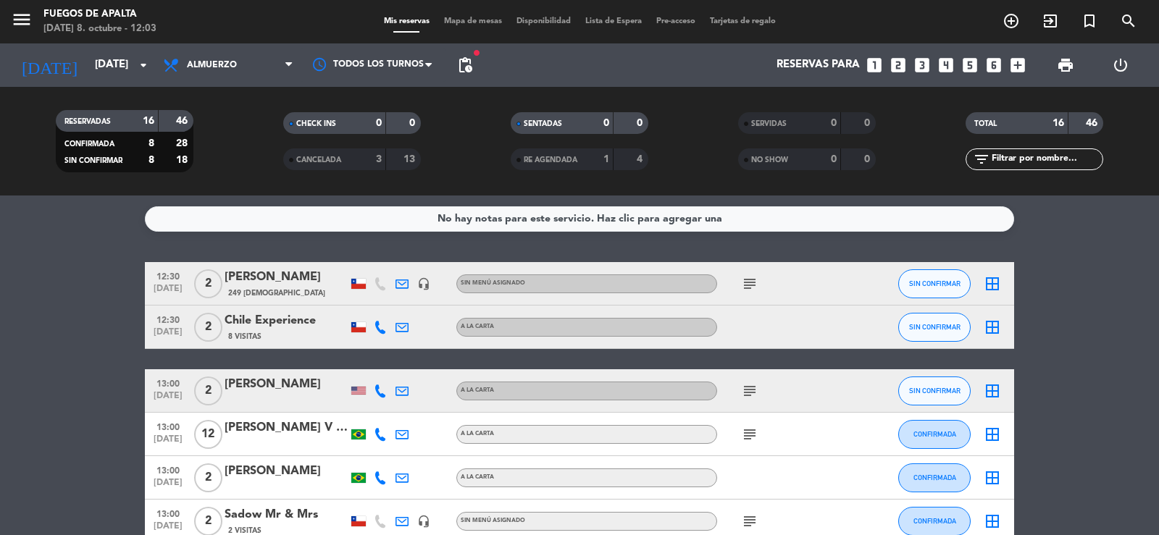
type input "[DATE]"
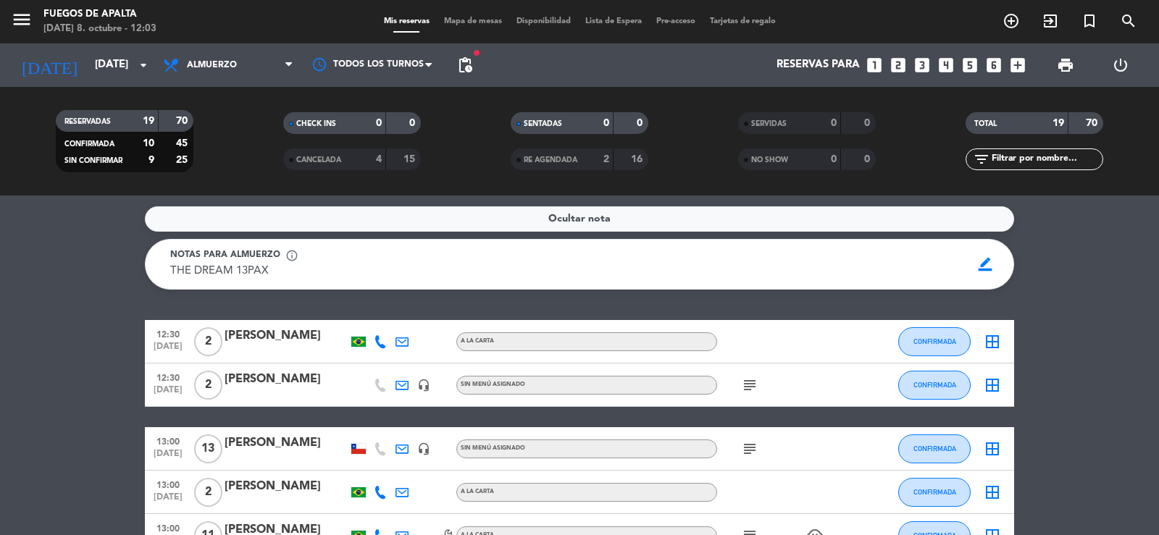
drag, startPoint x: 1133, startPoint y: 161, endPoint x: 1158, endPoint y: 304, distance: 144.9
drag, startPoint x: 1158, startPoint y: 314, endPoint x: 1144, endPoint y: 319, distance: 15.3
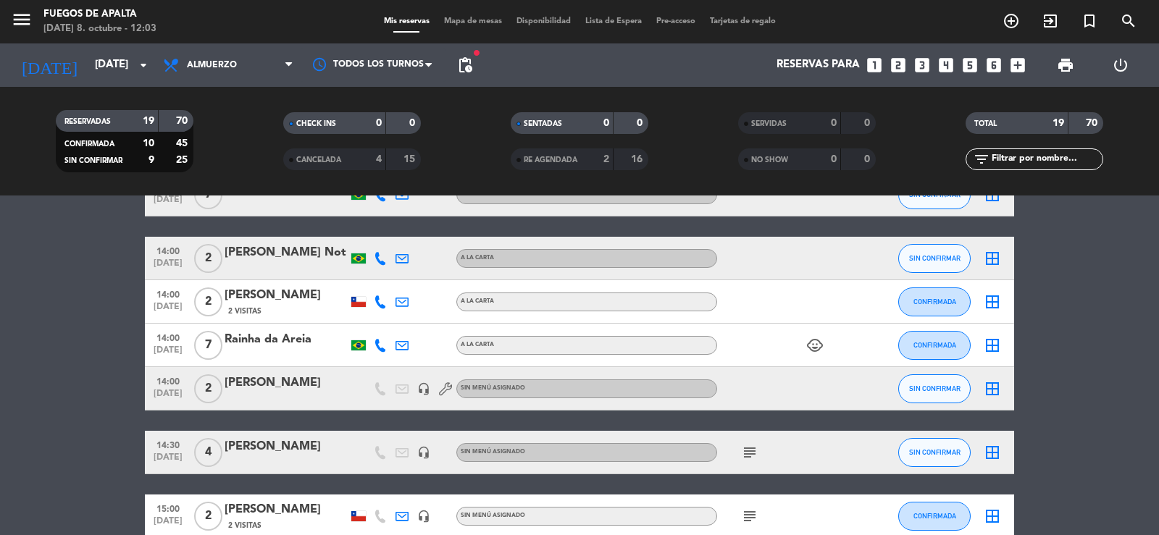
scroll to position [599, 0]
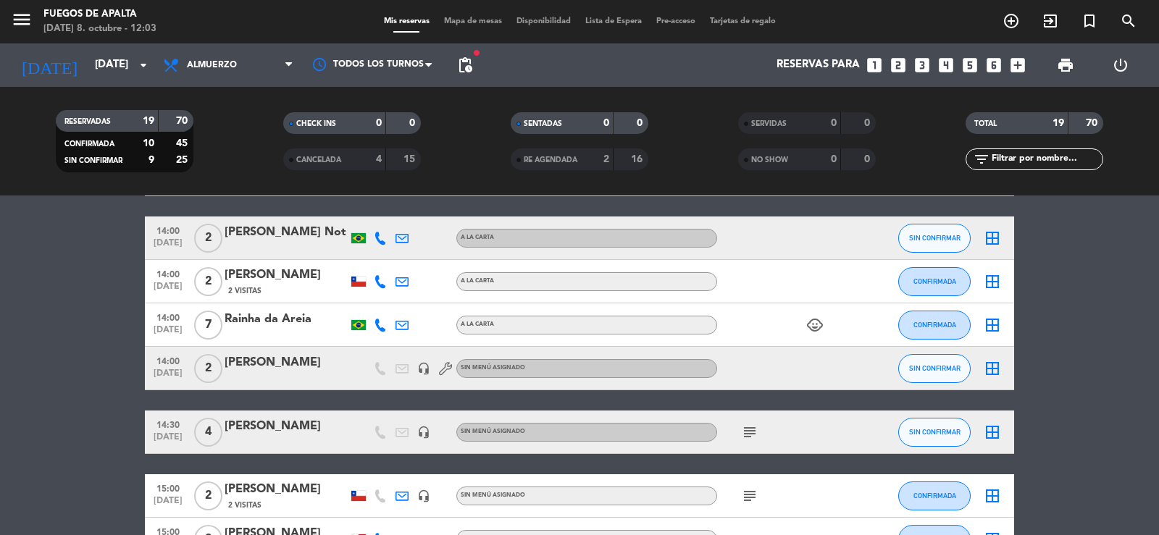
click at [250, 361] on div "[PERSON_NAME]" at bounding box center [286, 363] width 123 height 19
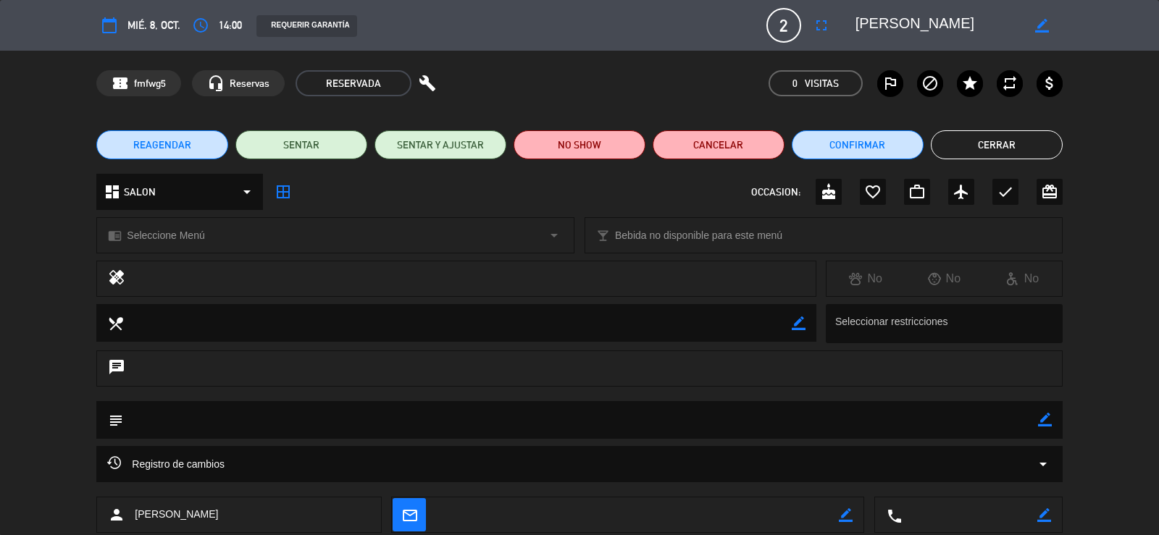
click at [1045, 416] on icon "border_color" at bounding box center [1045, 420] width 14 height 14
click at [923, 417] on textarea at bounding box center [580, 419] width 914 height 37
click at [1042, 420] on icon at bounding box center [1045, 420] width 14 height 14
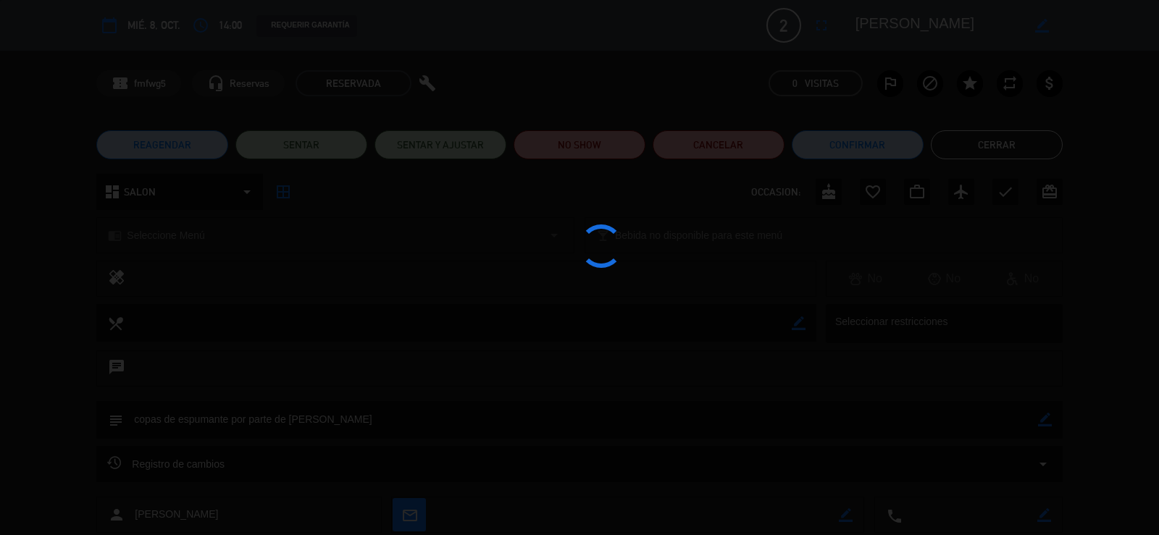
type textarea "copas de espumante por parte de [PERSON_NAME]"
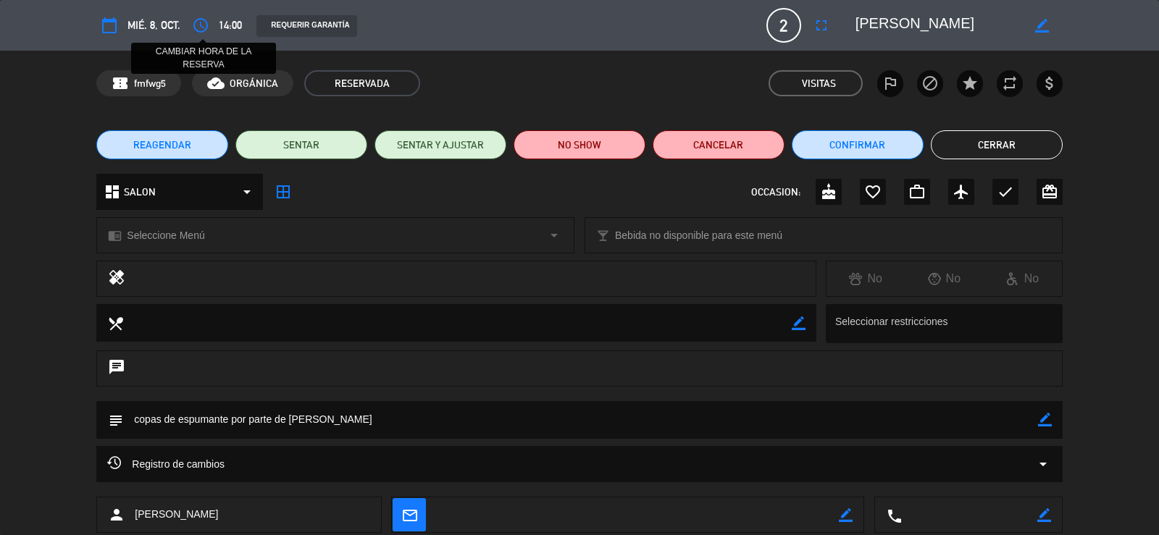
click at [202, 36] on button "access_time" at bounding box center [201, 25] width 26 height 26
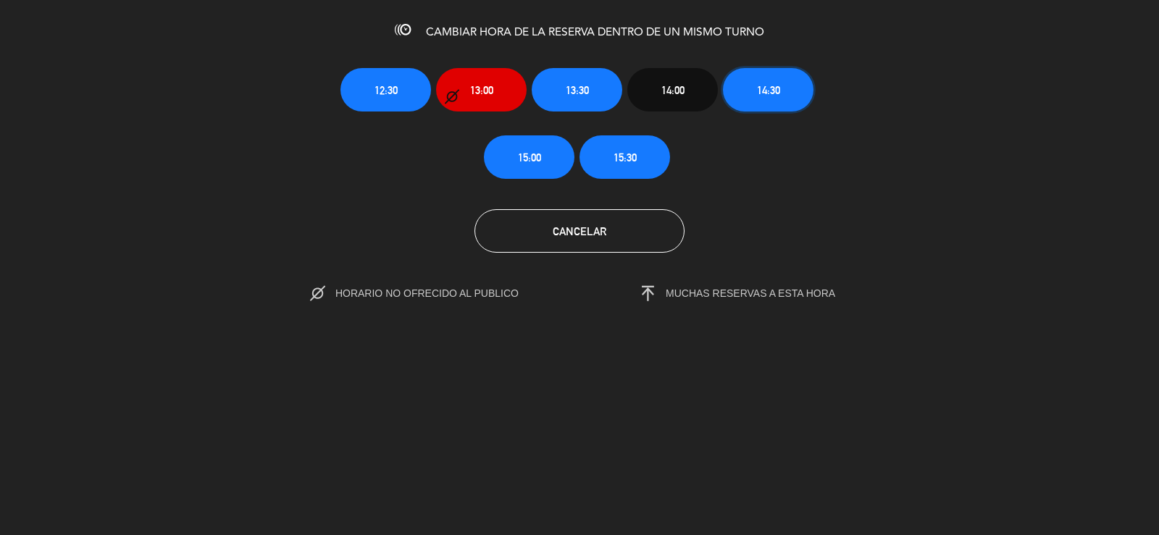
click at [787, 89] on button "14:30" at bounding box center [768, 89] width 91 height 43
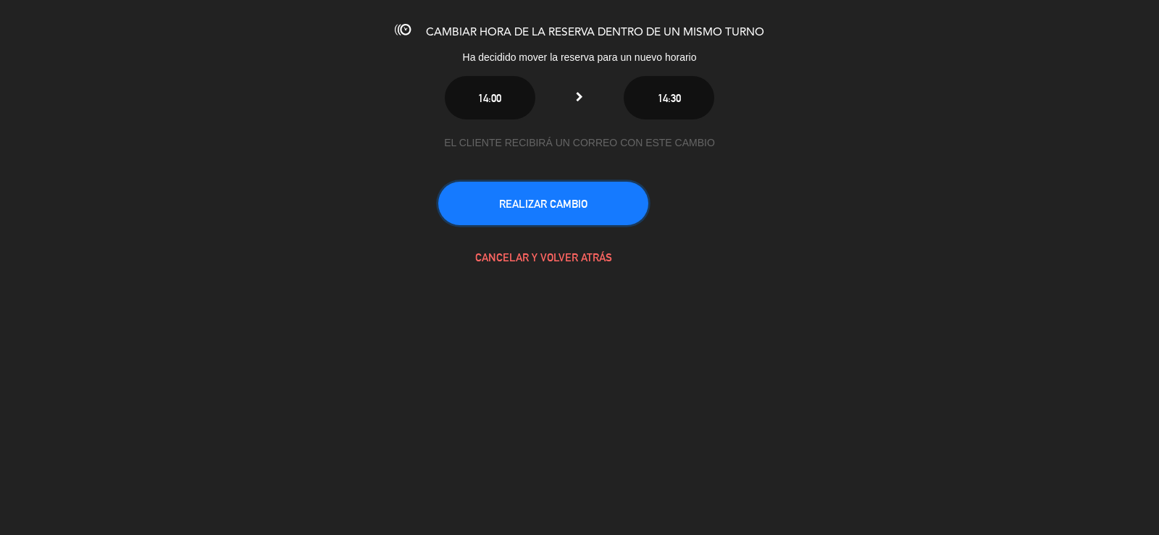
click at [624, 191] on button "REALIZAR CAMBIO" at bounding box center [543, 203] width 210 height 43
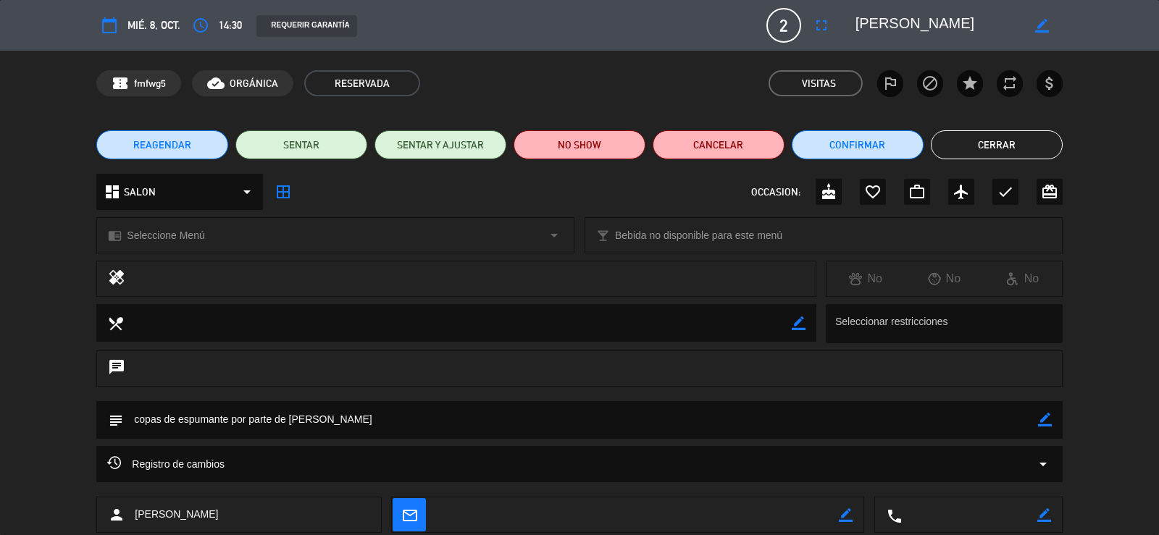
click at [991, 135] on button "Cerrar" at bounding box center [997, 144] width 132 height 29
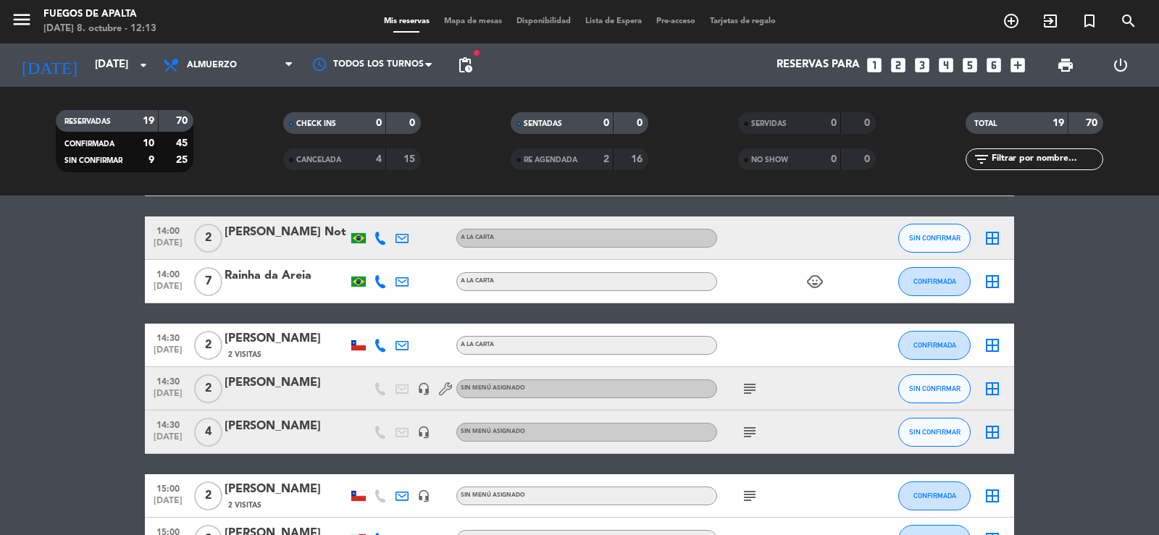
click at [967, 62] on icon "looks_5" at bounding box center [970, 65] width 19 height 19
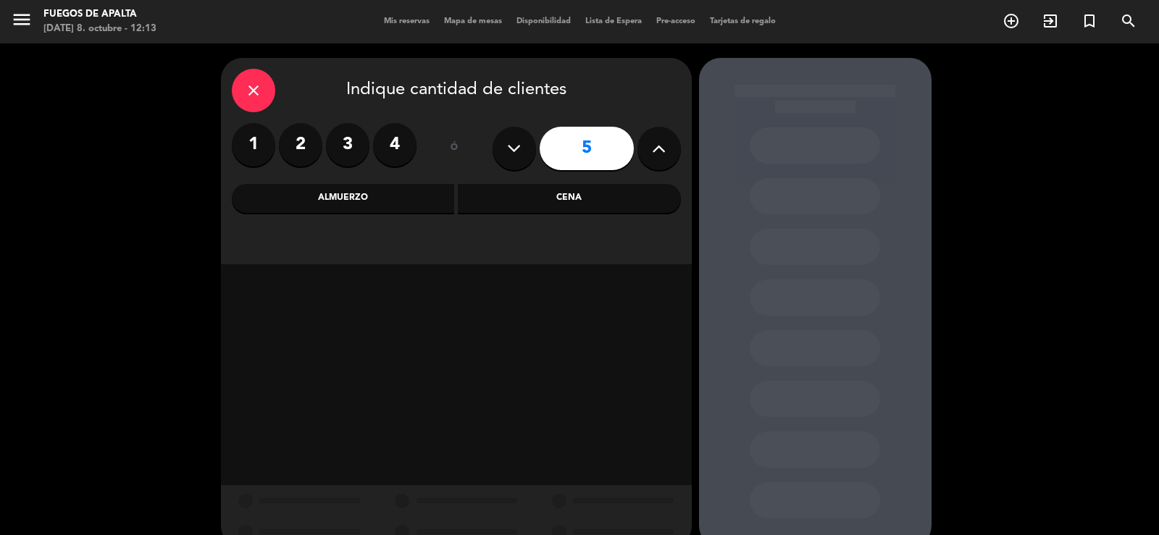
click at [429, 200] on div "Almuerzo" at bounding box center [343, 198] width 223 height 29
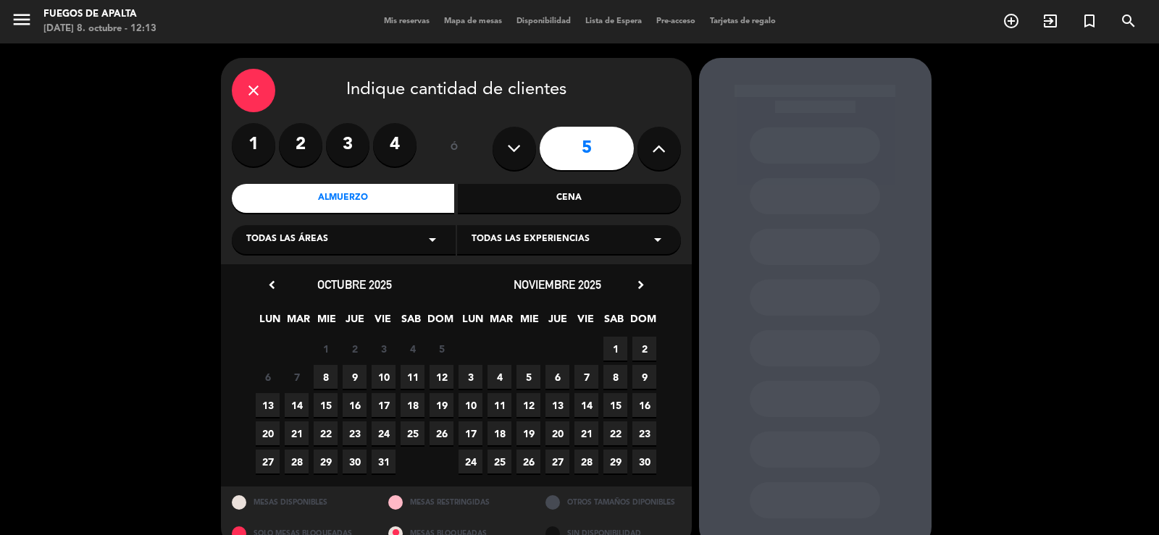
click at [624, 287] on div "noviembre 2025 chevron_right" at bounding box center [557, 285] width 203 height 20
click at [636, 285] on icon "chevron_right" at bounding box center [640, 284] width 15 height 15
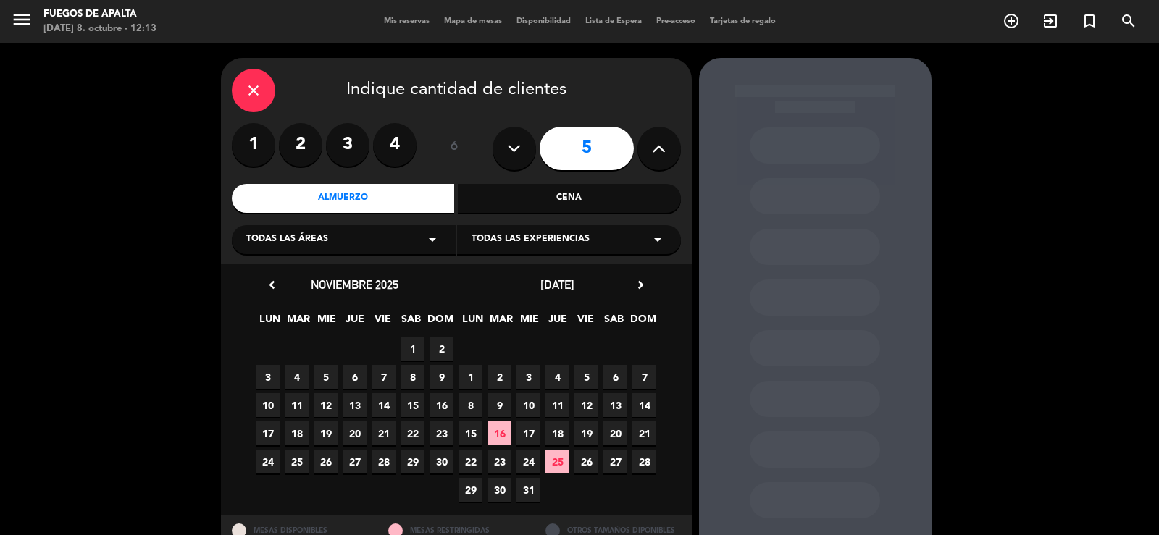
click at [636, 285] on icon "chevron_right" at bounding box center [640, 284] width 15 height 15
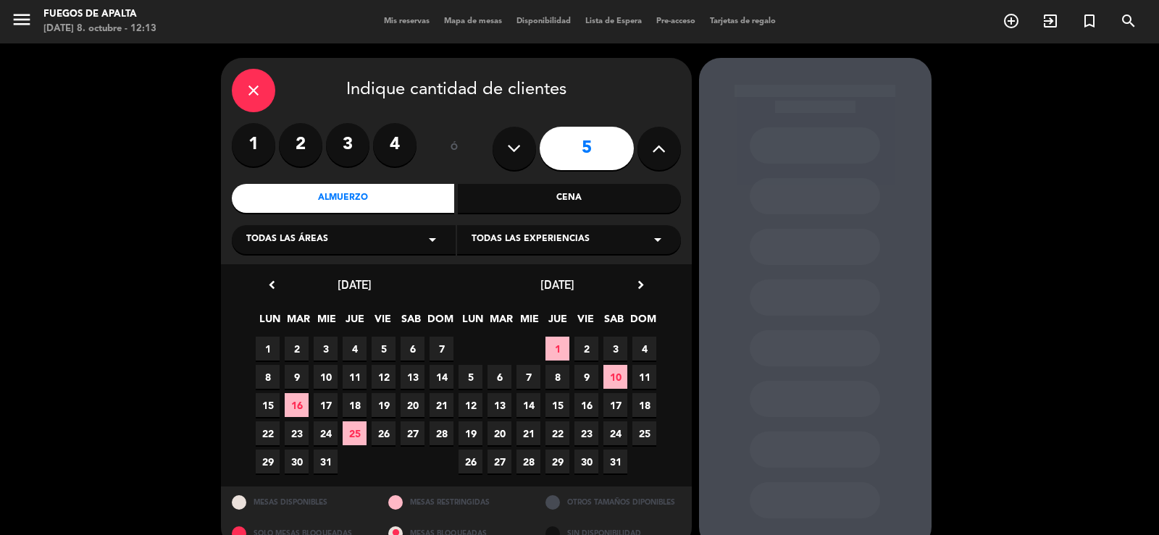
click at [615, 459] on span "31" at bounding box center [615, 462] width 24 height 24
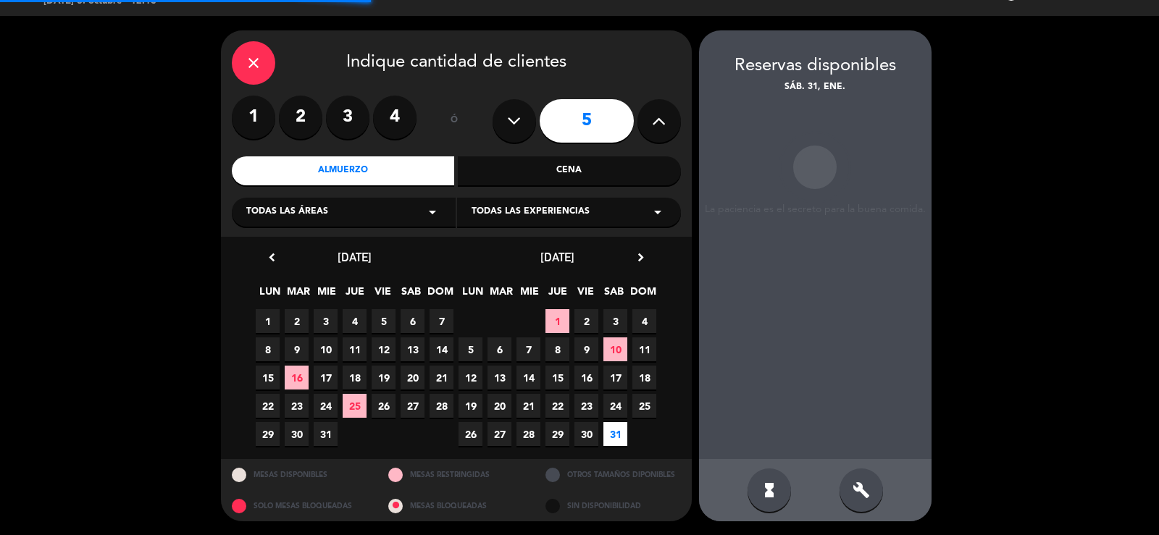
click at [588, 428] on span "30" at bounding box center [586, 434] width 24 height 24
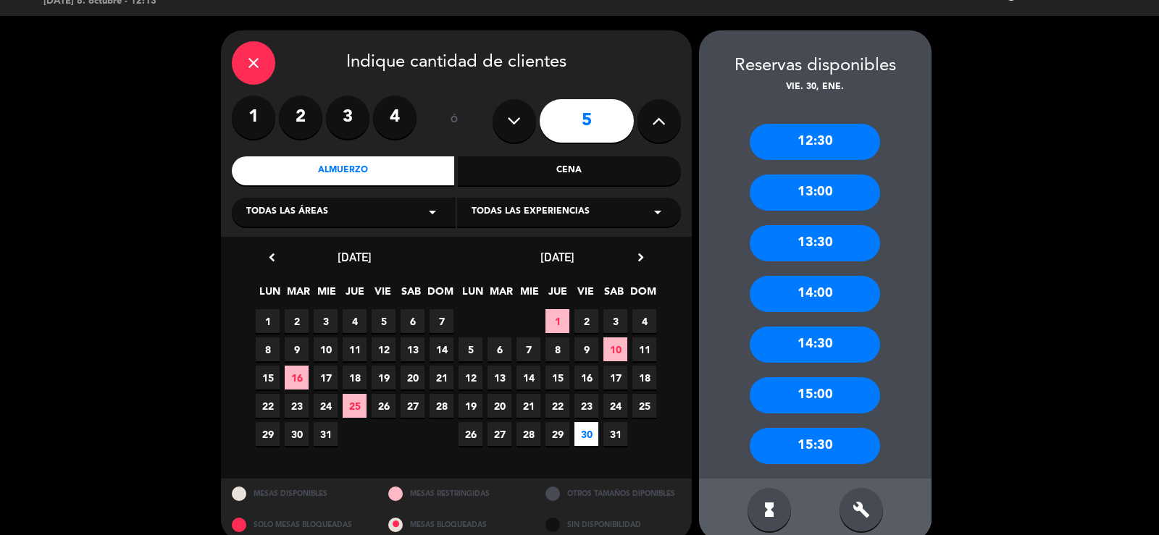
click at [837, 183] on div "13:00" at bounding box center [815, 193] width 130 height 36
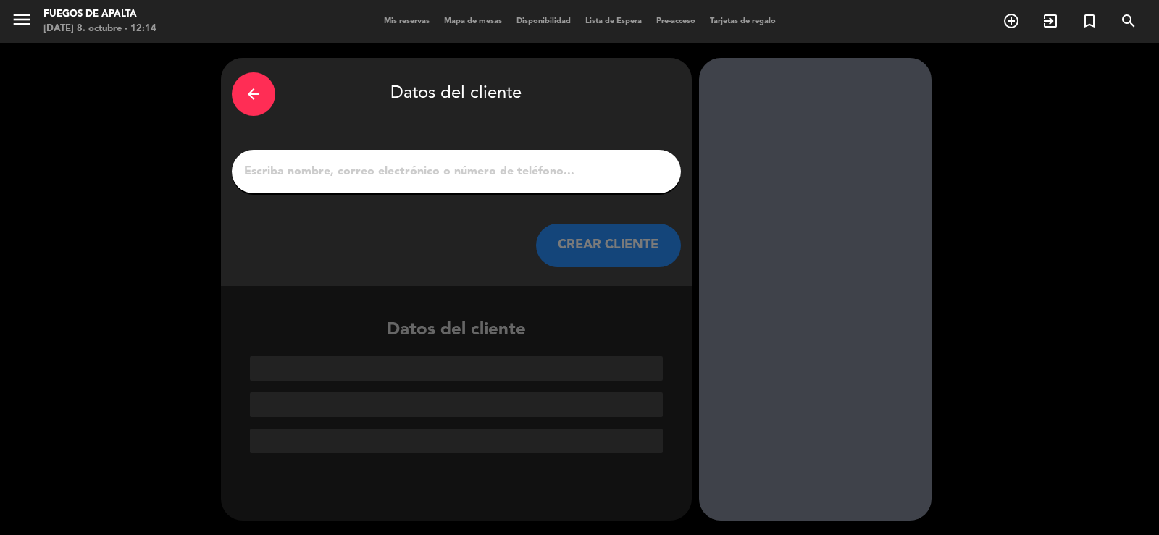
paste input "[PERSON_NAME] Party"
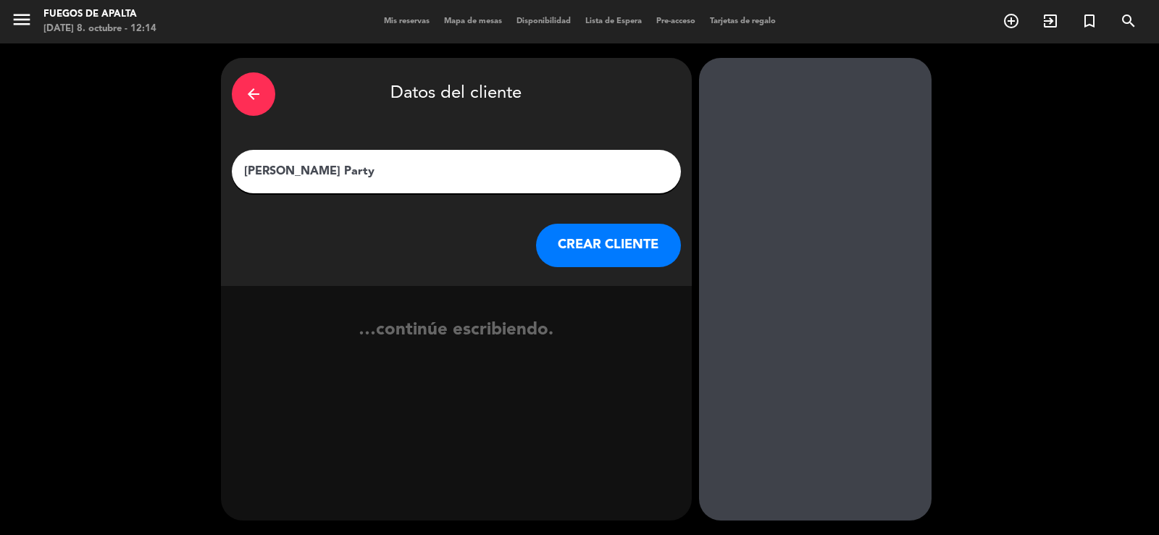
type input "[PERSON_NAME] Party"
click at [609, 238] on button "CREAR CLIENTE" at bounding box center [608, 245] width 145 height 43
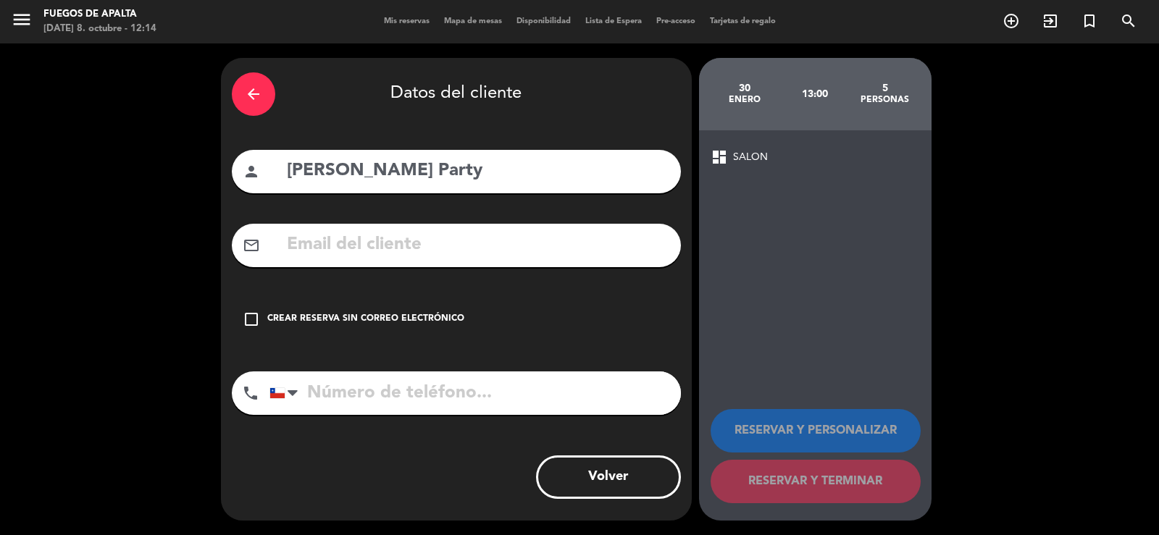
paste input "[EMAIL_ADDRESS][DOMAIN_NAME]"
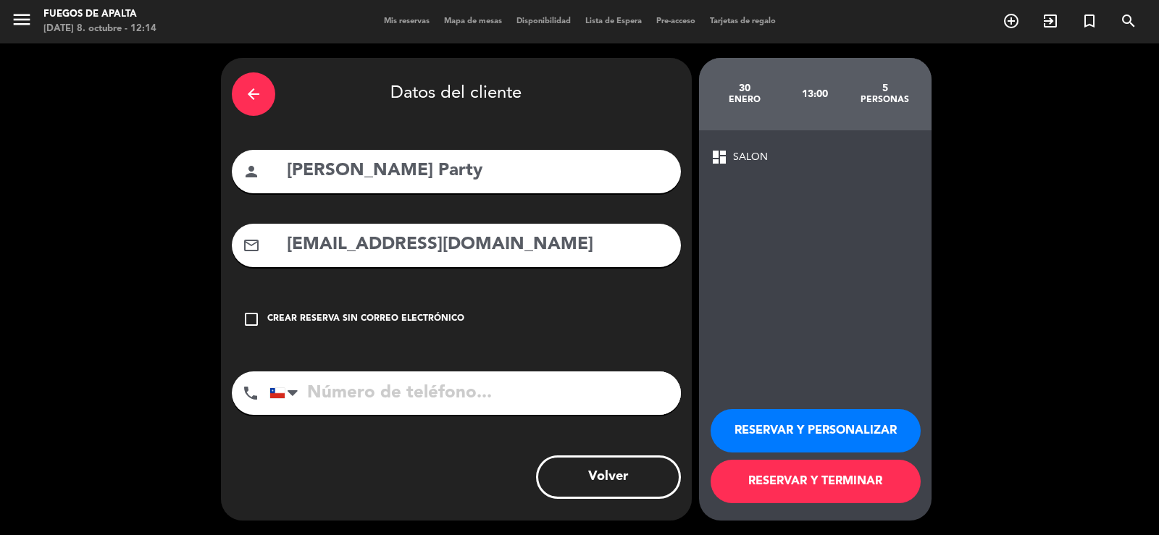
type input "[EMAIL_ADDRESS][DOMAIN_NAME]"
click at [762, 426] on button "RESERVAR Y PERSONALIZAR" at bounding box center [816, 430] width 210 height 43
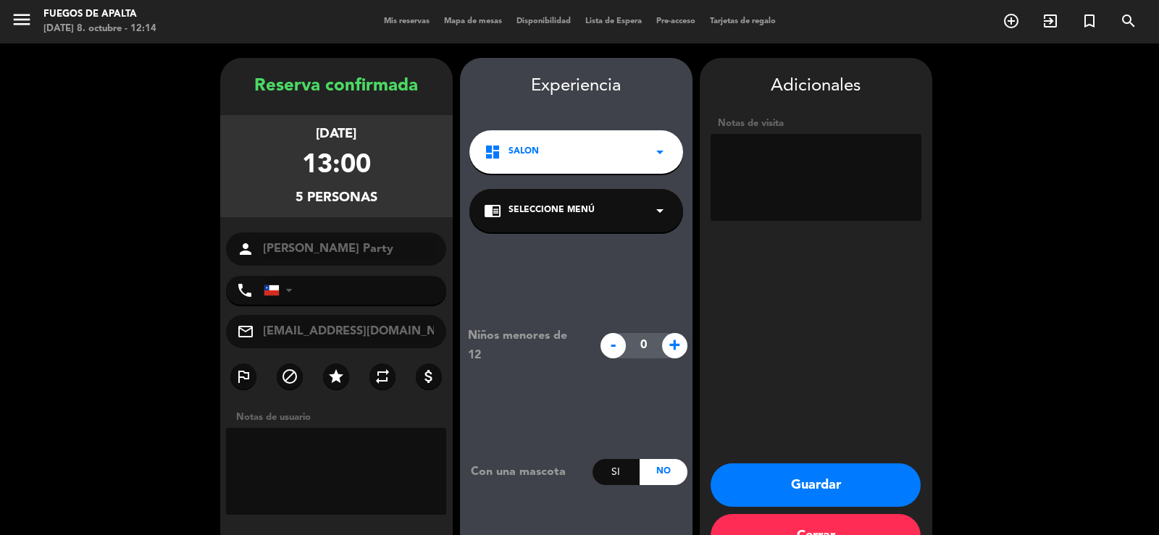
scroll to position [44, 0]
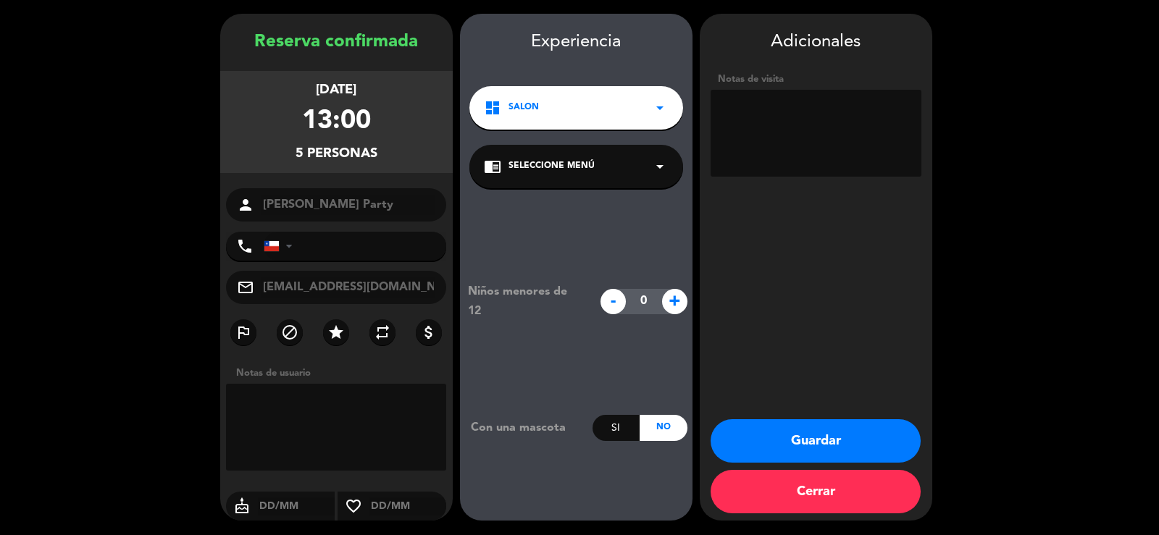
paste textarea "BKFI127718"
type textarea "BKFI127718"
click at [795, 432] on button "Guardar" at bounding box center [816, 440] width 210 height 43
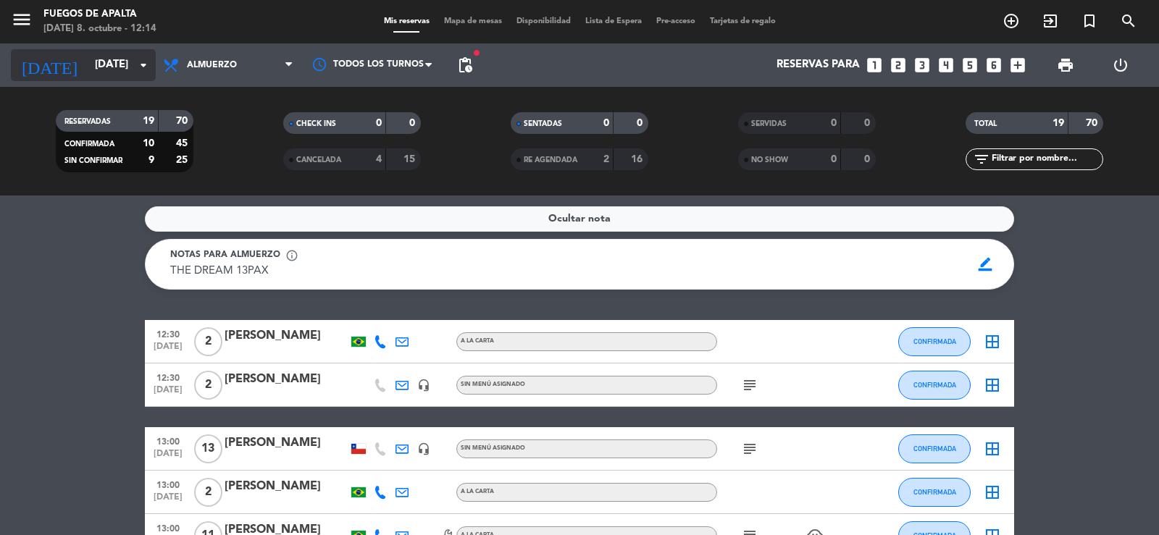
click at [104, 66] on input "[DATE]" at bounding box center [158, 65] width 140 height 28
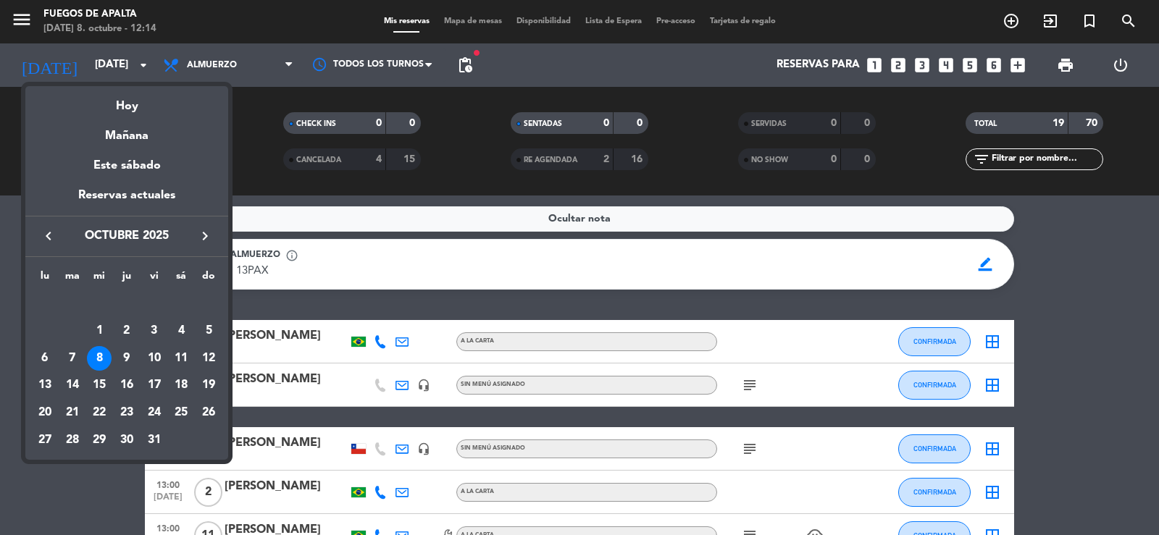
click at [202, 238] on icon "keyboard_arrow_right" at bounding box center [204, 235] width 17 height 17
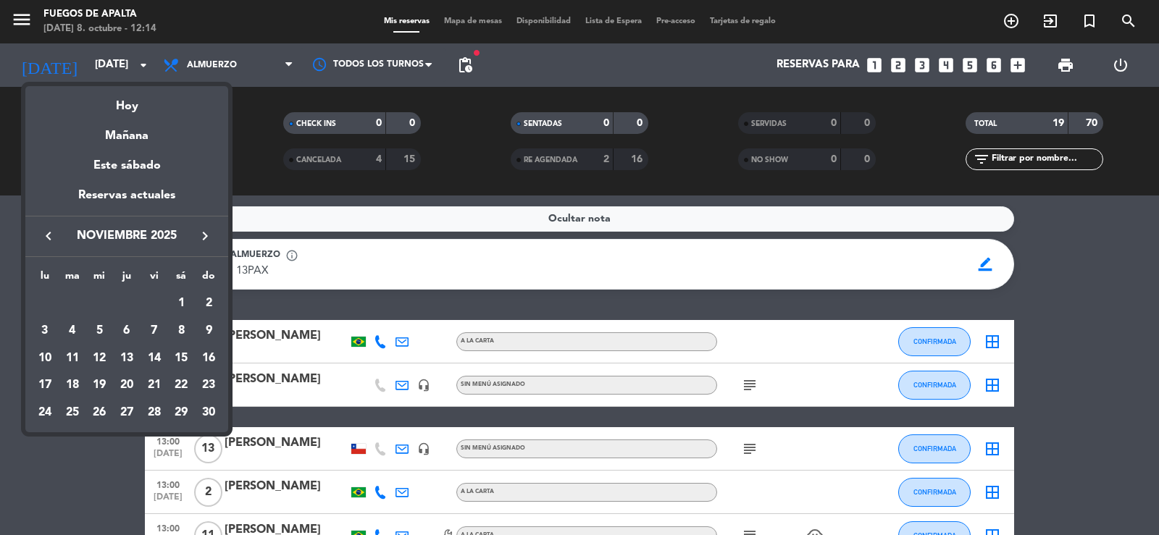
click at [204, 238] on icon "keyboard_arrow_right" at bounding box center [204, 235] width 17 height 17
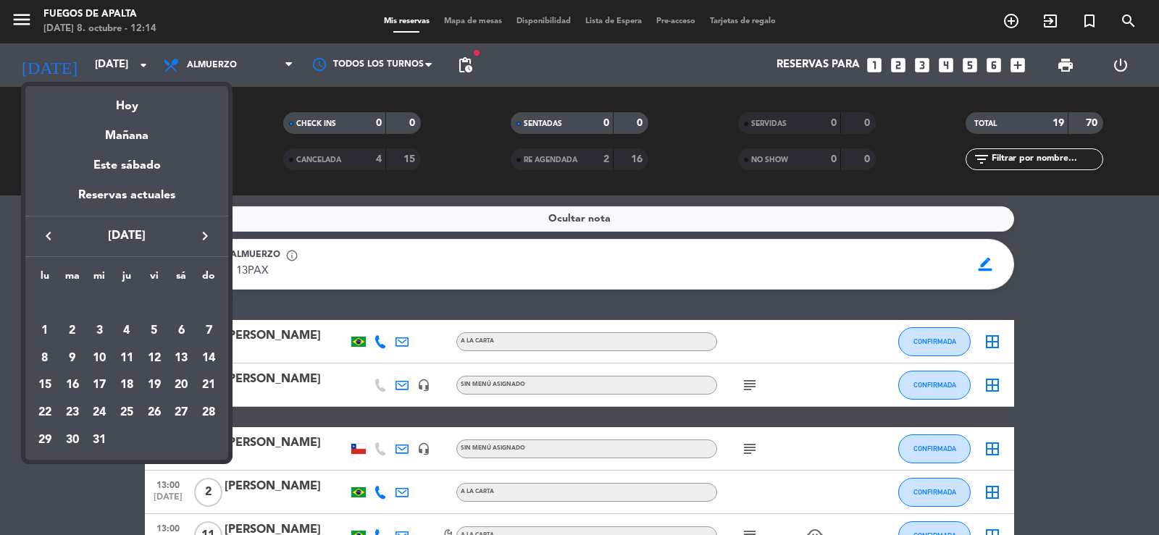
click at [204, 238] on icon "keyboard_arrow_right" at bounding box center [204, 235] width 17 height 17
click at [153, 404] on div "30" at bounding box center [154, 413] width 25 height 25
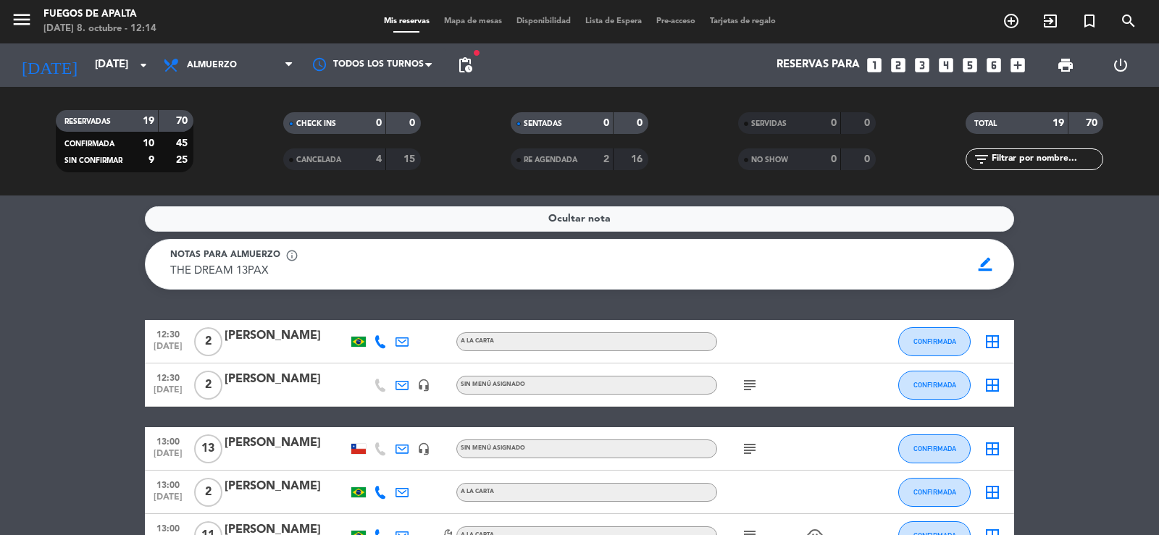
type input "vie. 30 ene."
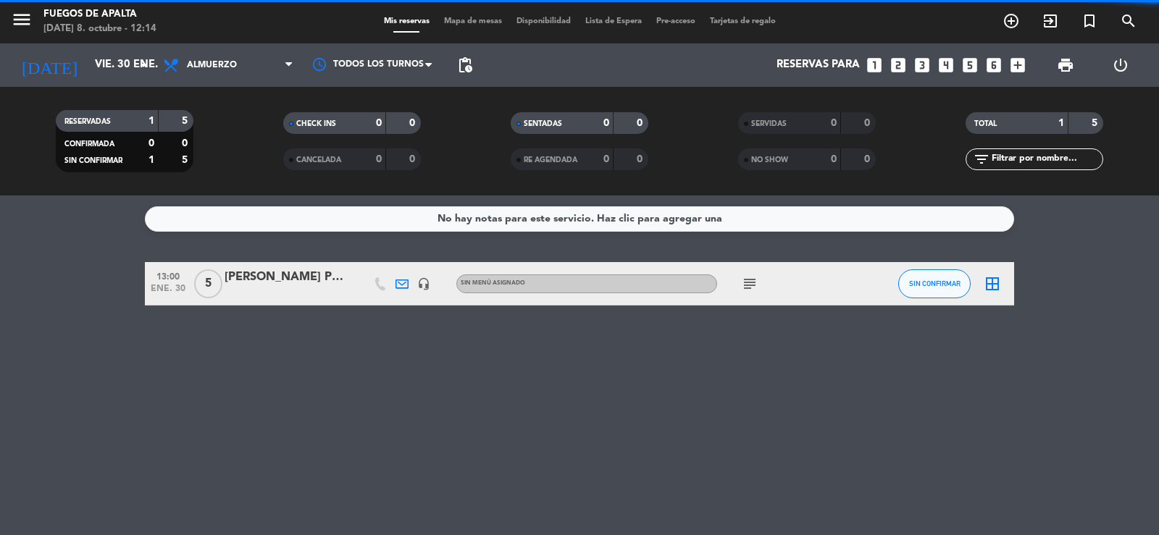
click at [992, 284] on icon "border_all" at bounding box center [992, 283] width 17 height 17
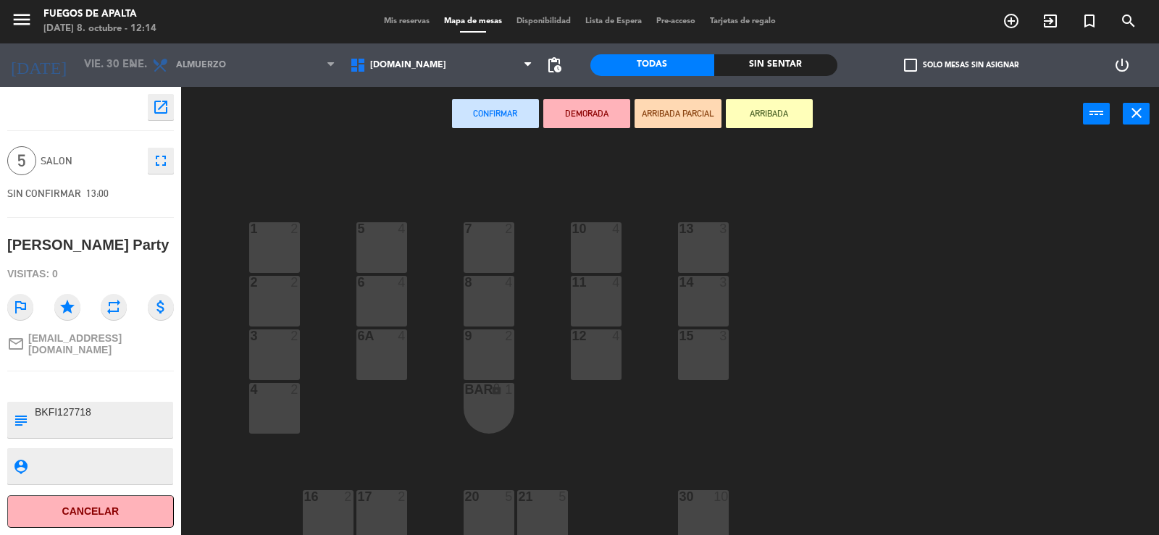
click at [102, 412] on textarea at bounding box center [102, 420] width 138 height 30
click at [162, 409] on textarea at bounding box center [102, 420] width 138 height 30
type textarea "Menu clasico, BKFI127718 ([PERSON_NAME])"
click at [1142, 109] on icon "close" at bounding box center [1136, 112] width 17 height 17
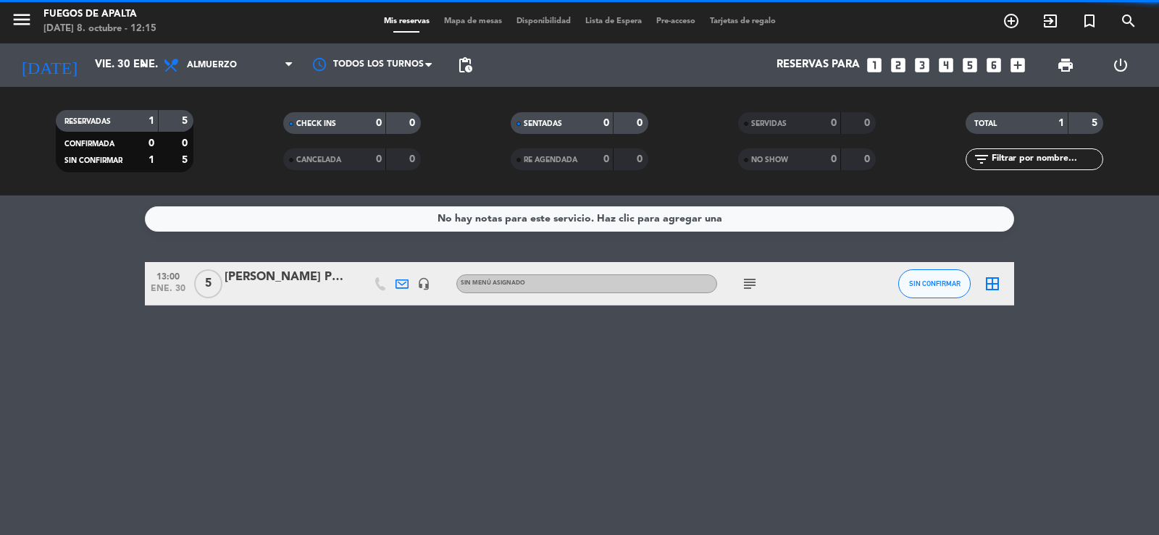
click at [746, 290] on icon "subject" at bounding box center [749, 283] width 17 height 17
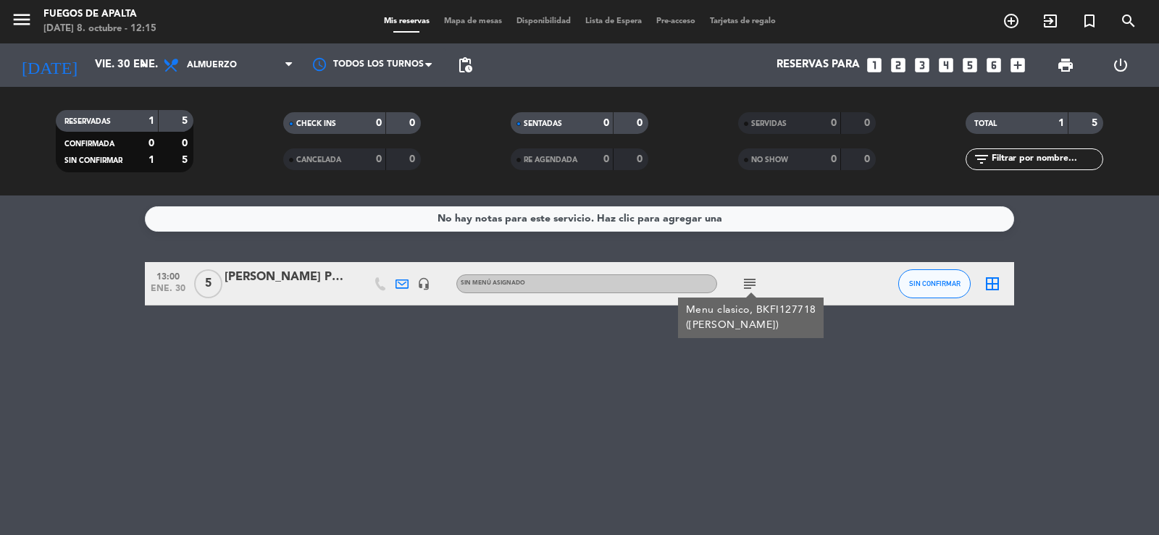
click at [850, 382] on div "No hay notas para este servicio. Haz clic para agregar una 13:00 [DATE] 5 [PERS…" at bounding box center [579, 366] width 1159 height 340
click at [750, 286] on icon "subject" at bounding box center [749, 283] width 17 height 17
click at [95, 51] on input "vie. 30 ene." at bounding box center [158, 65] width 140 height 28
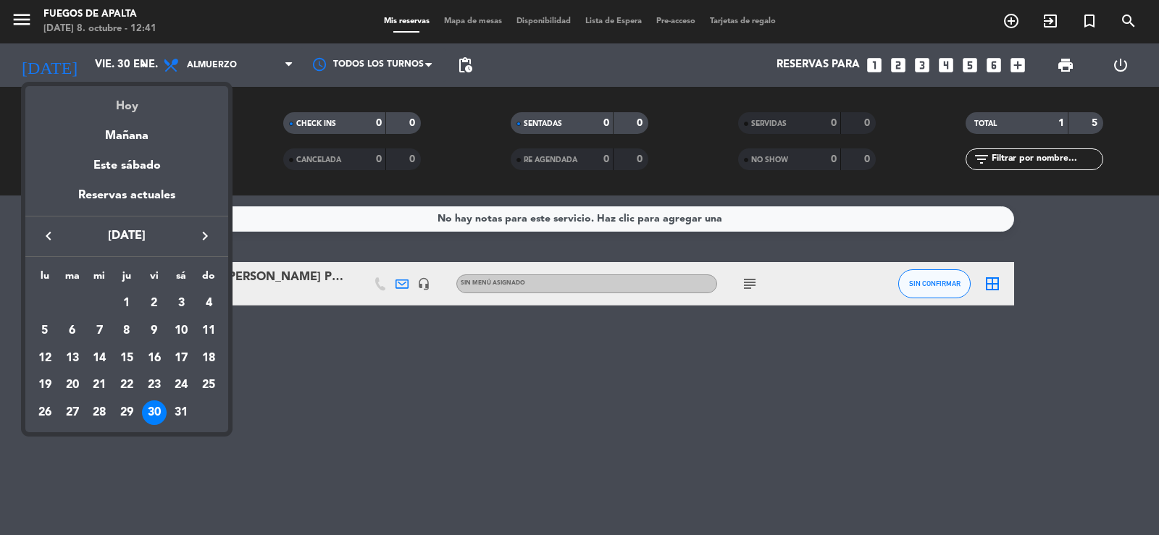
click at [104, 104] on div "Hoy" at bounding box center [126, 101] width 203 height 30
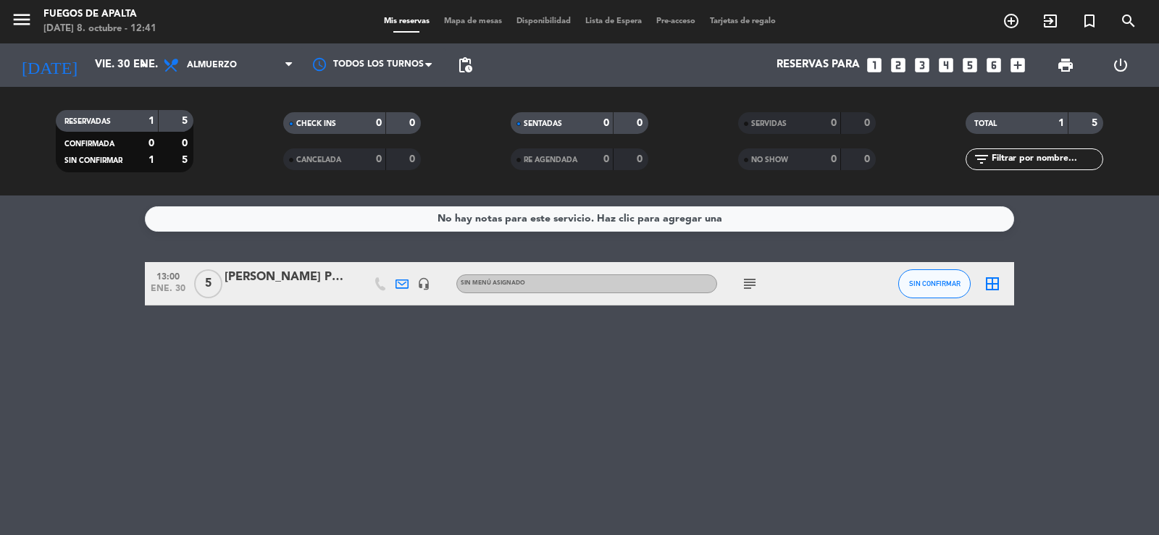
type input "[DATE]"
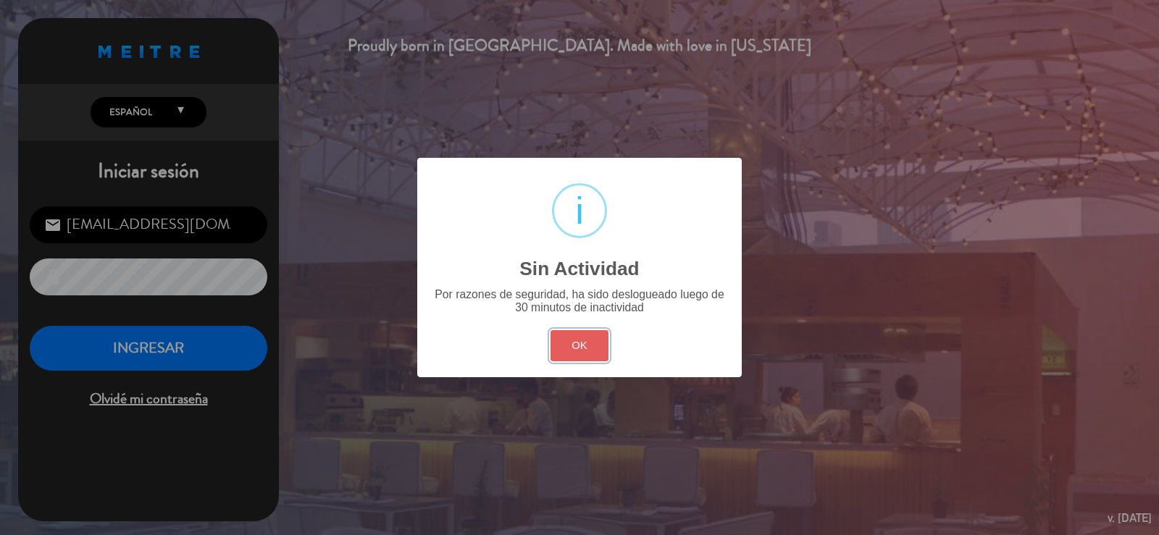
click at [581, 333] on button "OK" at bounding box center [580, 345] width 59 height 31
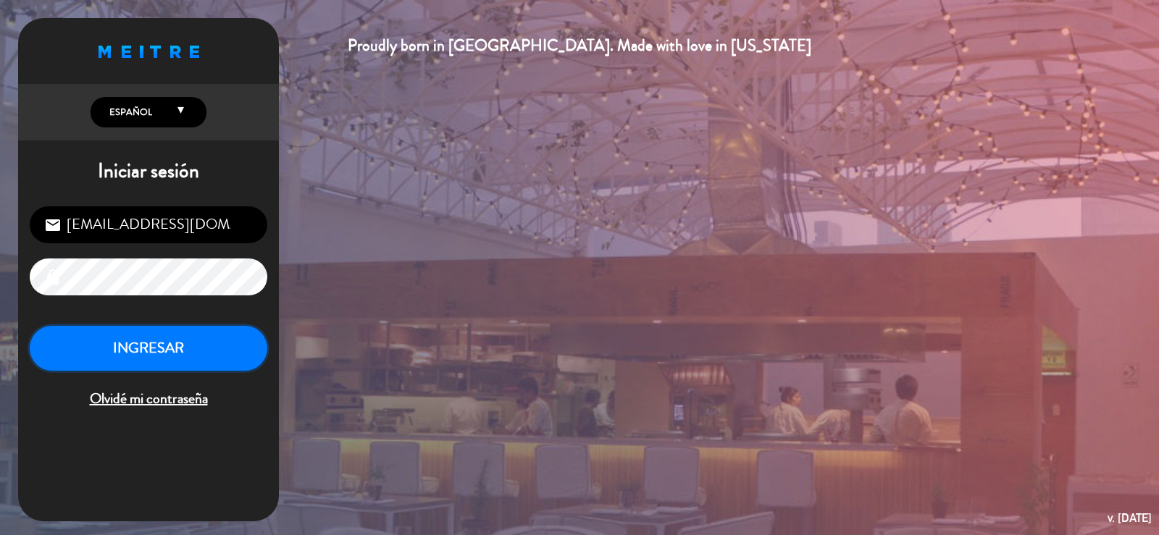
click at [132, 346] on button "INGRESAR" at bounding box center [149, 349] width 238 height 46
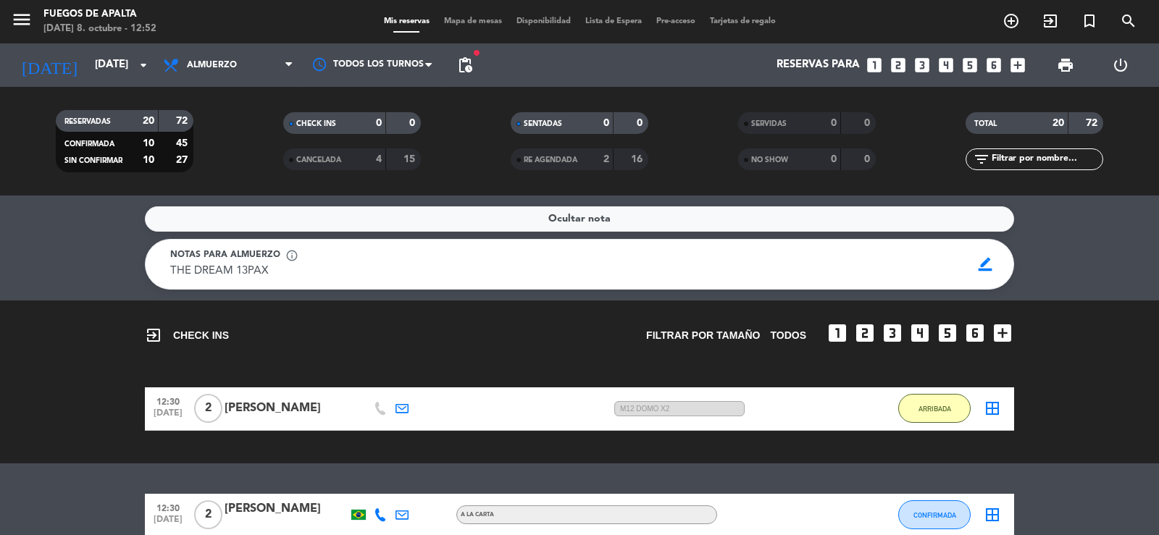
drag, startPoint x: 41, startPoint y: 468, endPoint x: 70, endPoint y: 311, distance: 159.8
click at [41, 450] on div "Ocultar nota Notas para almuerzo info_outline THE DREAM 13PAX THE DREAM 13PAX b…" at bounding box center [579, 366] width 1159 height 340
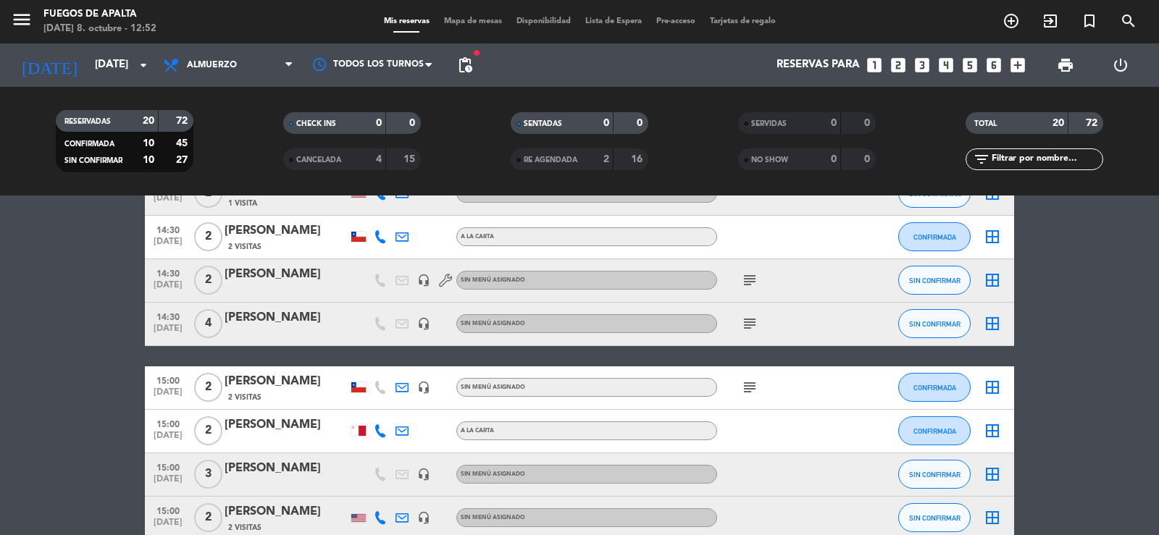
scroll to position [958, 0]
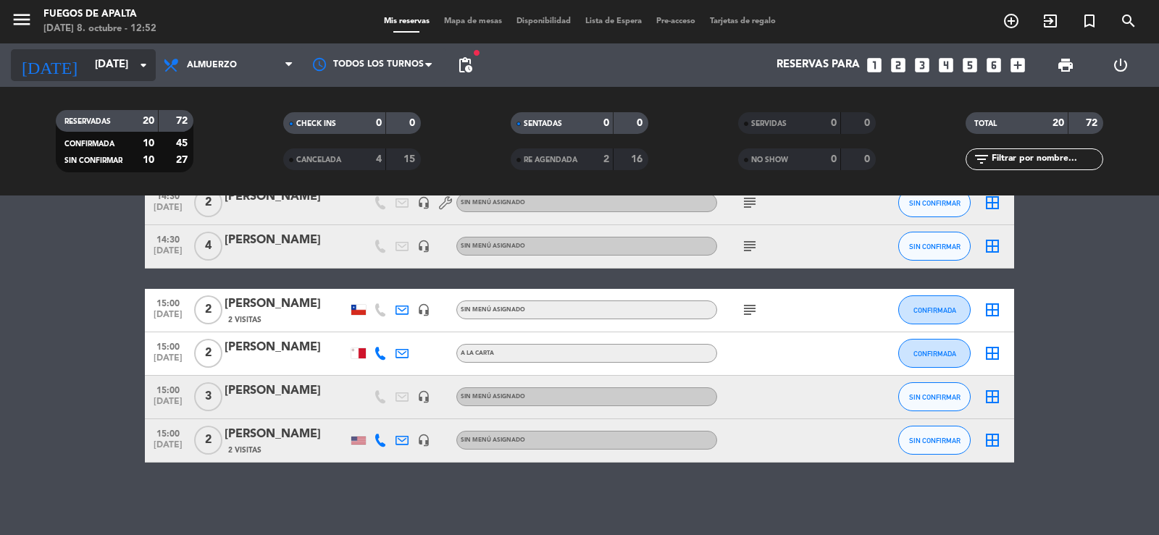
click at [120, 78] on input "[DATE]" at bounding box center [158, 65] width 140 height 28
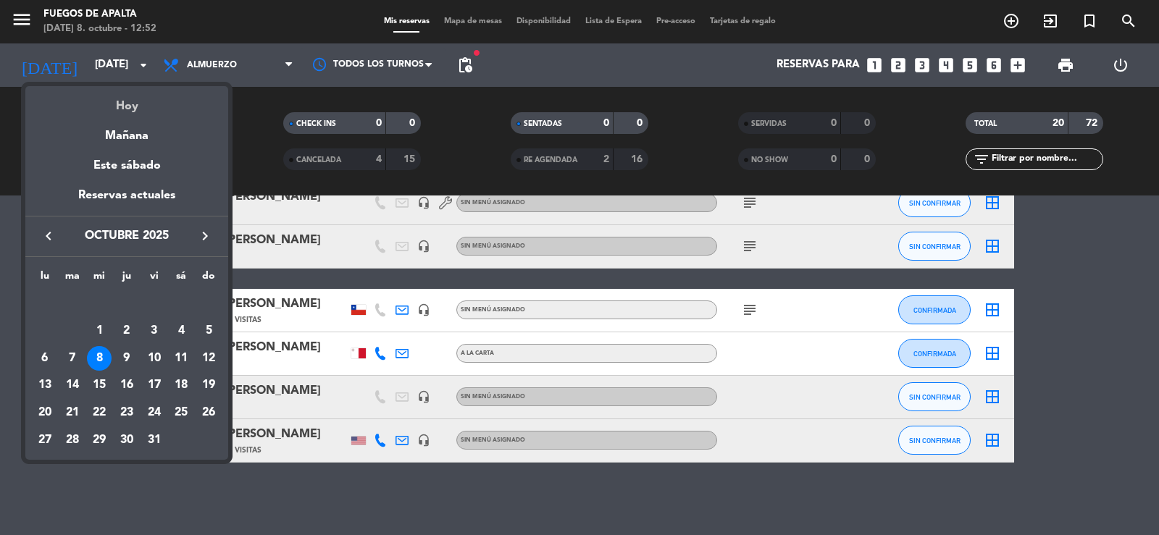
click at [117, 99] on div "Hoy" at bounding box center [126, 101] width 203 height 30
